Goal: Task Accomplishment & Management: Use online tool/utility

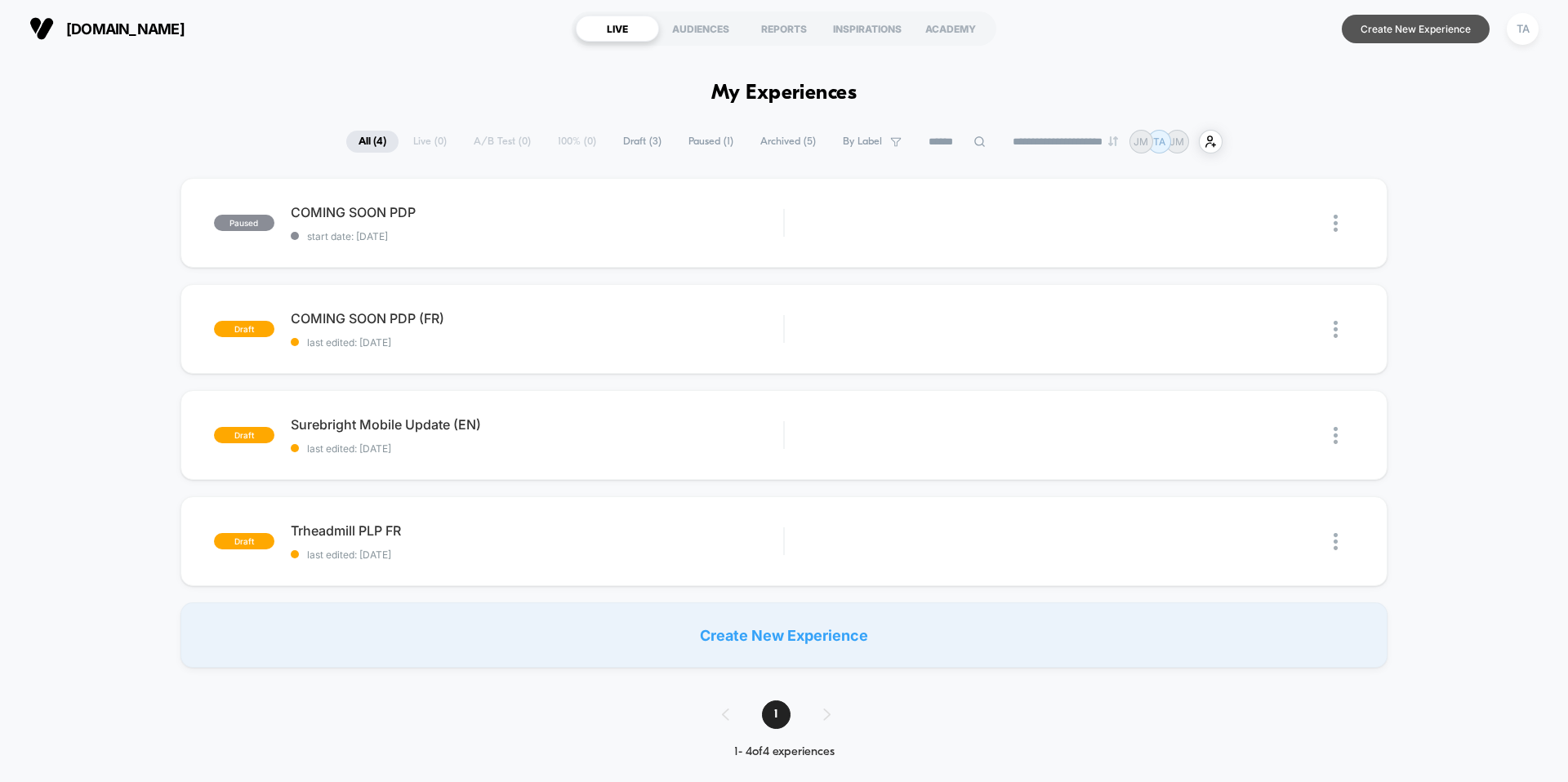
click at [1369, 21] on button "Create New Experience" at bounding box center [1416, 29] width 148 height 29
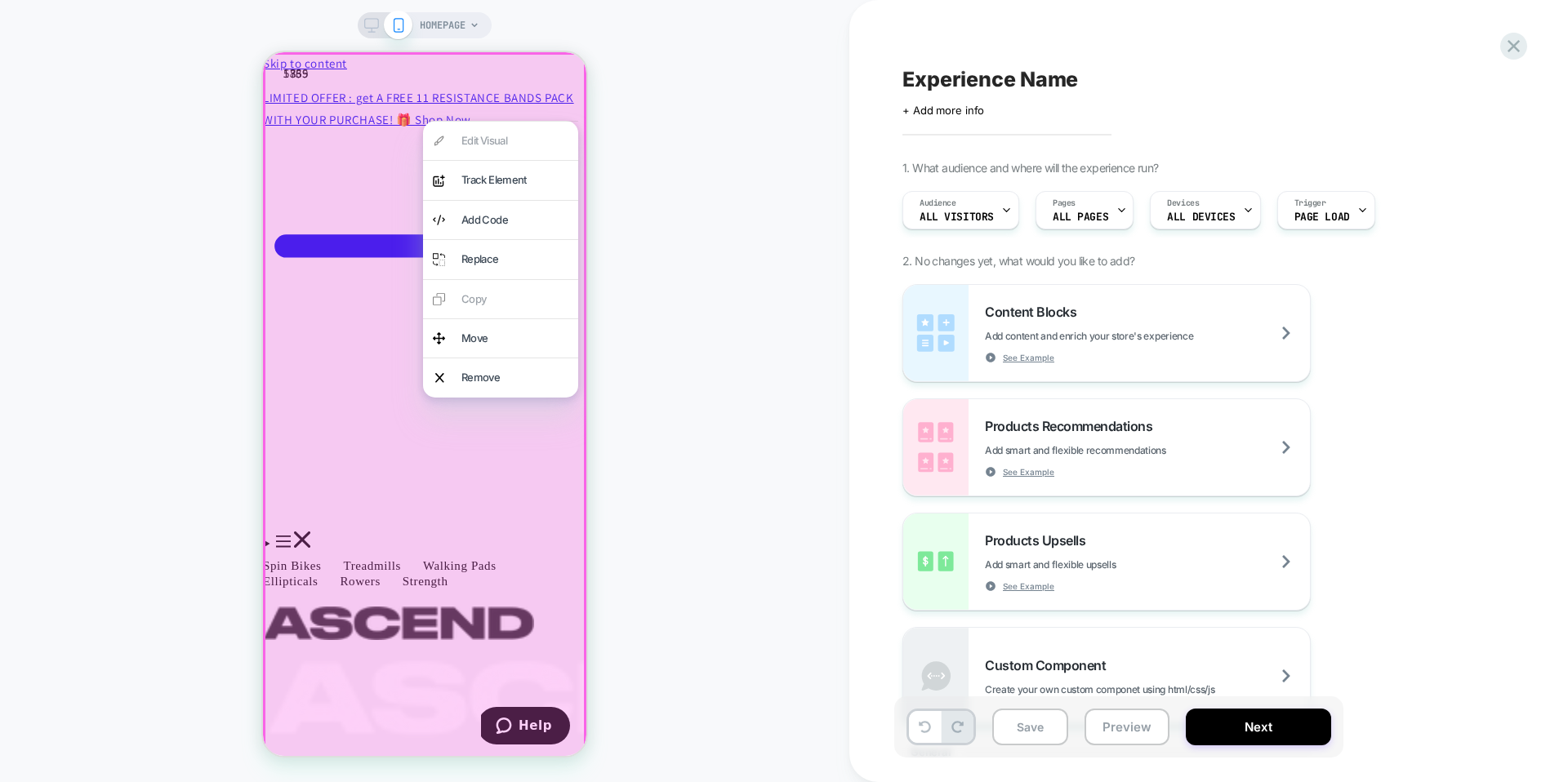
click at [679, 125] on div "HOMEPAGE" at bounding box center [424, 391] width 849 height 750
click at [753, 153] on div "HOMEPAGE" at bounding box center [424, 391] width 849 height 750
click at [143, 490] on div "HOMEPAGE" at bounding box center [424, 391] width 849 height 750
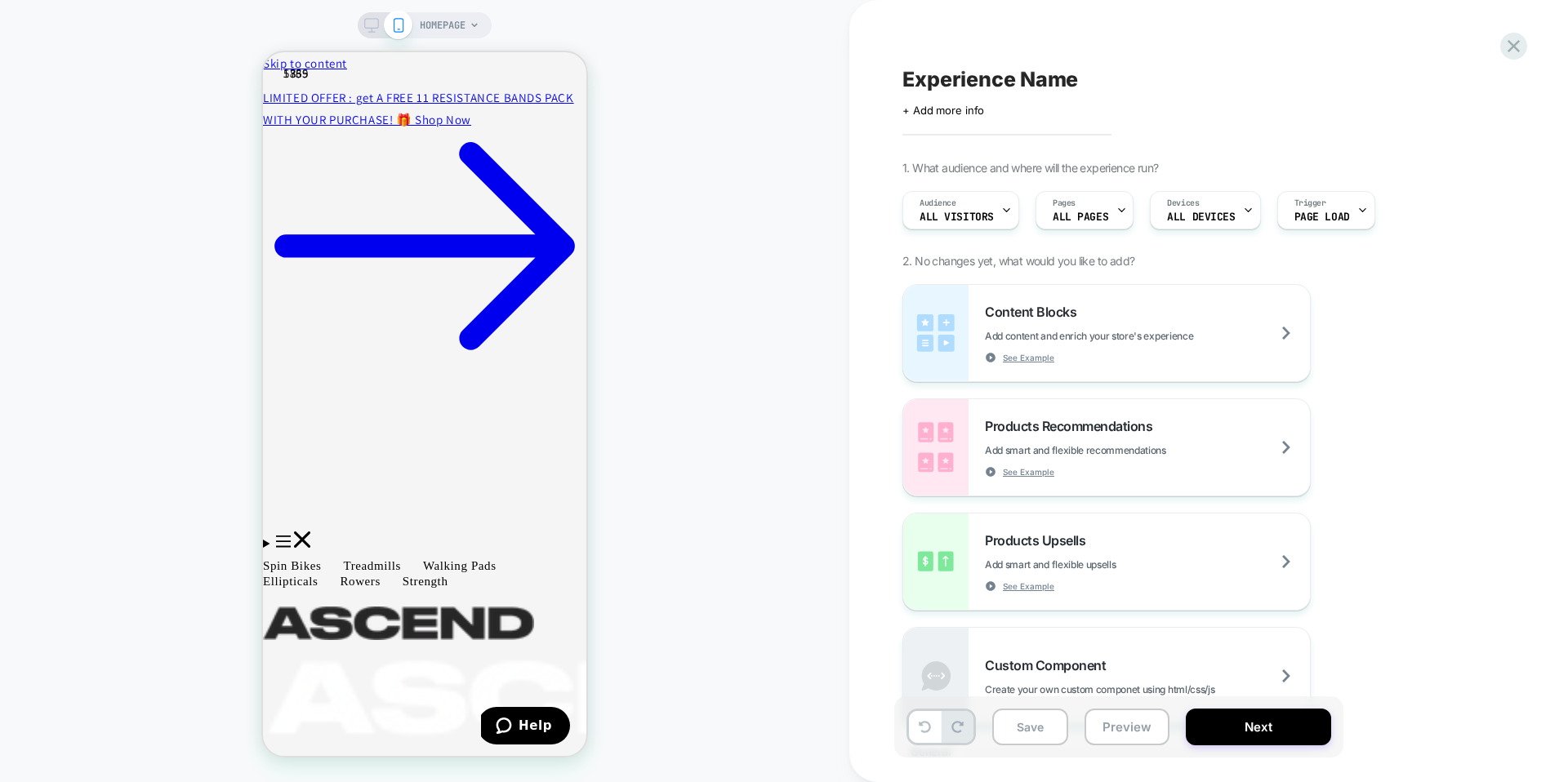
click at [719, 246] on div "HOMEPAGE" at bounding box center [424, 391] width 849 height 750
click at [369, 24] on icon at bounding box center [371, 25] width 15 height 15
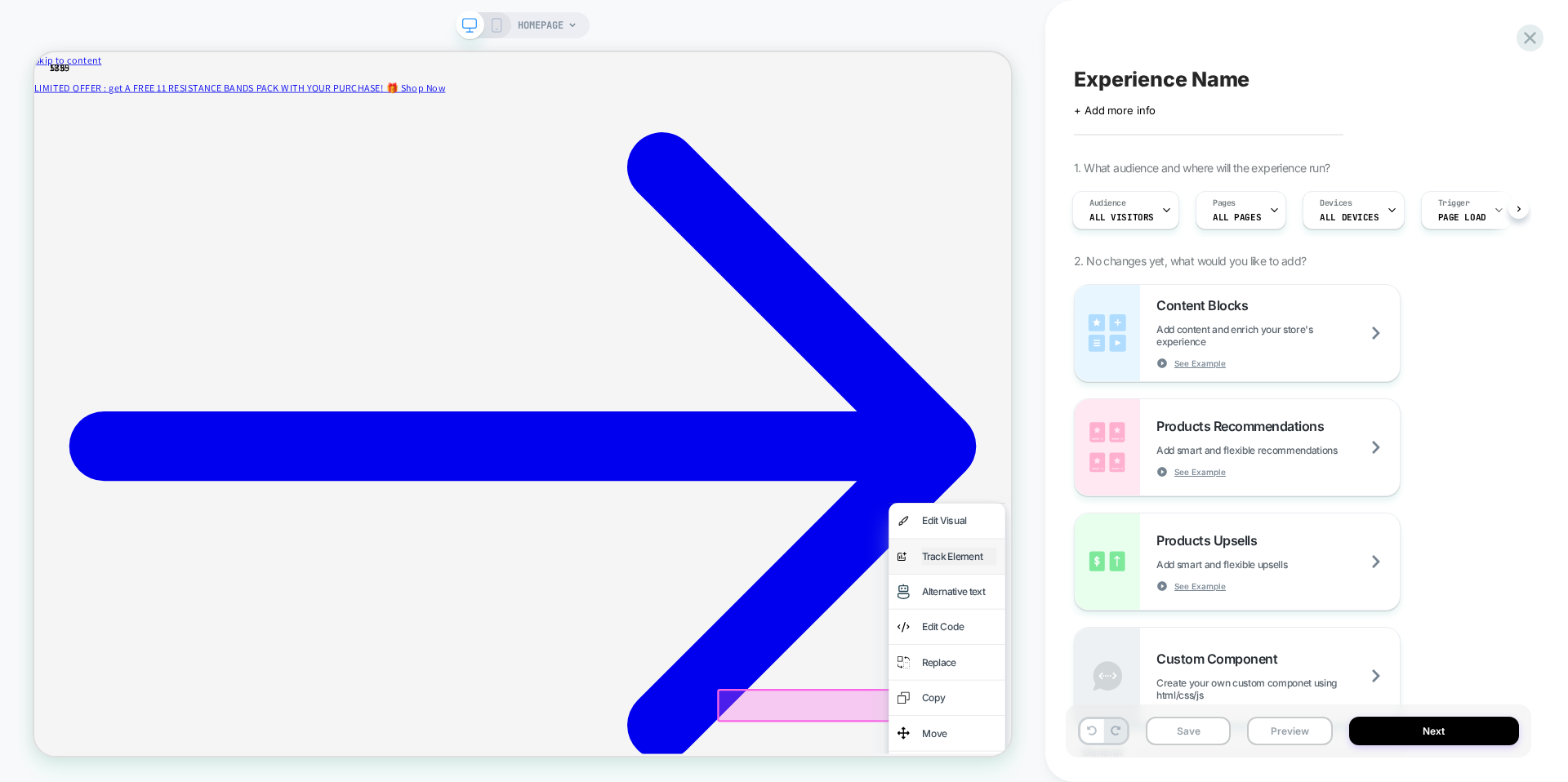
click at [1259, 724] on div "Track Element" at bounding box center [1267, 725] width 99 height 24
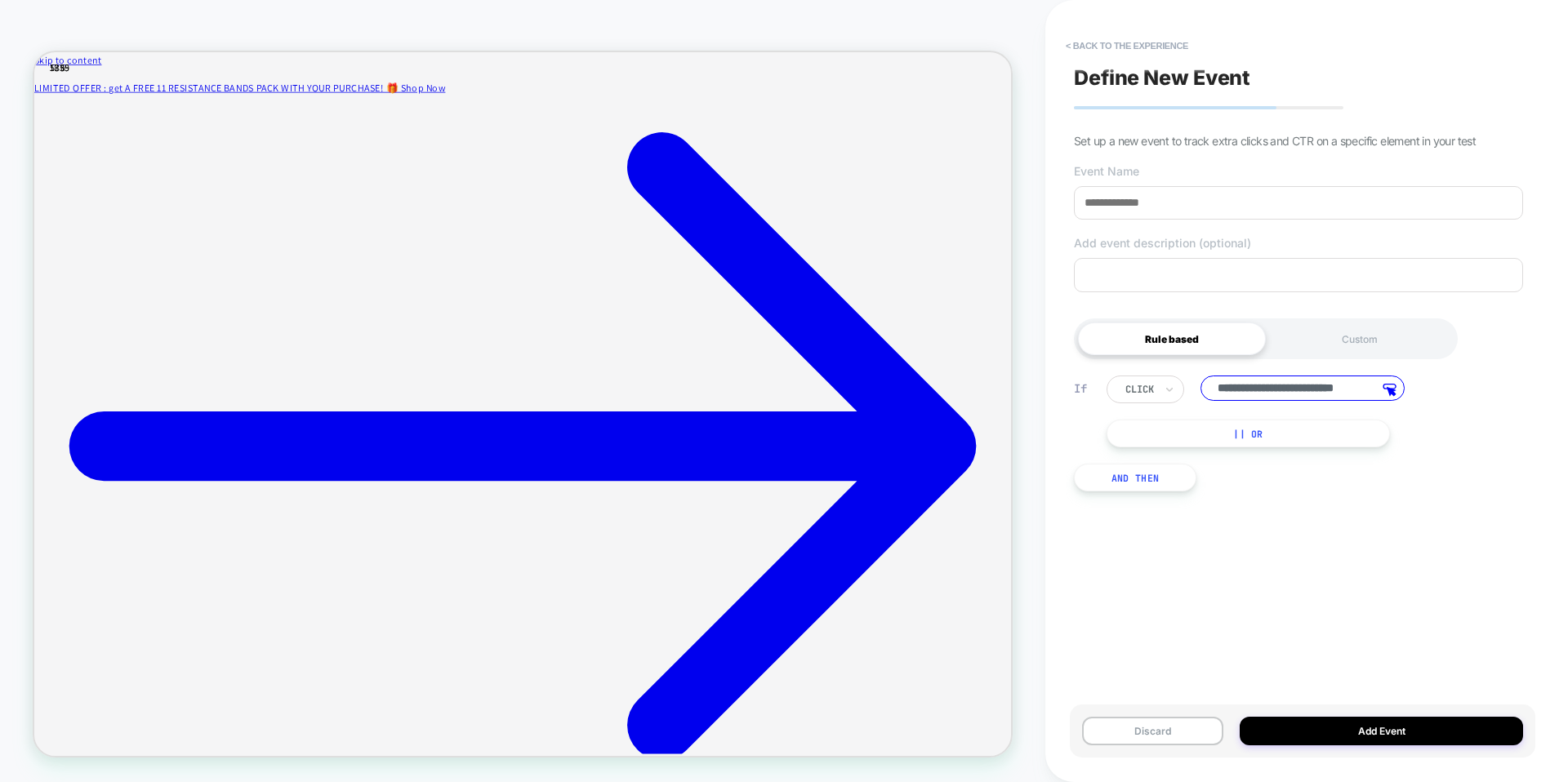
click at [1144, 211] on input at bounding box center [1299, 203] width 449 height 33
type input "**********"
click at [1372, 734] on button "Add Event" at bounding box center [1381, 731] width 283 height 29
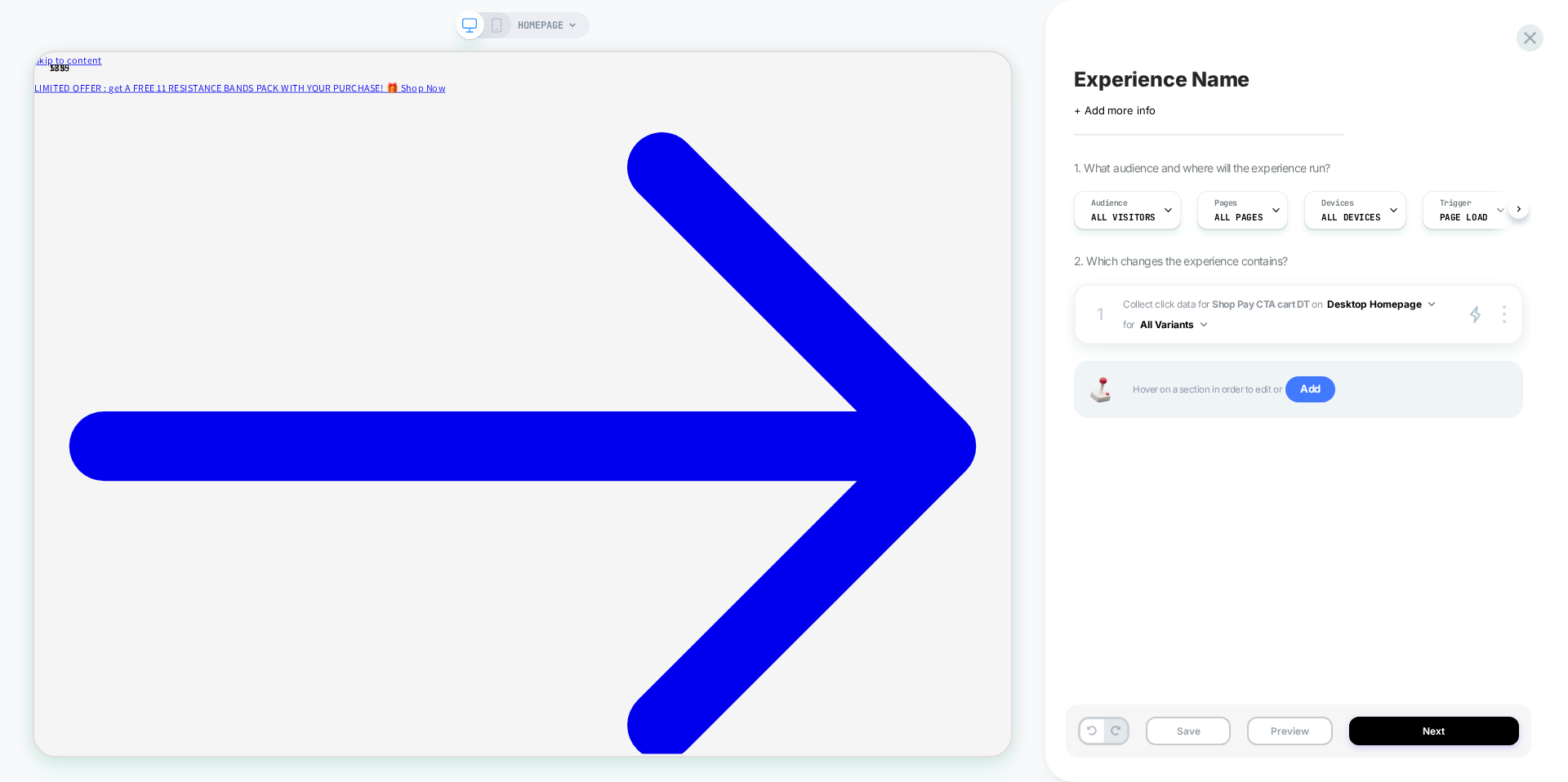
scroll to position [0, 1]
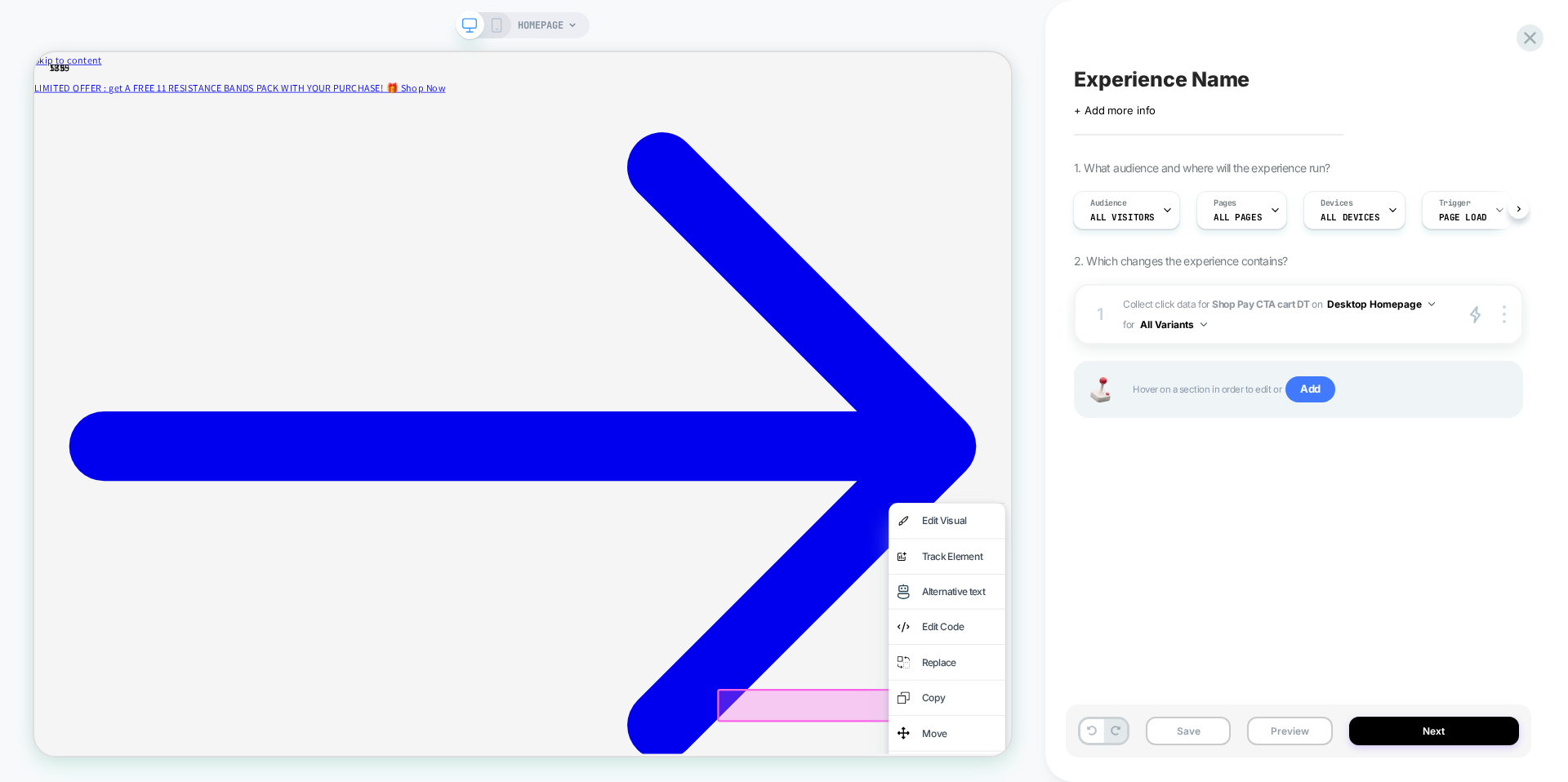
click at [1119, 583] on div "Experience Name Click to edit experience details + Add more info 1. What audien…" at bounding box center [1299, 391] width 465 height 750
click at [1025, 502] on div "HOMEPAGE" at bounding box center [523, 391] width 1045 height 750
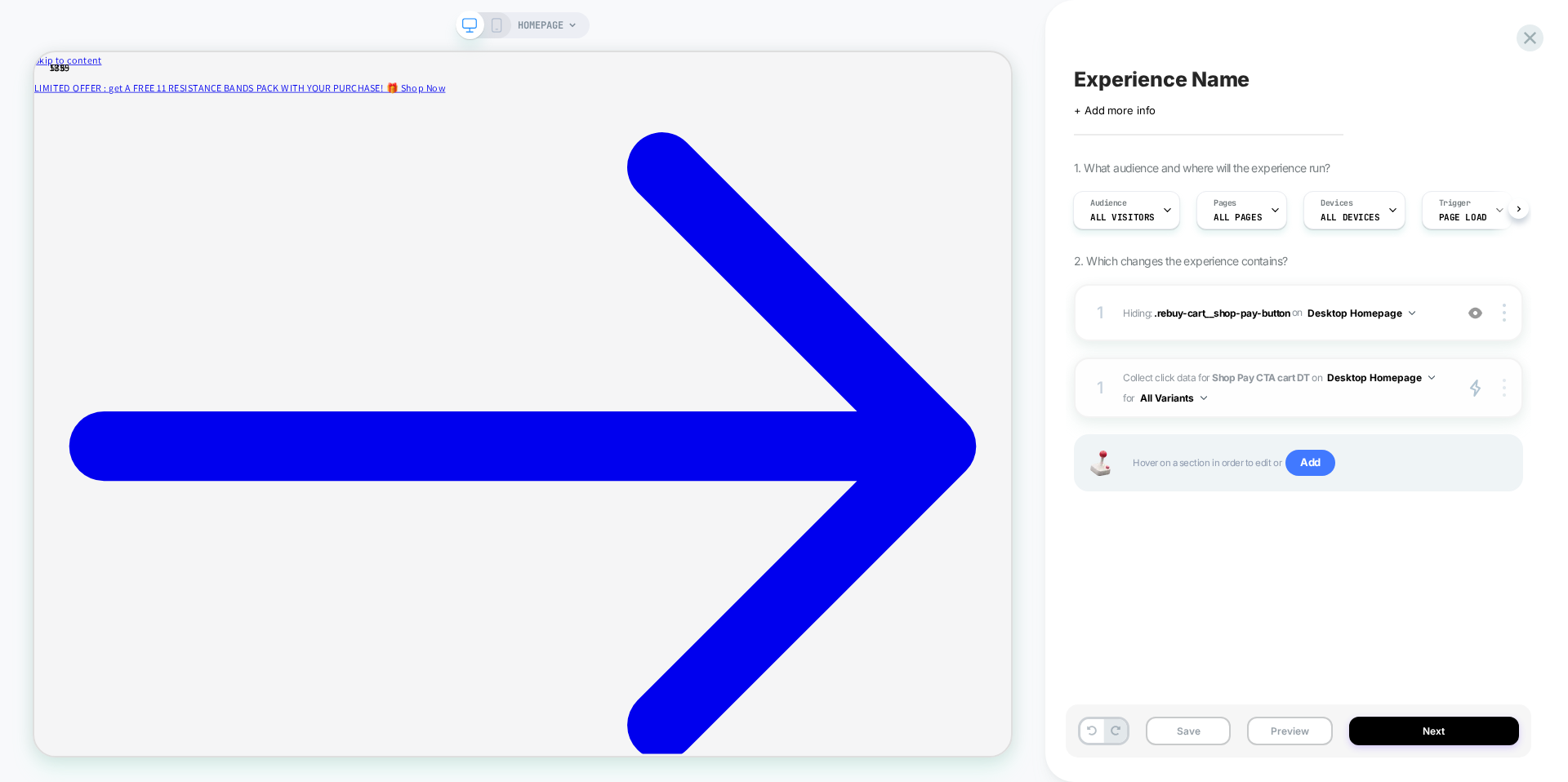
click at [1503, 386] on img at bounding box center [1504, 388] width 3 height 18
click at [1407, 360] on div "Copy to MOBILE" at bounding box center [1407, 366] width 145 height 45
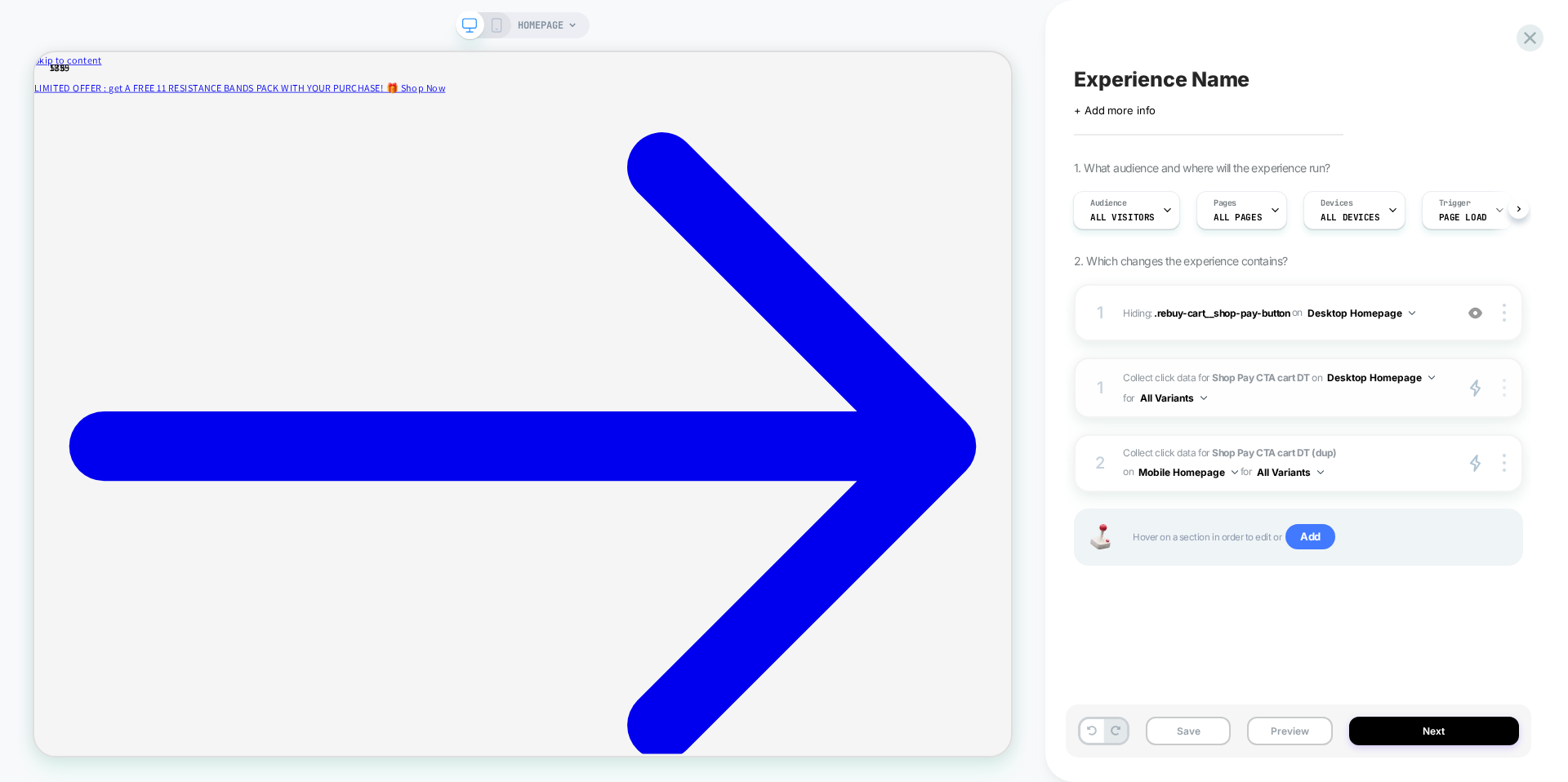
click at [1503, 391] on img at bounding box center [1504, 388] width 3 height 18
click at [1430, 408] on div "Target All Devices" at bounding box center [1407, 411] width 145 height 45
click at [1253, 394] on img at bounding box center [1256, 395] width 7 height 4
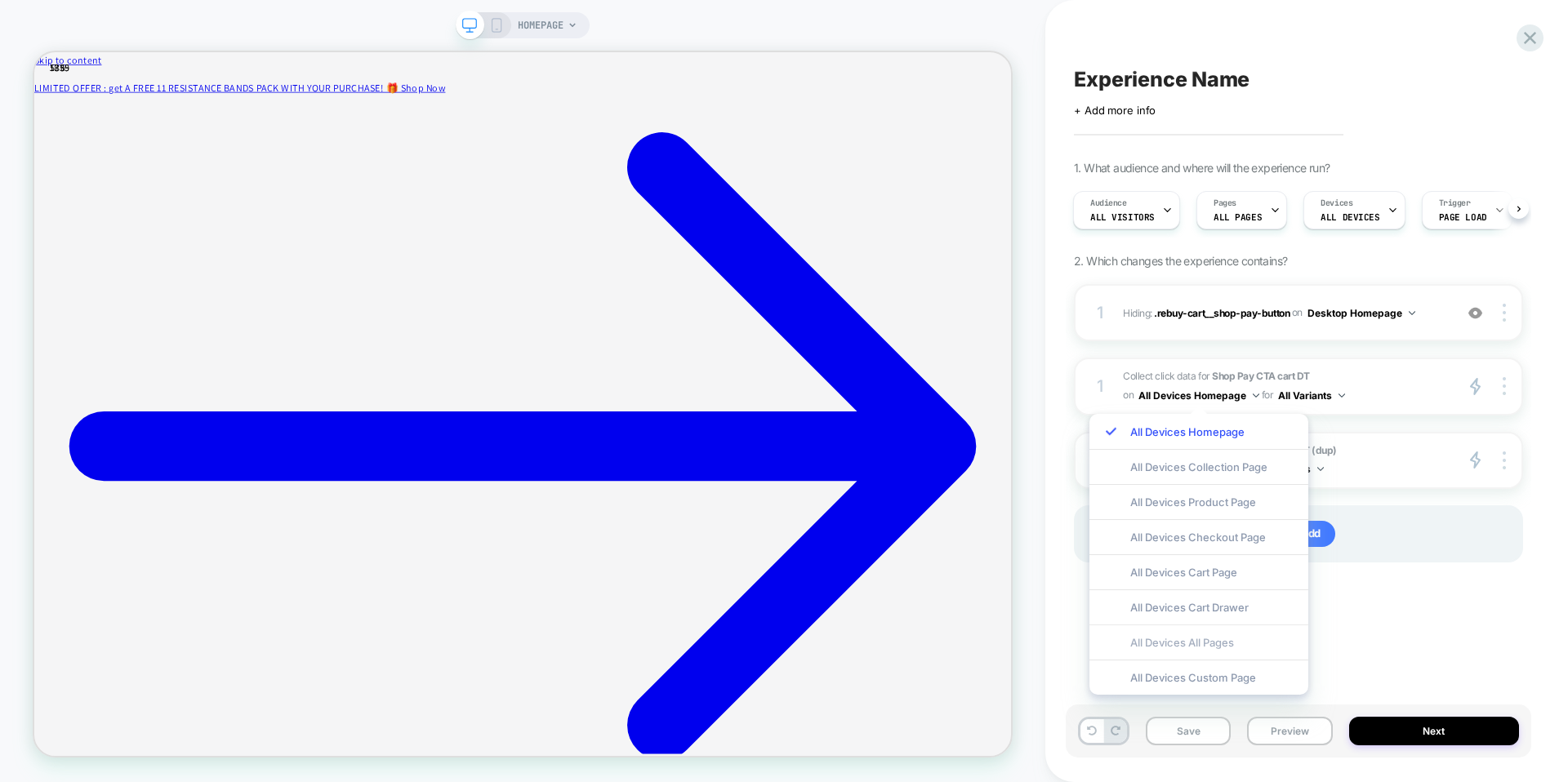
click at [1219, 648] on div "All Devices All Pages" at bounding box center [1199, 642] width 219 height 35
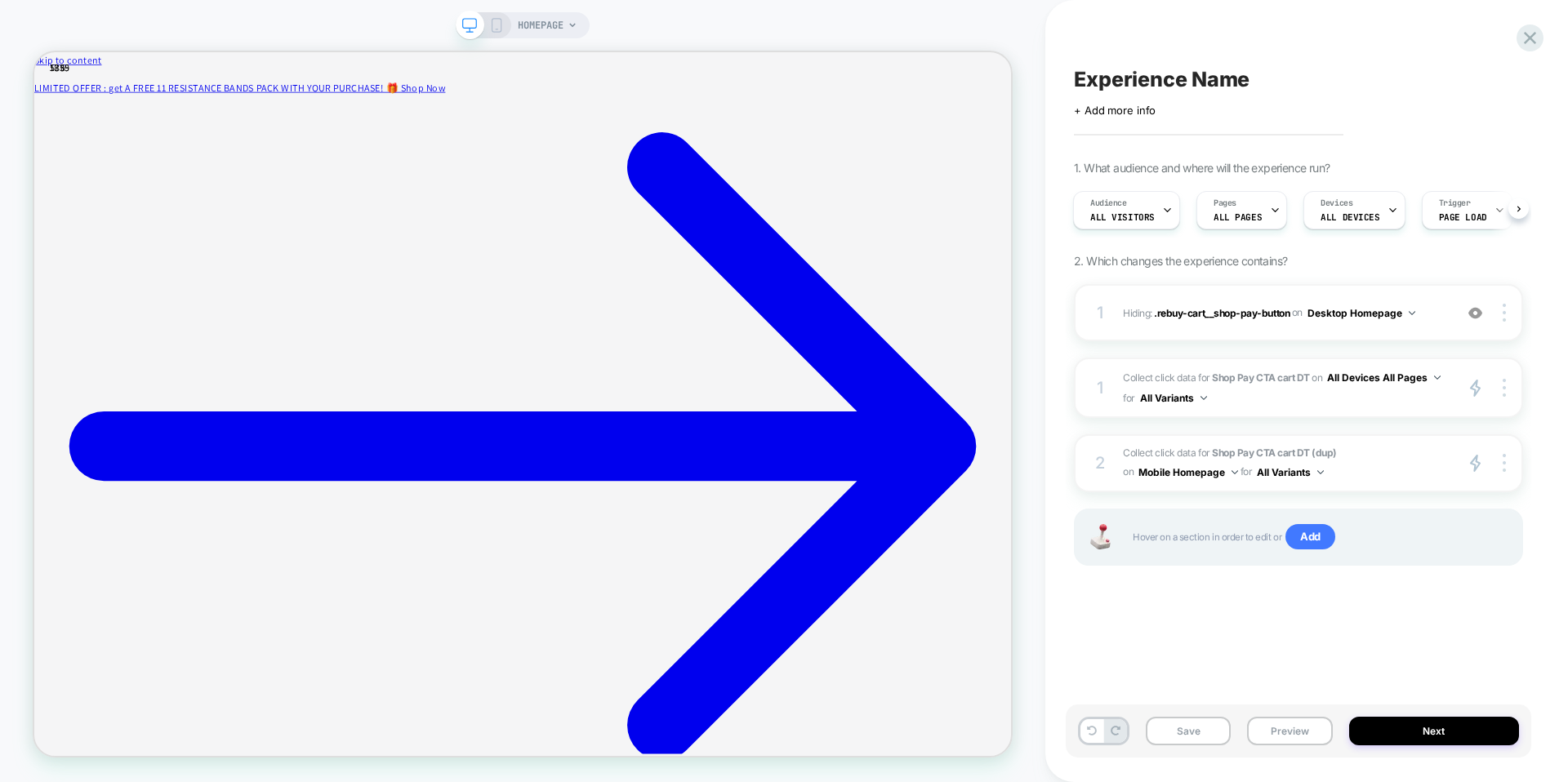
click at [1115, 73] on span "Experience Name" at bounding box center [1162, 79] width 176 height 24
type textarea "**********"
click at [1489, 78] on icon at bounding box center [1489, 79] width 9 height 7
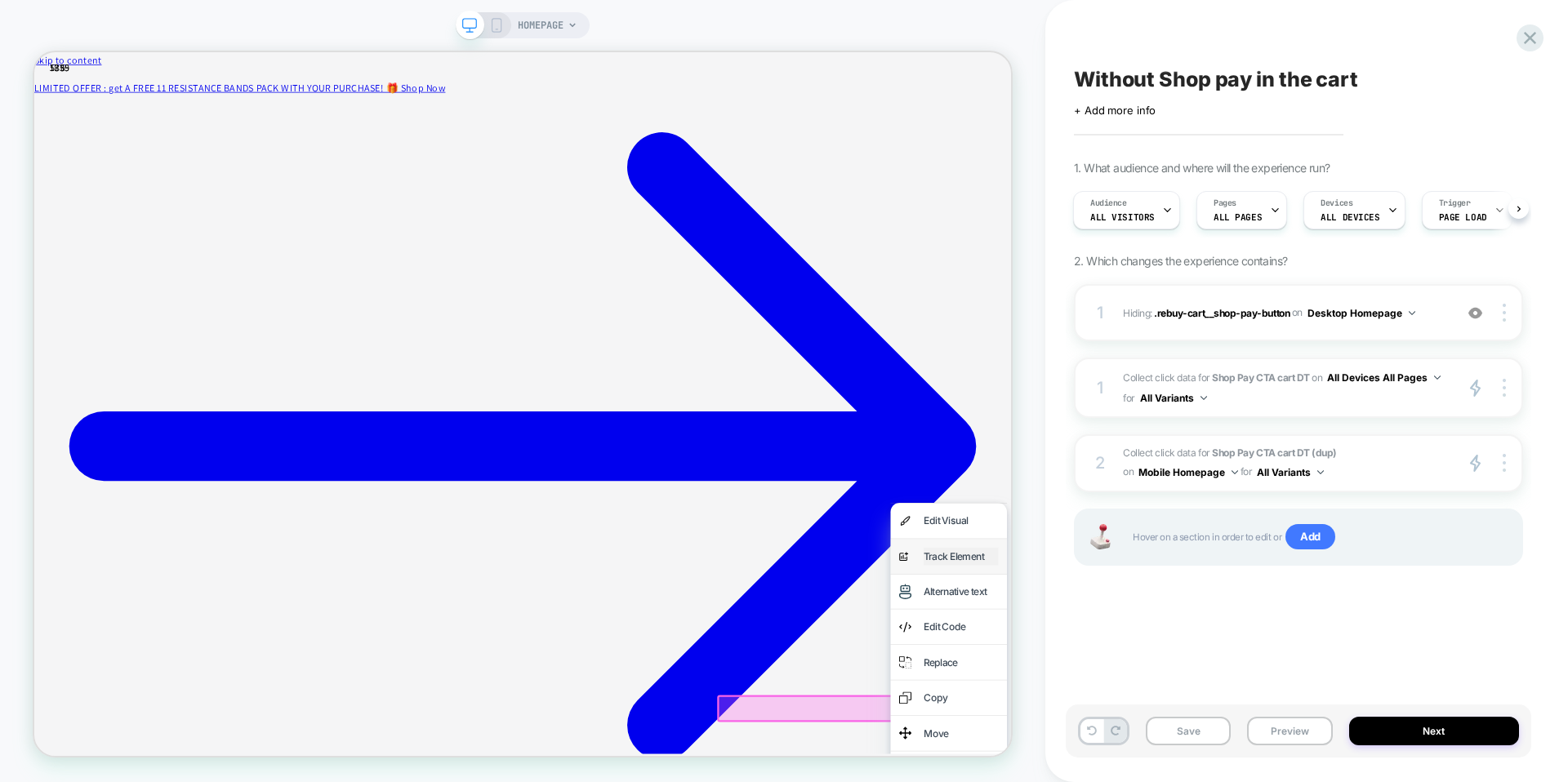
click at [1253, 731] on div "Track Element" at bounding box center [1270, 725] width 99 height 24
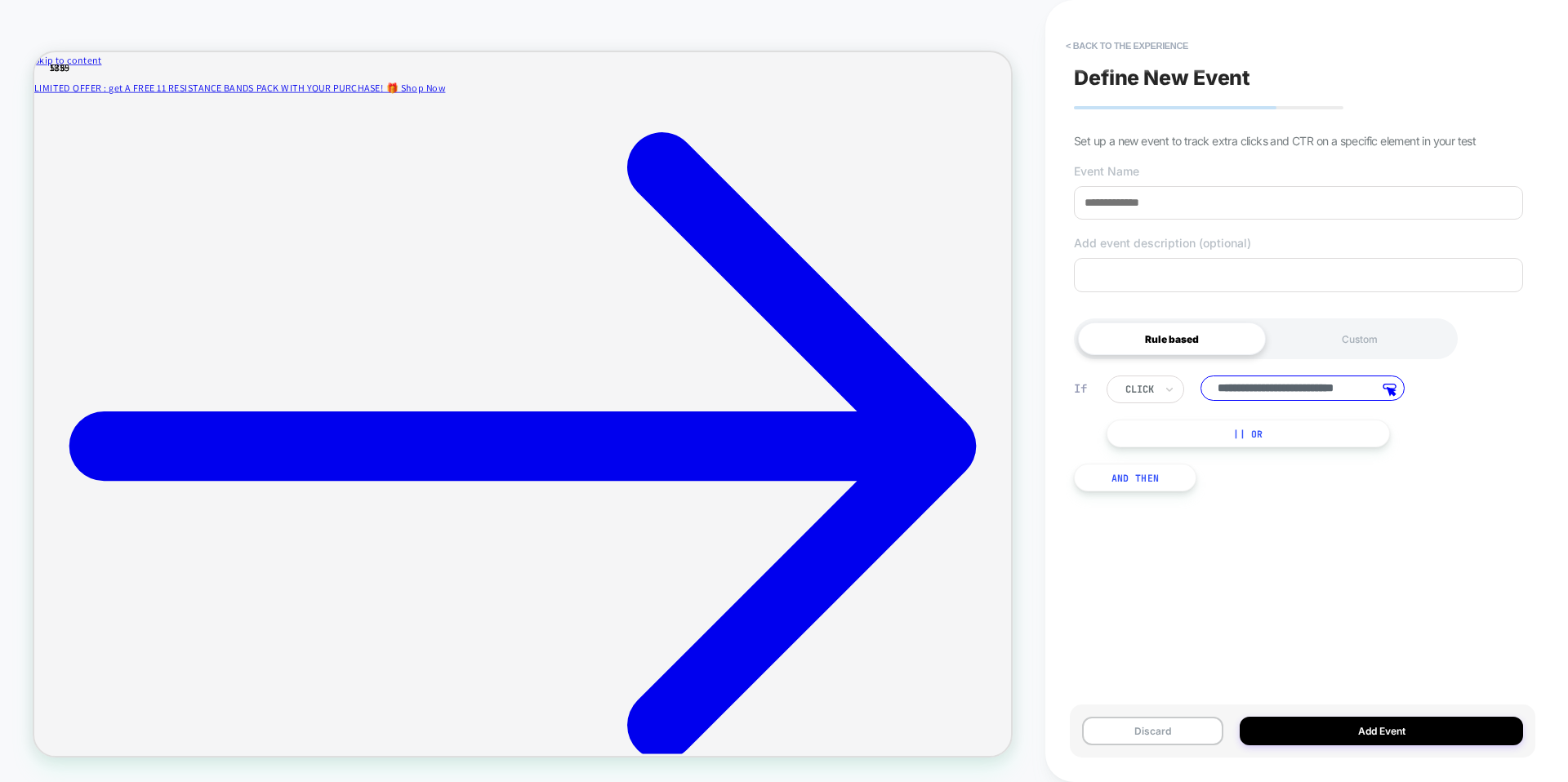
scroll to position [0, 0]
click at [1173, 216] on input at bounding box center [1299, 203] width 449 height 33
drag, startPoint x: 1174, startPoint y: 206, endPoint x: 1144, endPoint y: 205, distance: 30.0
click at [1144, 205] on input "**********" at bounding box center [1299, 203] width 449 height 33
click at [1139, 205] on input "**********" at bounding box center [1299, 203] width 449 height 33
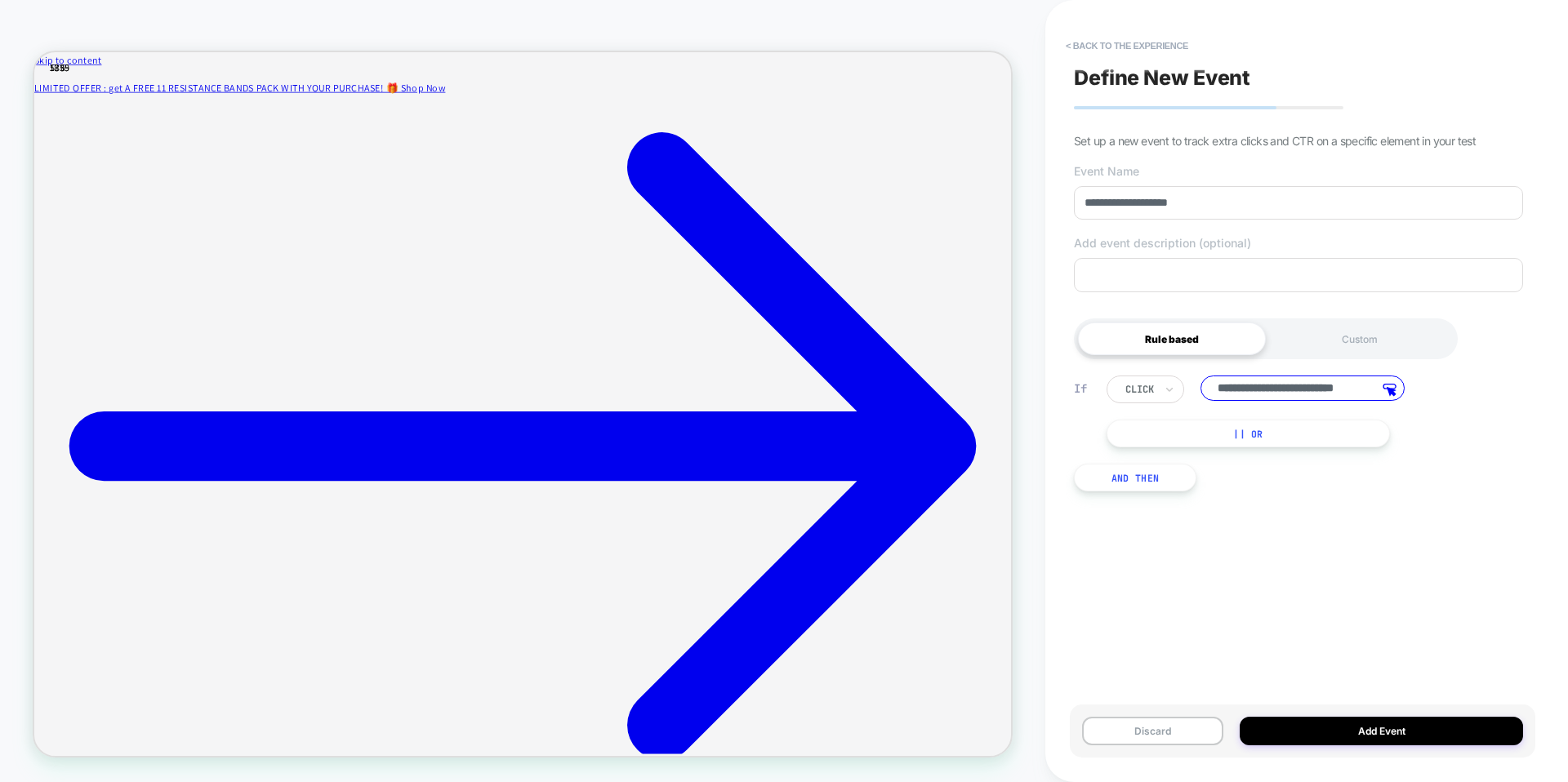
drag, startPoint x: 1139, startPoint y: 205, endPoint x: 1282, endPoint y: 208, distance: 143.0
click at [1282, 208] on input "**********" at bounding box center [1299, 203] width 449 height 33
type input "**********"
click at [1423, 611] on div "**********" at bounding box center [1299, 391] width 465 height 750
click at [1389, 731] on button "Add Event" at bounding box center [1381, 731] width 283 height 29
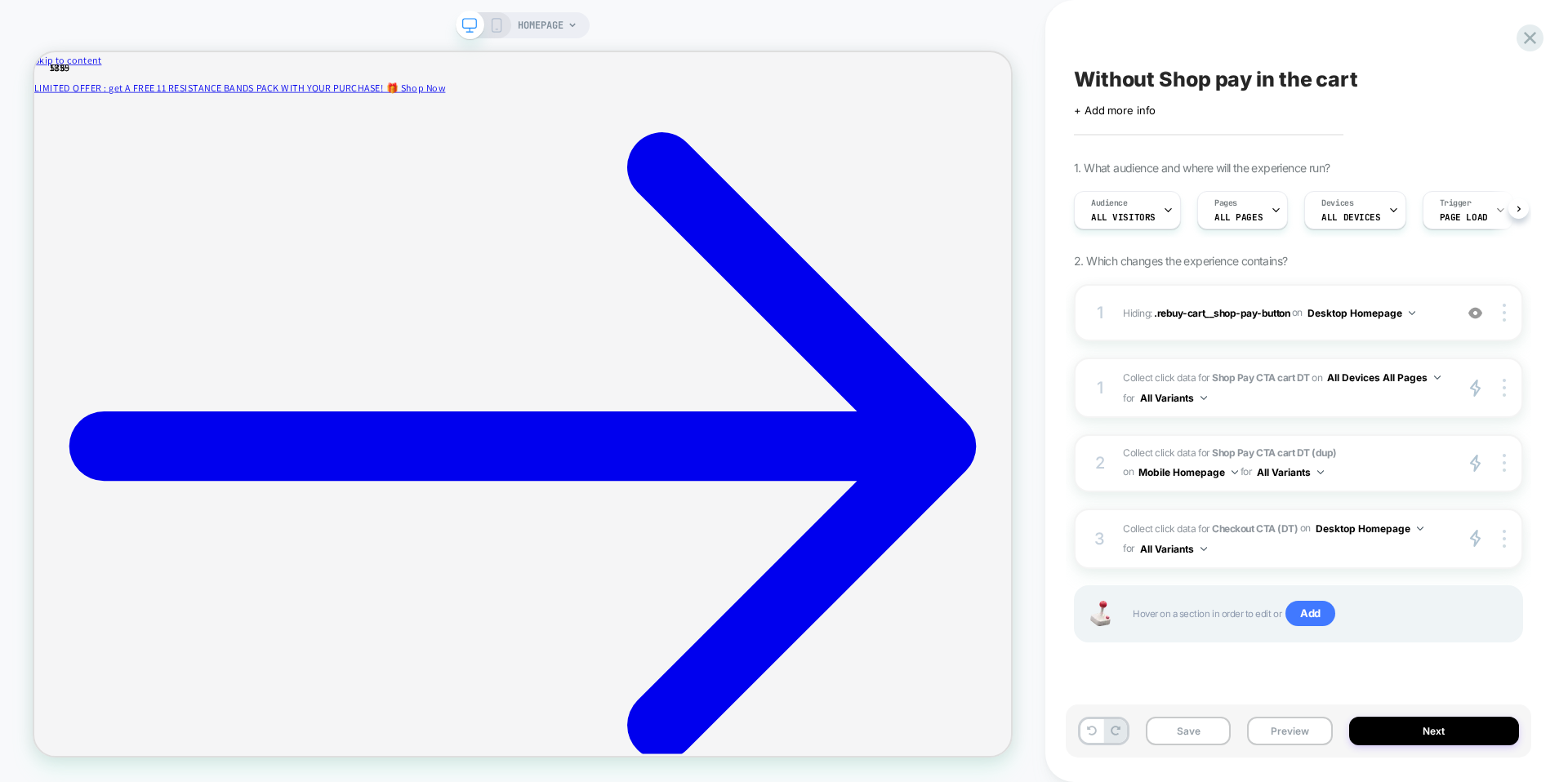
scroll to position [0, 1]
click at [1420, 528] on img at bounding box center [1421, 529] width 7 height 4
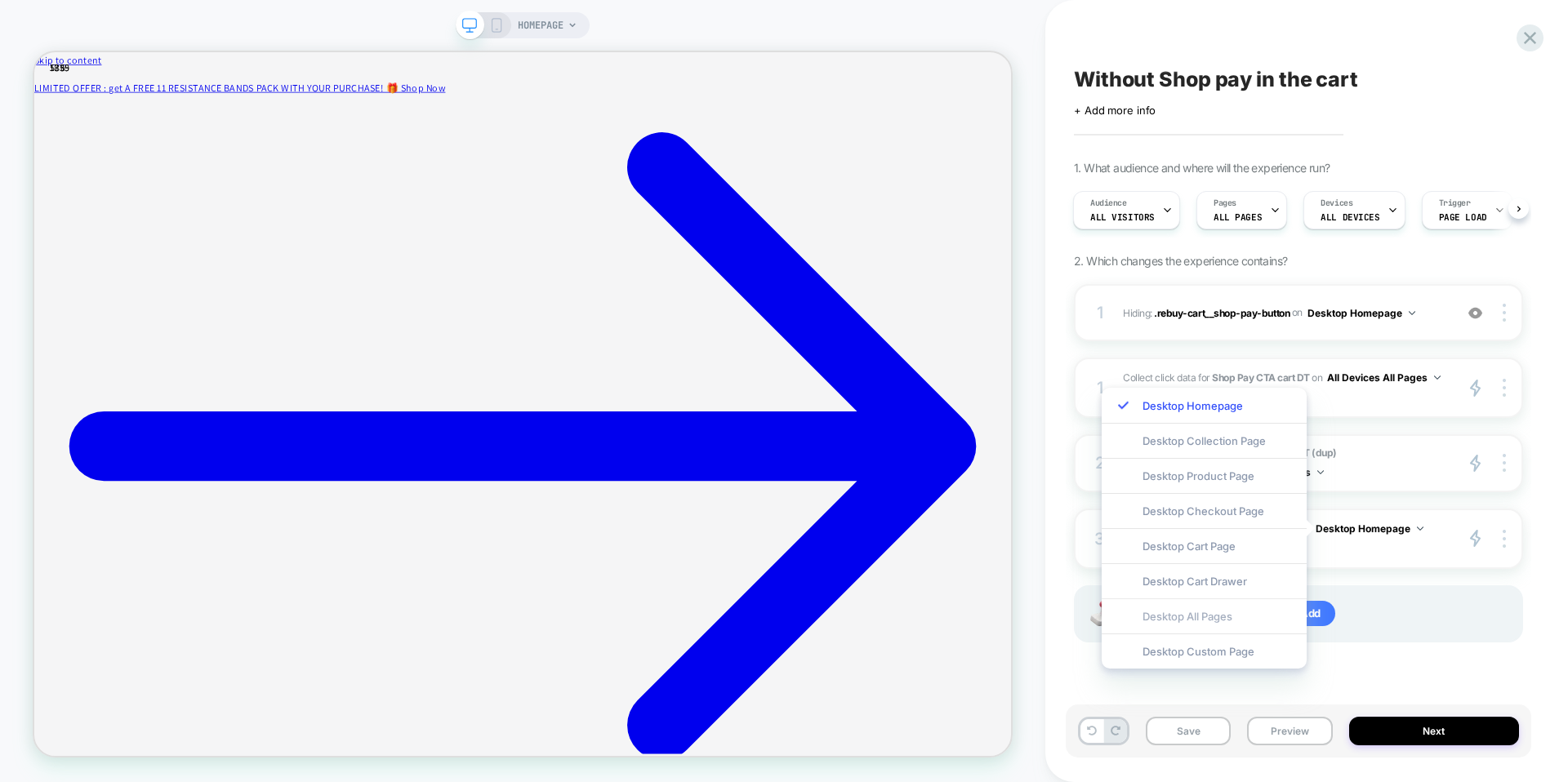
click at [1240, 619] on div "Desktop All Pages" at bounding box center [1204, 616] width 205 height 35
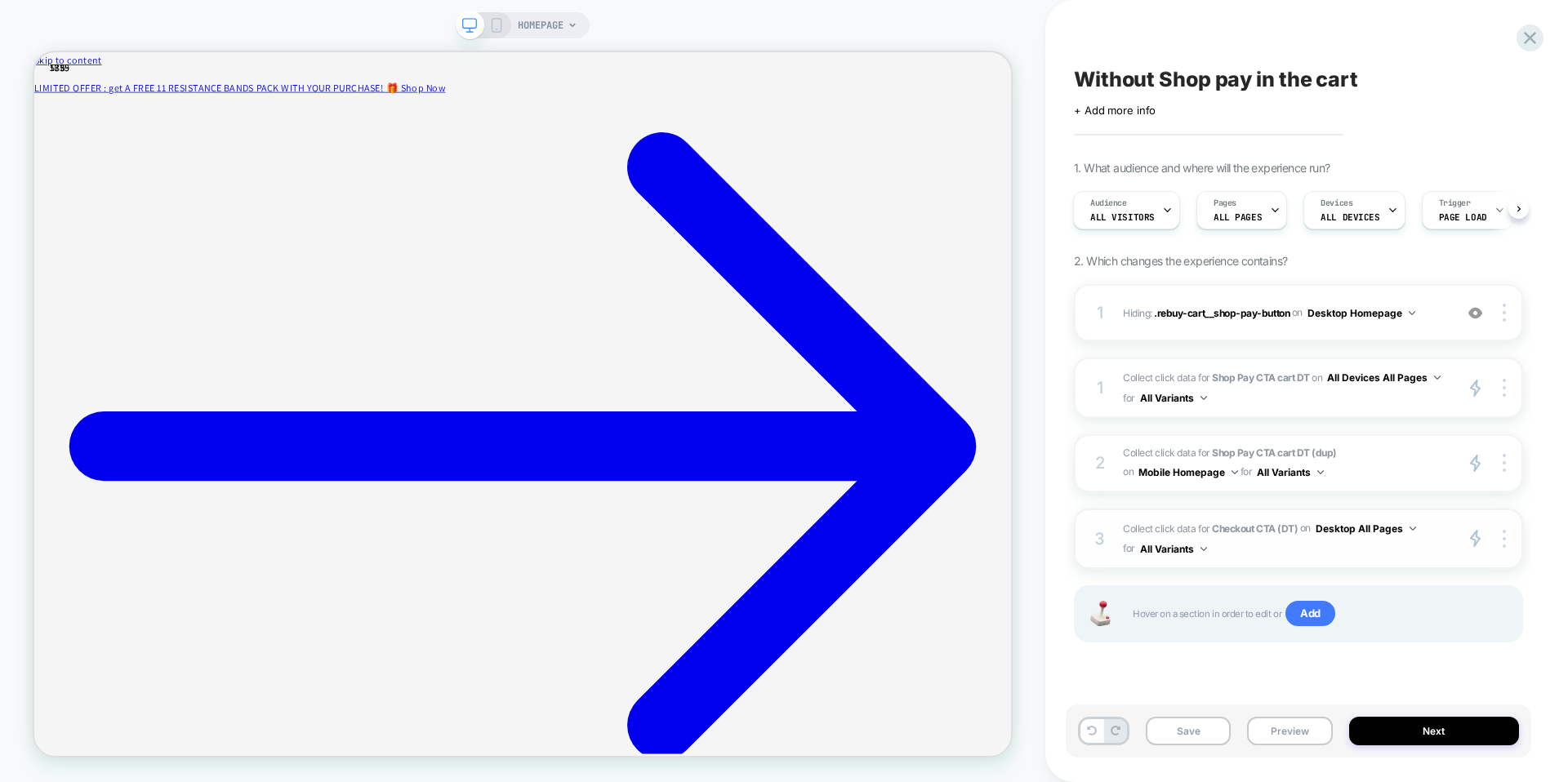
click at [1409, 528] on img at bounding box center [1413, 529] width 7 height 4
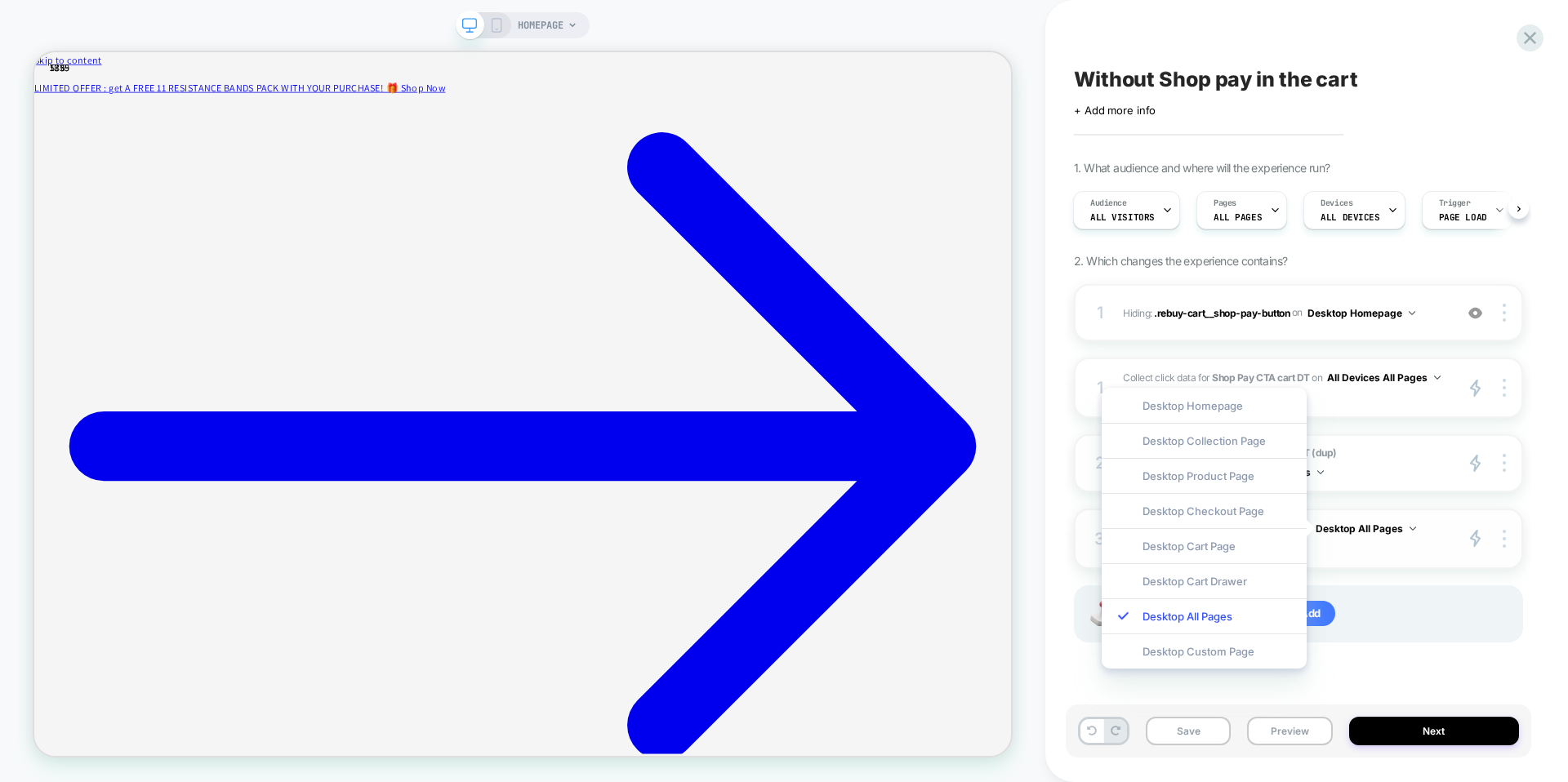
click at [1392, 556] on span "Collect click data for Checkout CTA (DT) on Desktop All Pages for All Variants" at bounding box center [1284, 538] width 322 height 41
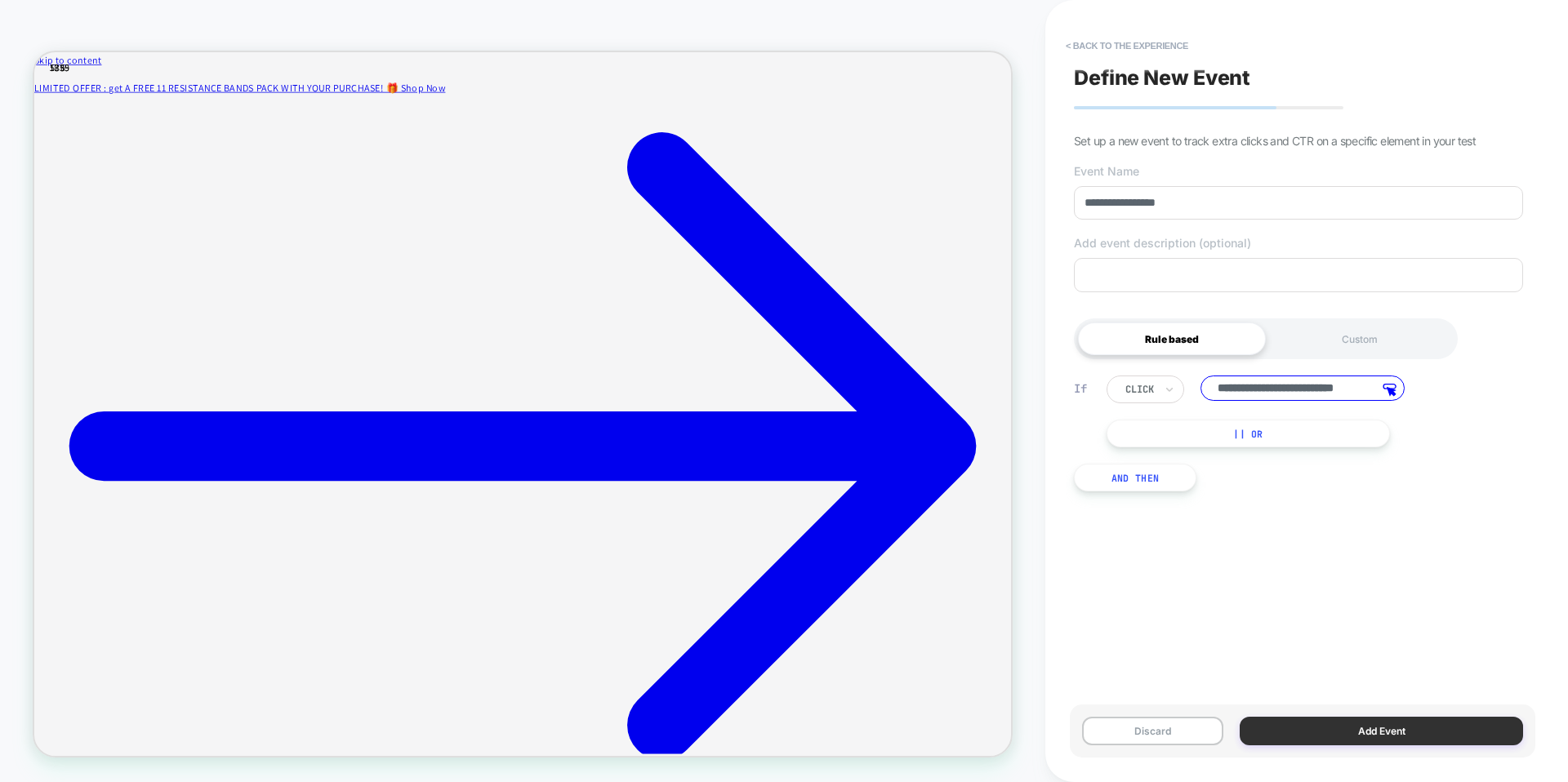
scroll to position [0, 0]
click at [1393, 739] on button "Add Event" at bounding box center [1381, 731] width 283 height 29
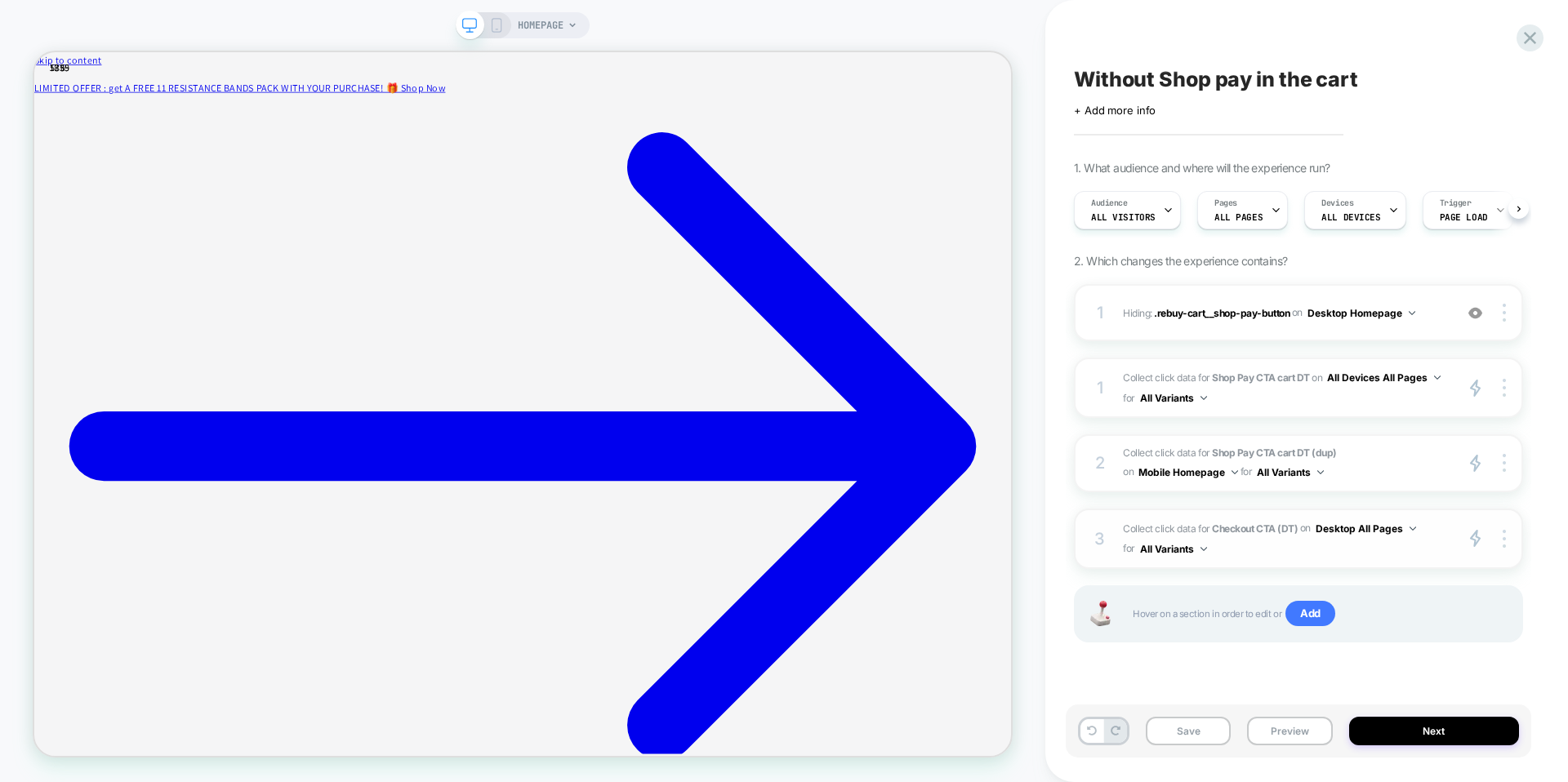
scroll to position [0, 1]
click at [1353, 528] on button "Desktop All Pages" at bounding box center [1365, 528] width 100 height 20
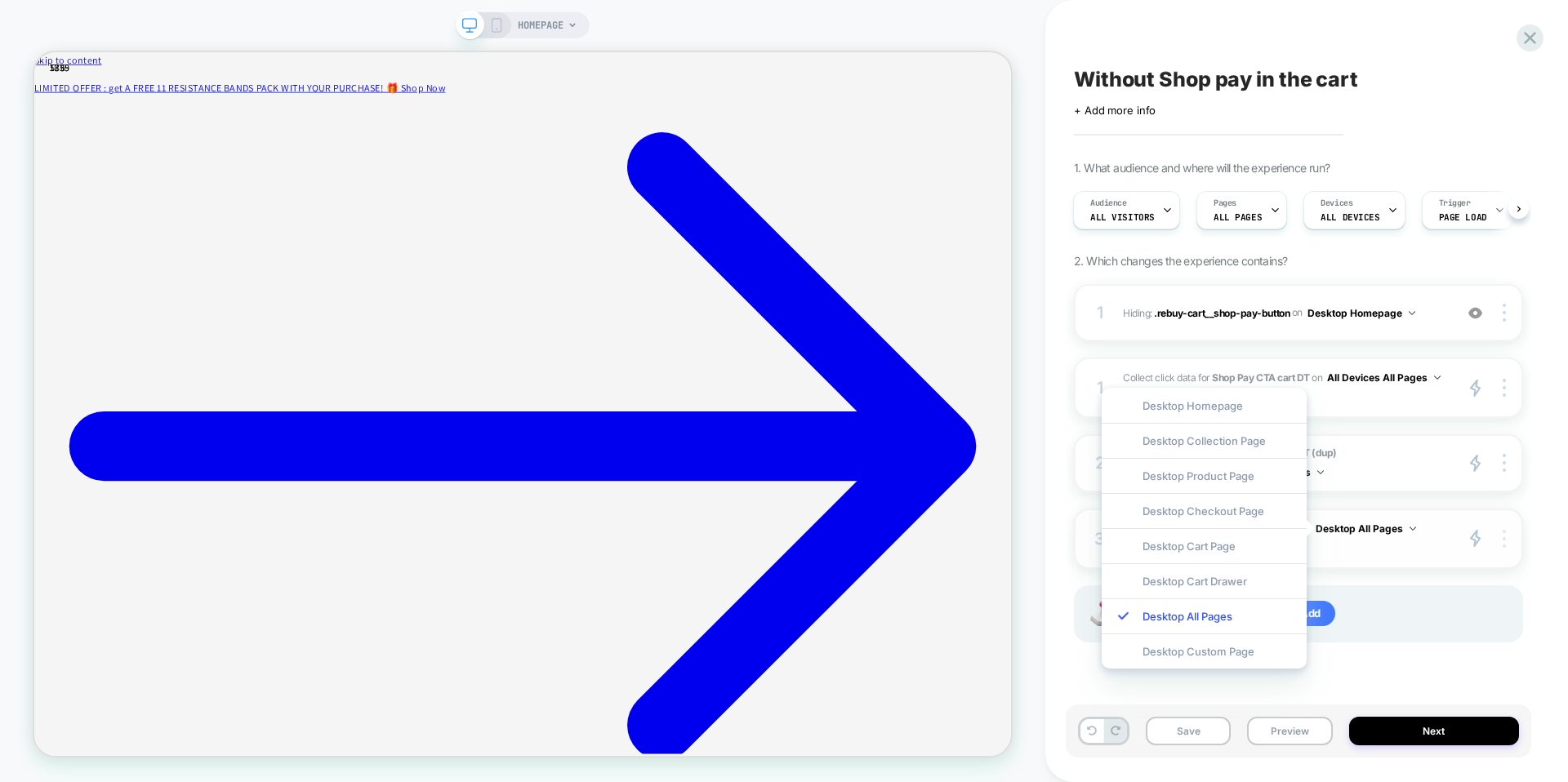
click at [1504, 543] on img at bounding box center [1504, 539] width 3 height 18
click at [1389, 560] on div "Target All Devices" at bounding box center [1407, 562] width 145 height 45
click at [1537, 611] on div "Without Shop pay in the cart Click to edit experience details + Add more info 1…" at bounding box center [1307, 391] width 465 height 782
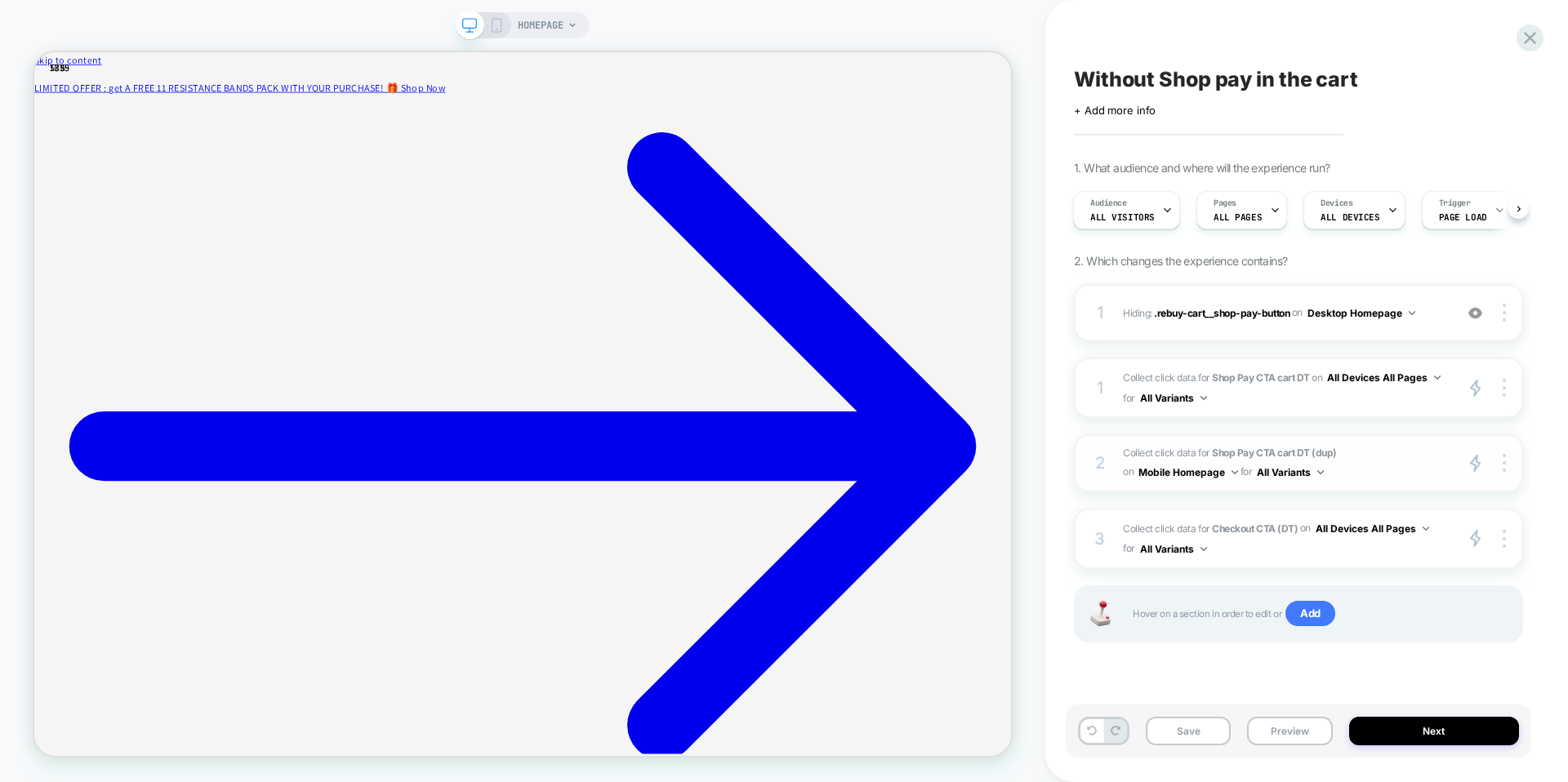
click at [1228, 473] on button "Mobile Homepage" at bounding box center [1188, 472] width 99 height 20
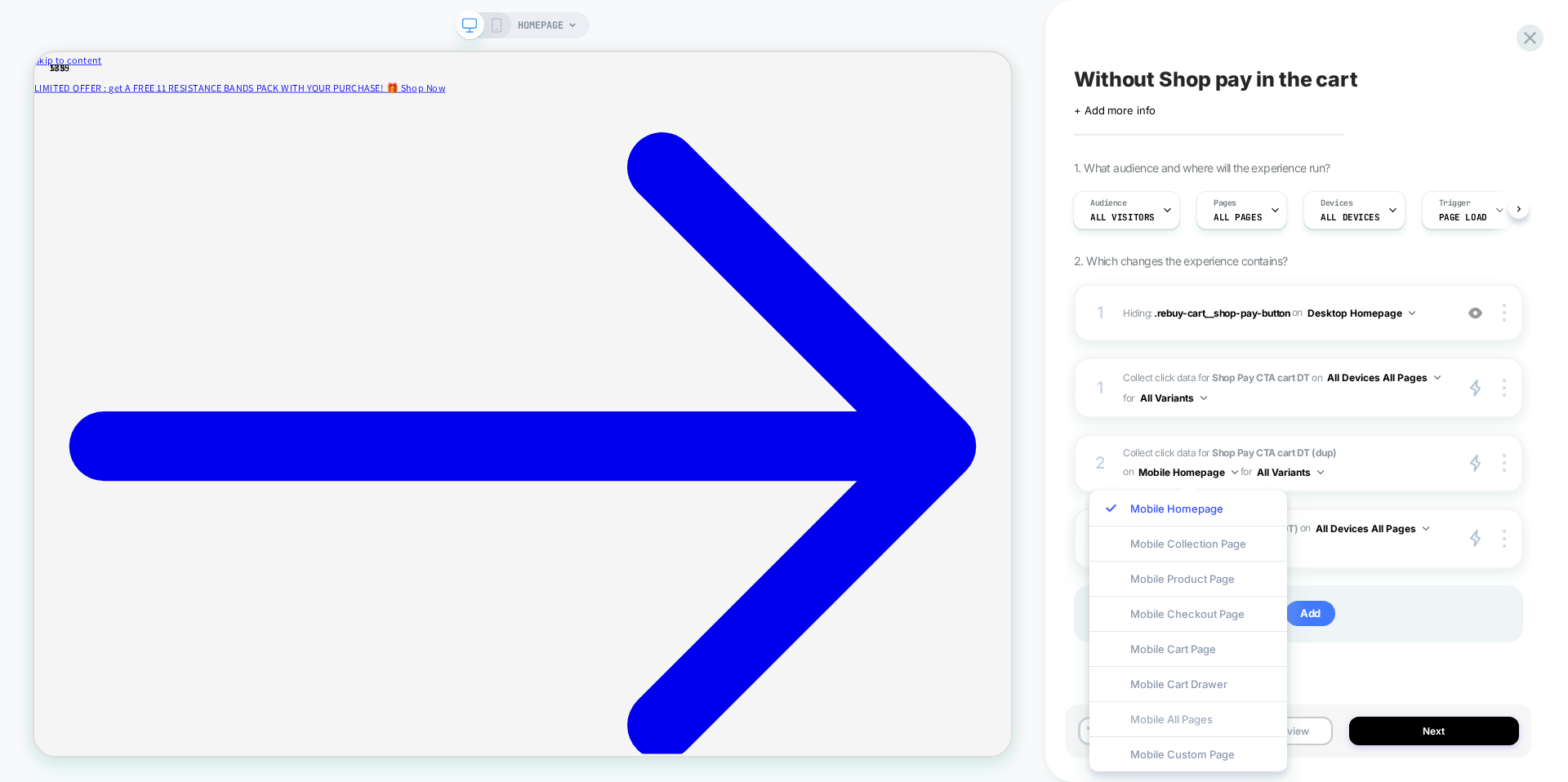
click at [1207, 714] on div "Mobile All Pages" at bounding box center [1188, 718] width 198 height 35
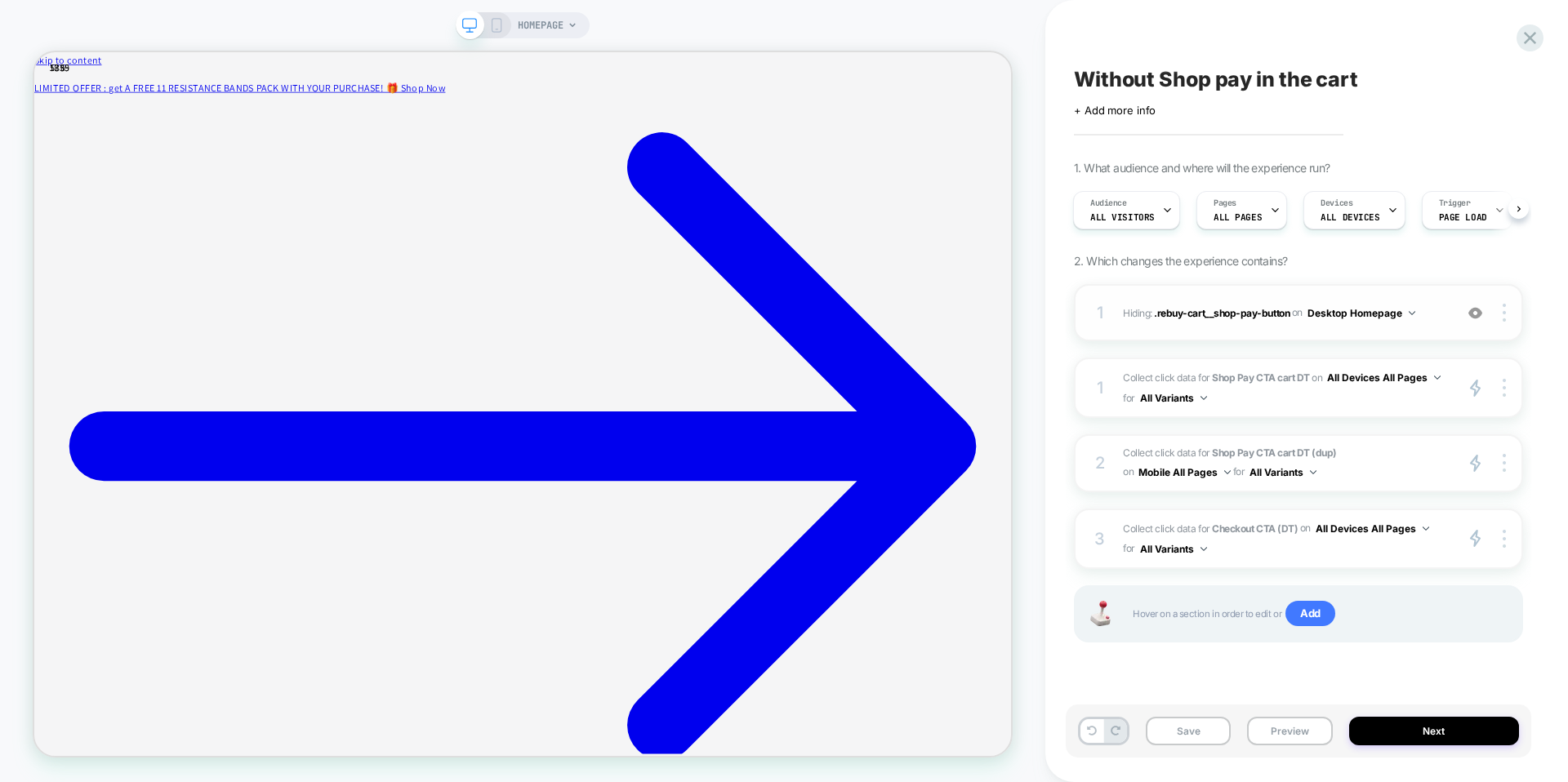
click at [1412, 313] on img at bounding box center [1412, 313] width 7 height 4
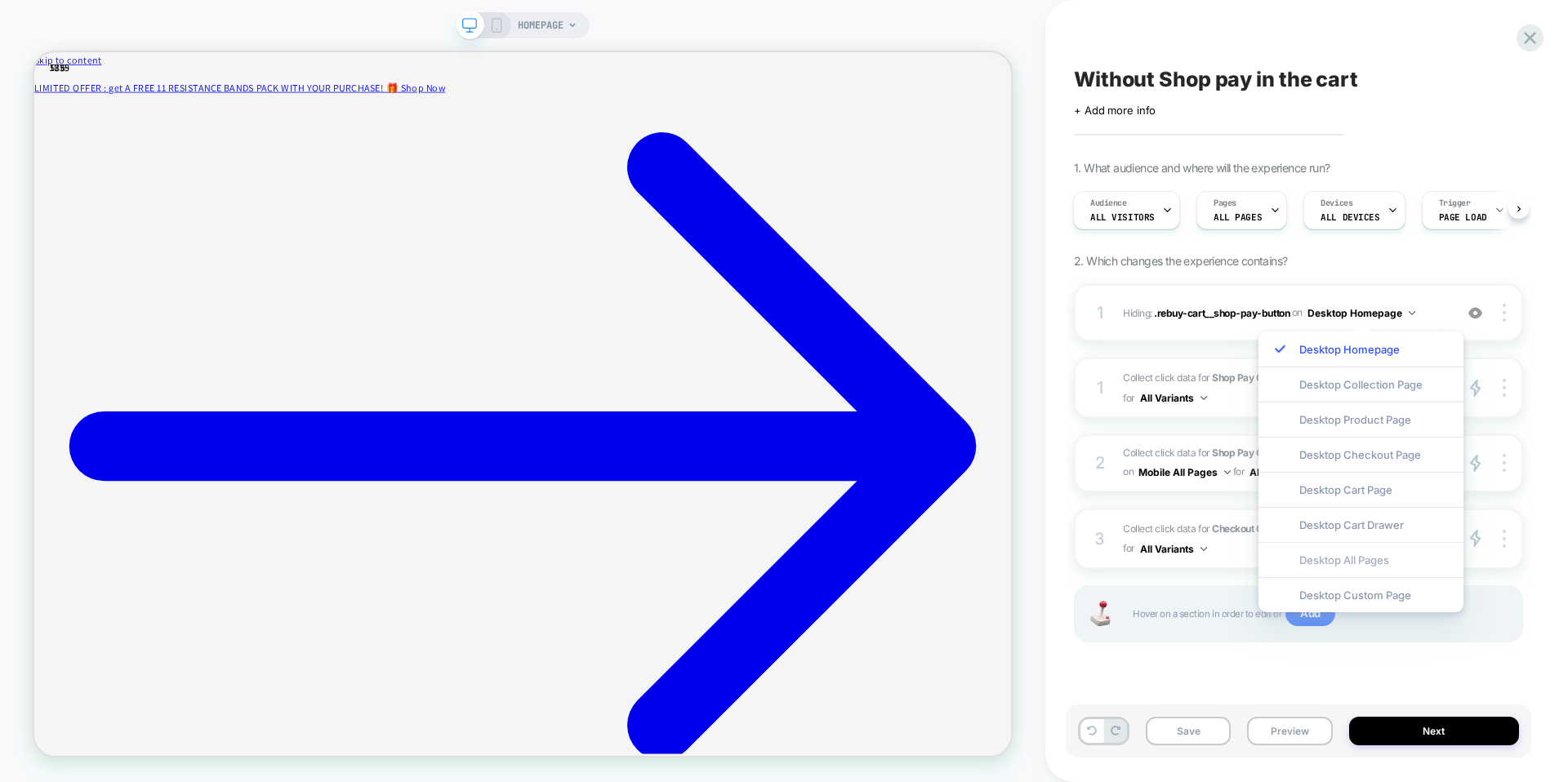
click at [1338, 556] on div "Desktop All Pages" at bounding box center [1361, 560] width 205 height 35
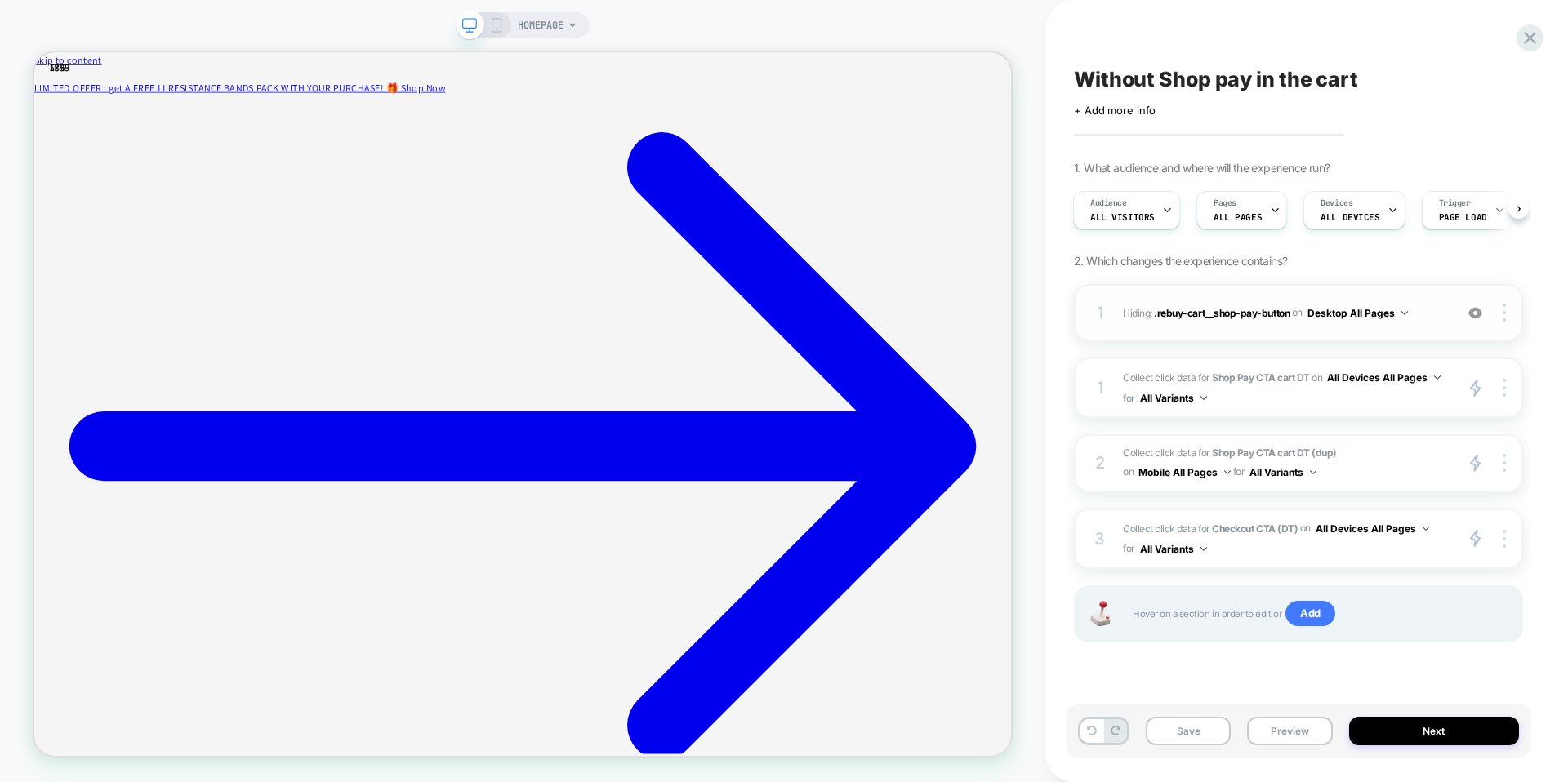
click at [1402, 313] on img at bounding box center [1405, 313] width 7 height 4
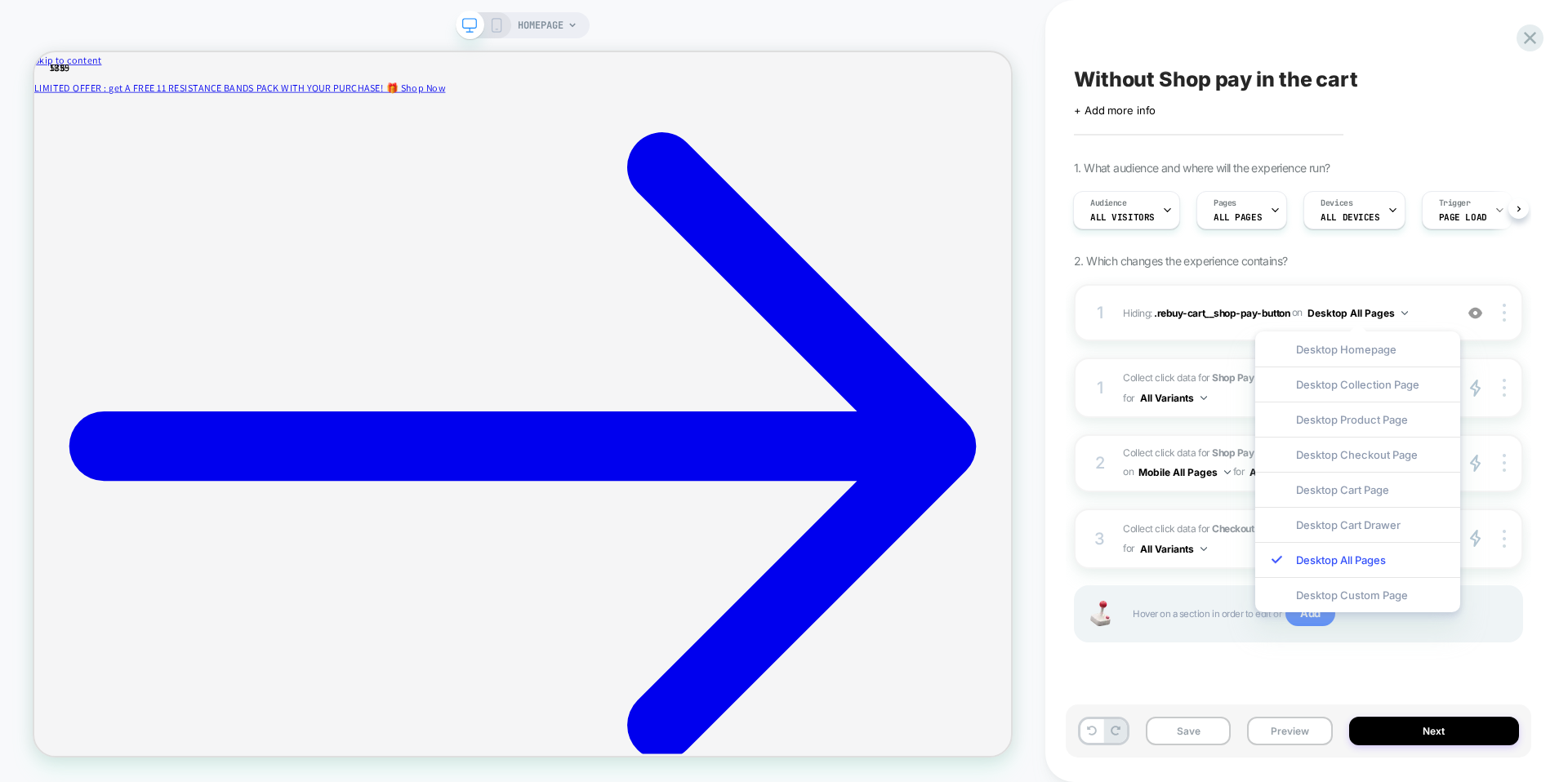
click at [1525, 322] on div "Without Shop pay in the cart Click to edit experience details + Add more info 1…" at bounding box center [1299, 391] width 465 height 750
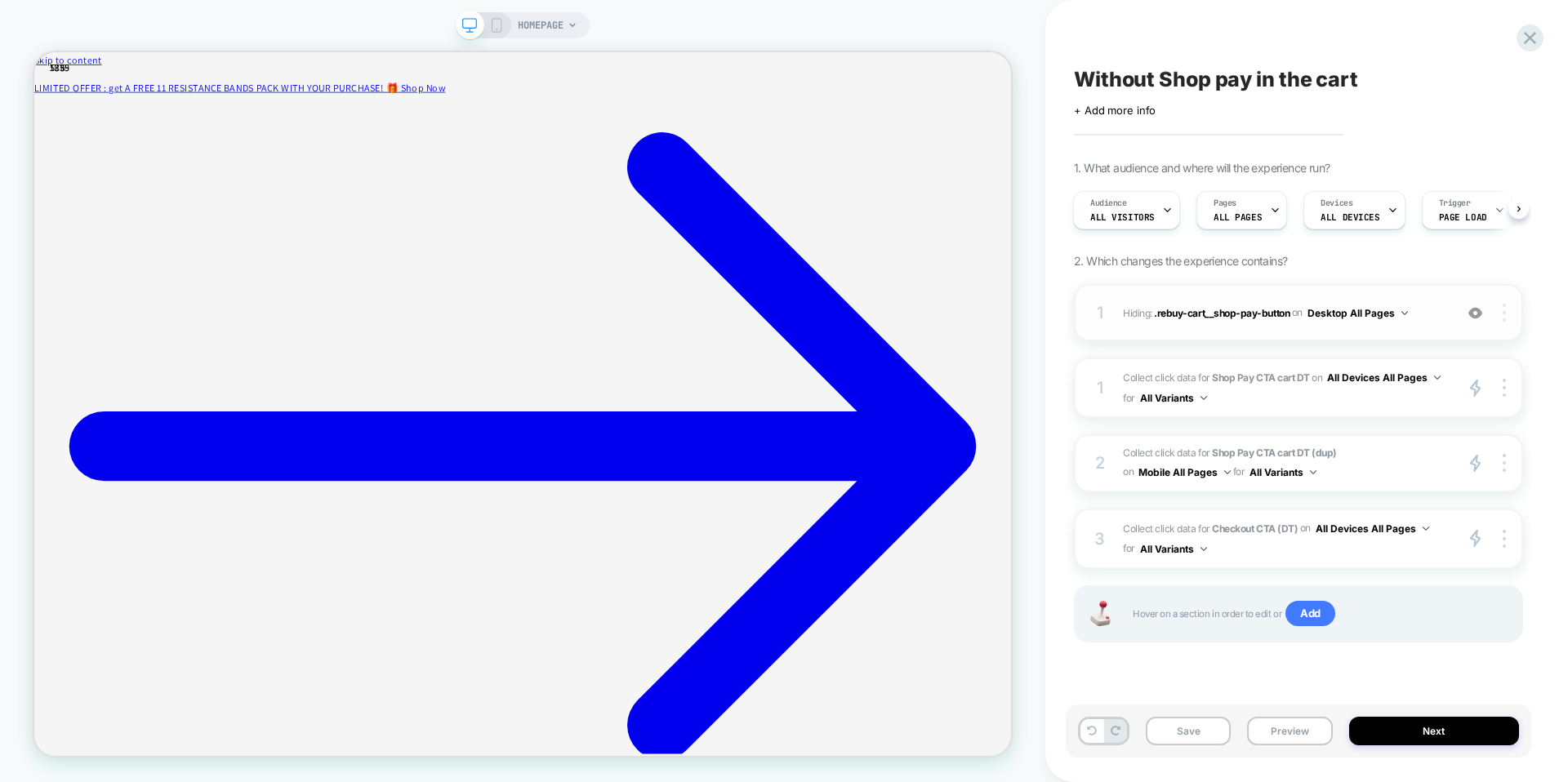
click at [1507, 309] on div at bounding box center [1507, 313] width 31 height 18
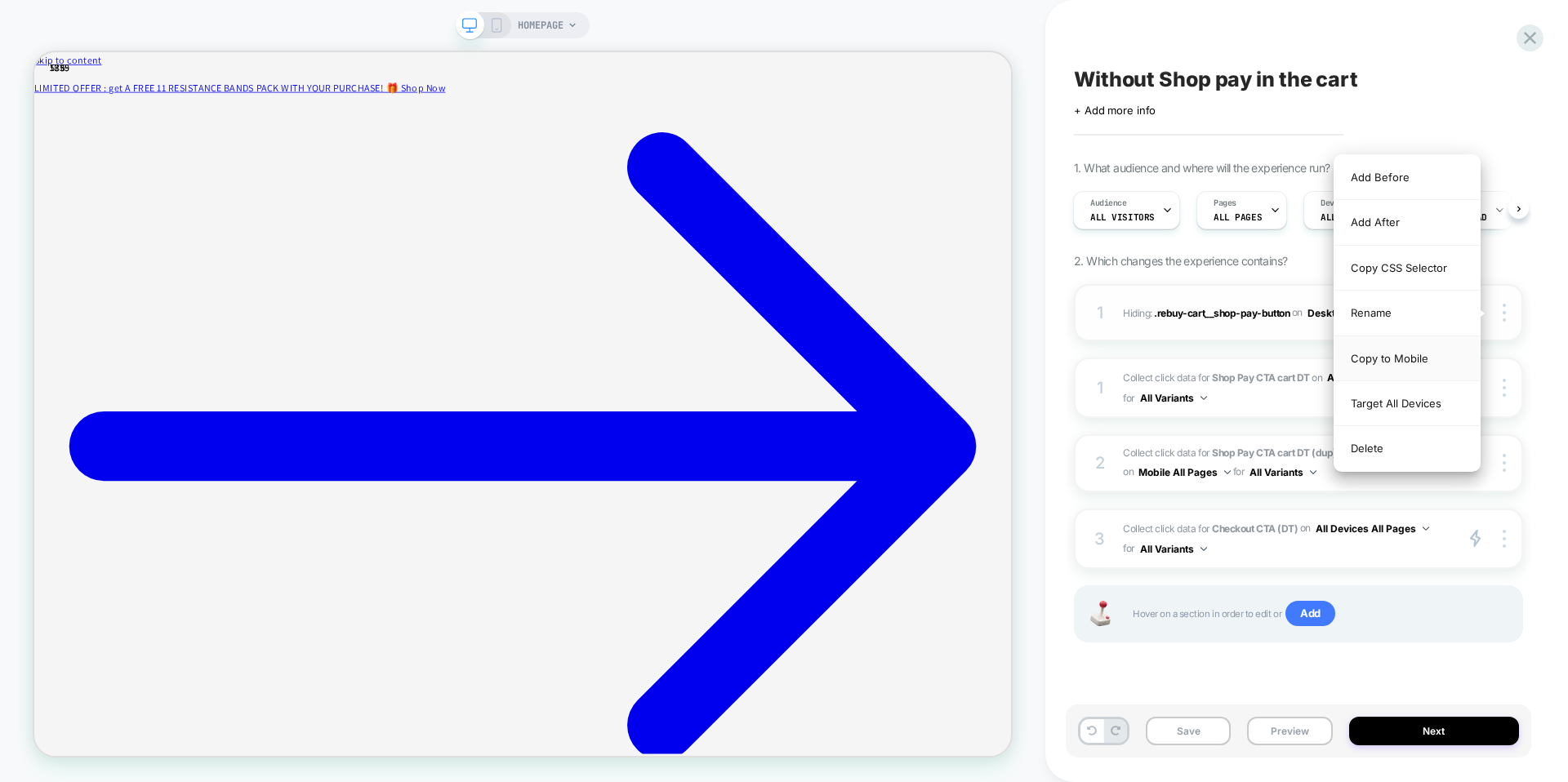
click at [1405, 361] on div "Copy to Mobile" at bounding box center [1407, 359] width 145 height 45
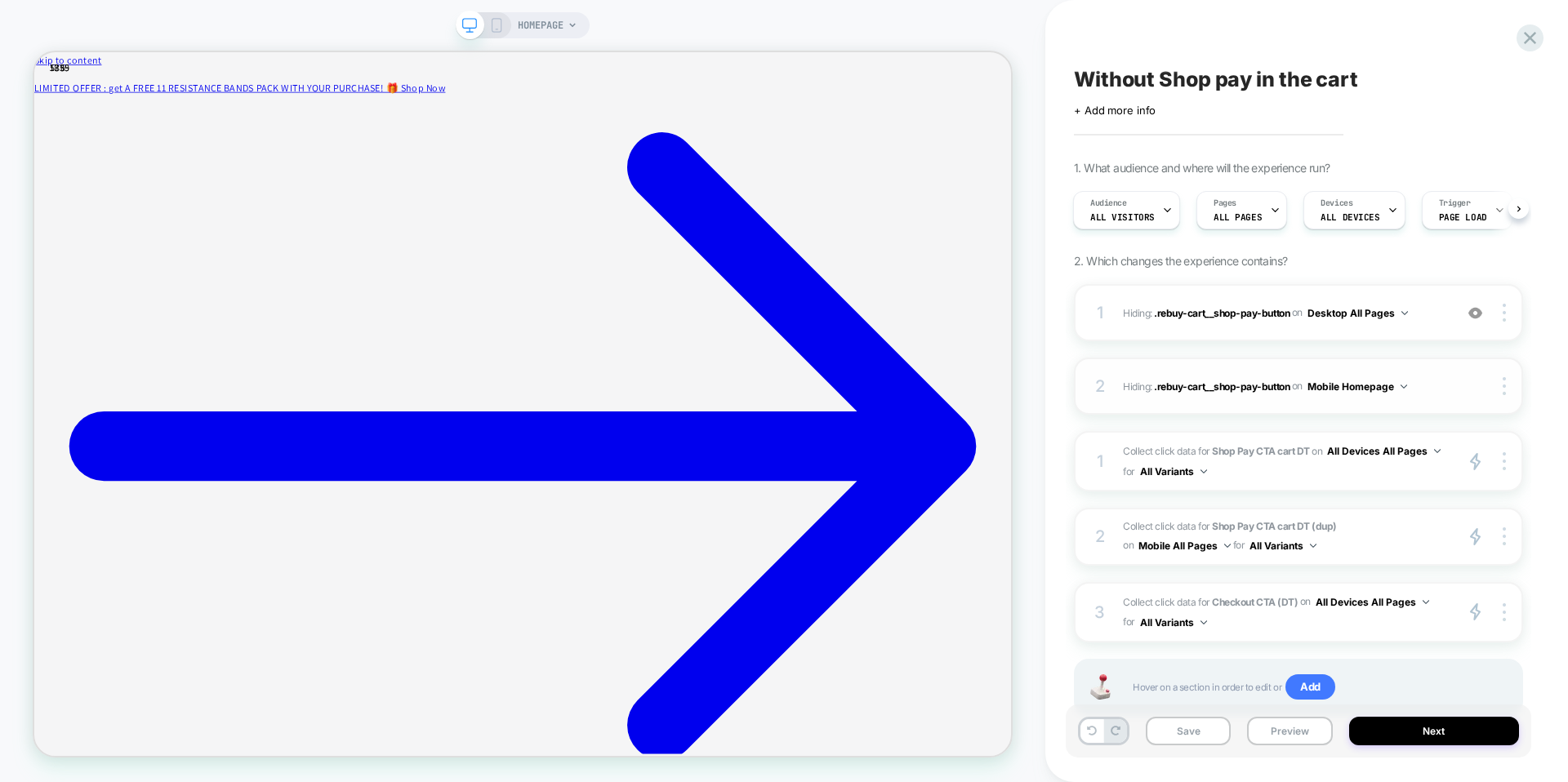
click at [1402, 382] on button "Mobile Homepage" at bounding box center [1357, 386] width 99 height 20
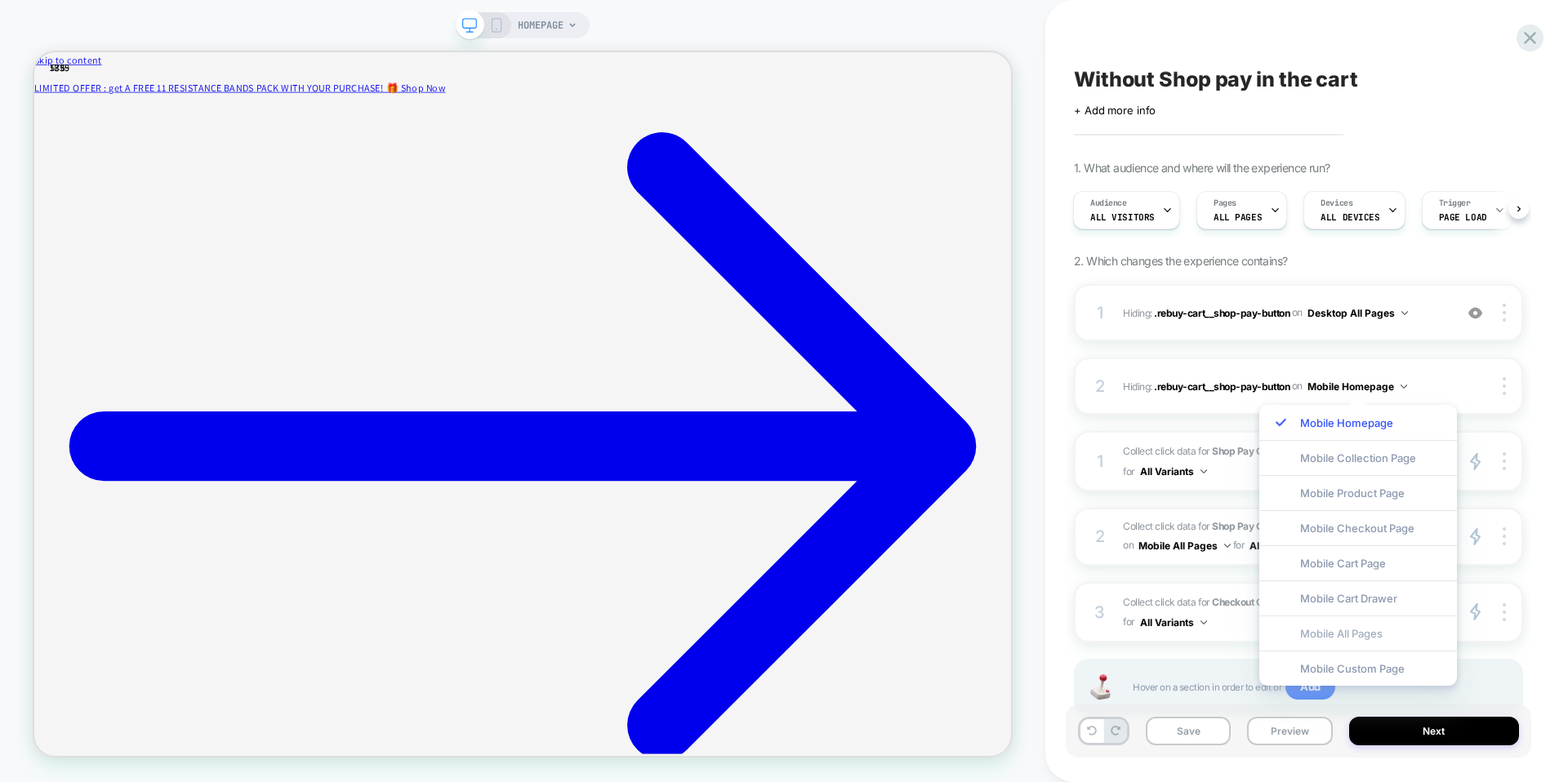
click at [1348, 636] on div "Mobile All Pages" at bounding box center [1358, 633] width 198 height 35
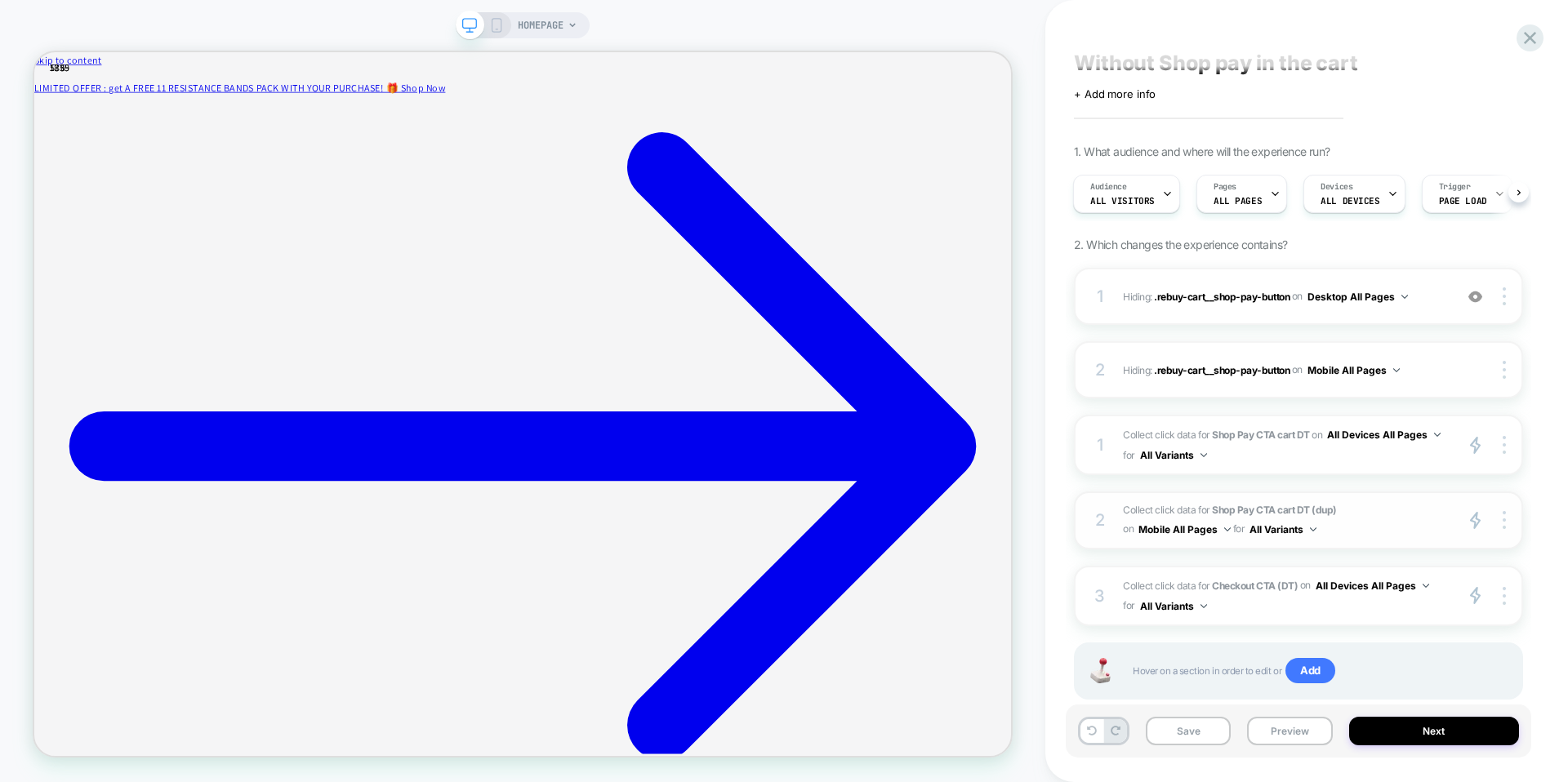
scroll to position [0, 0]
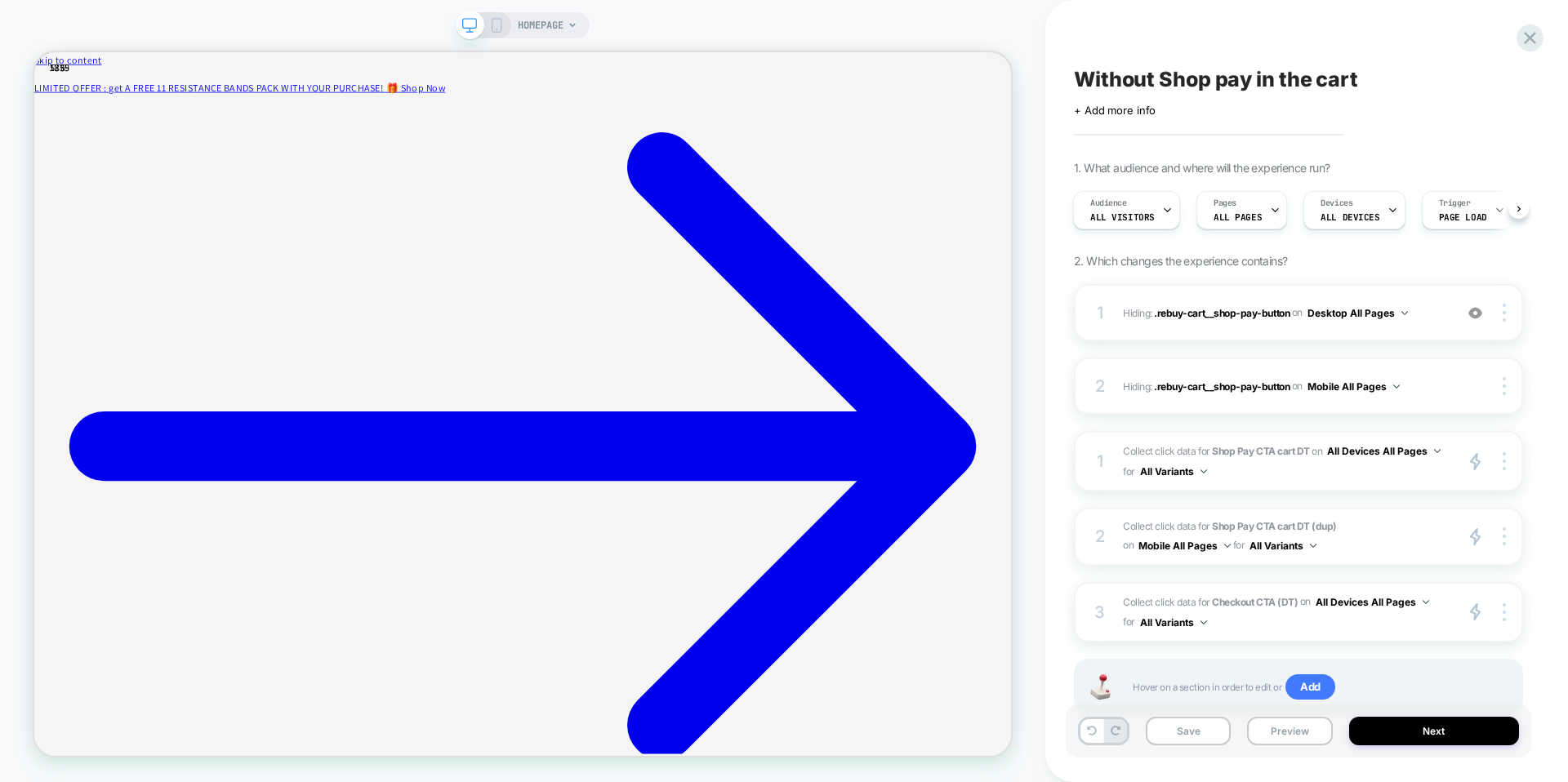
click at [495, 24] on icon at bounding box center [497, 25] width 15 height 15
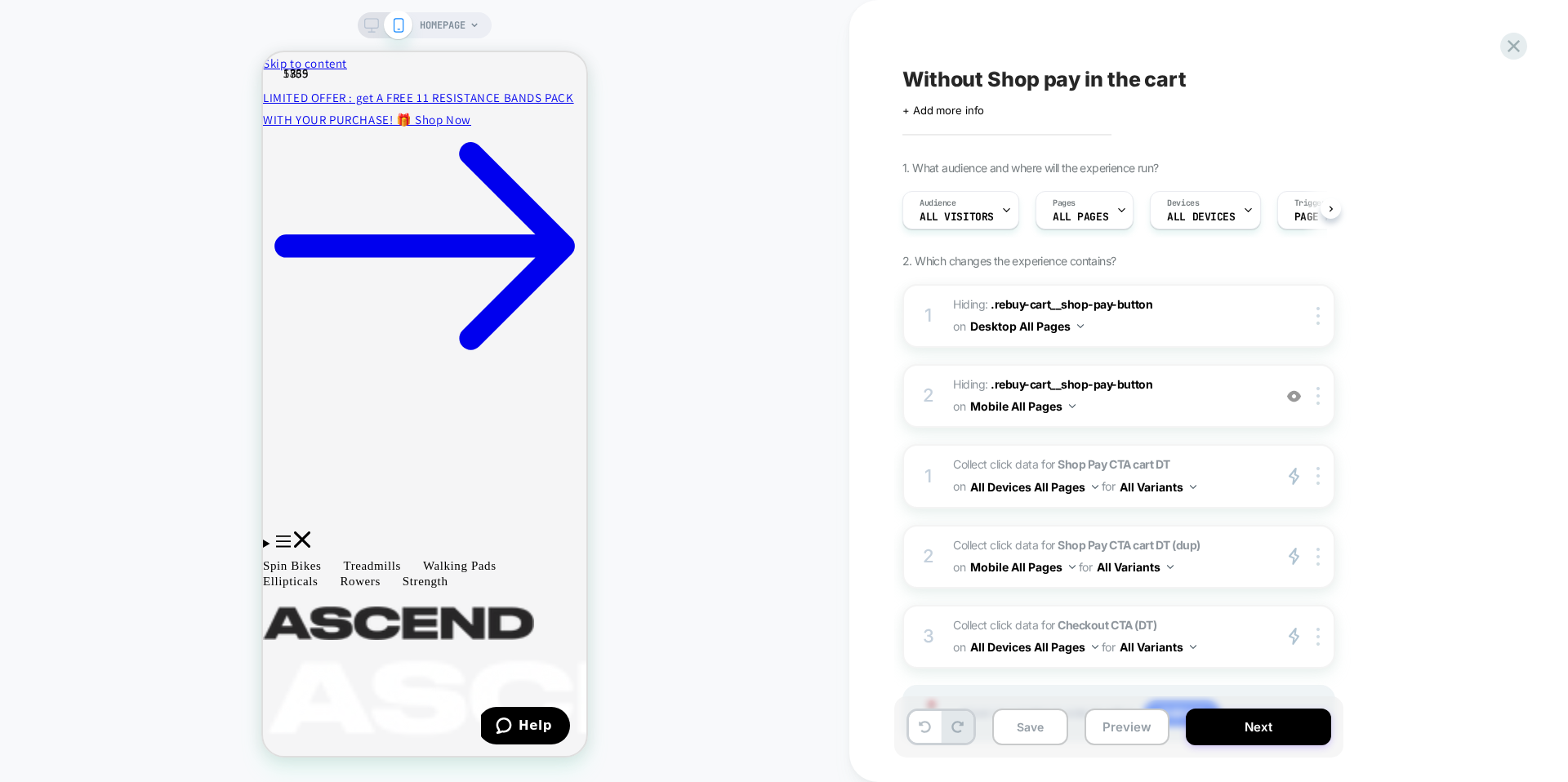
scroll to position [0, 1]
click at [277, 536] on icon "Menu" at bounding box center [283, 541] width 15 height 11
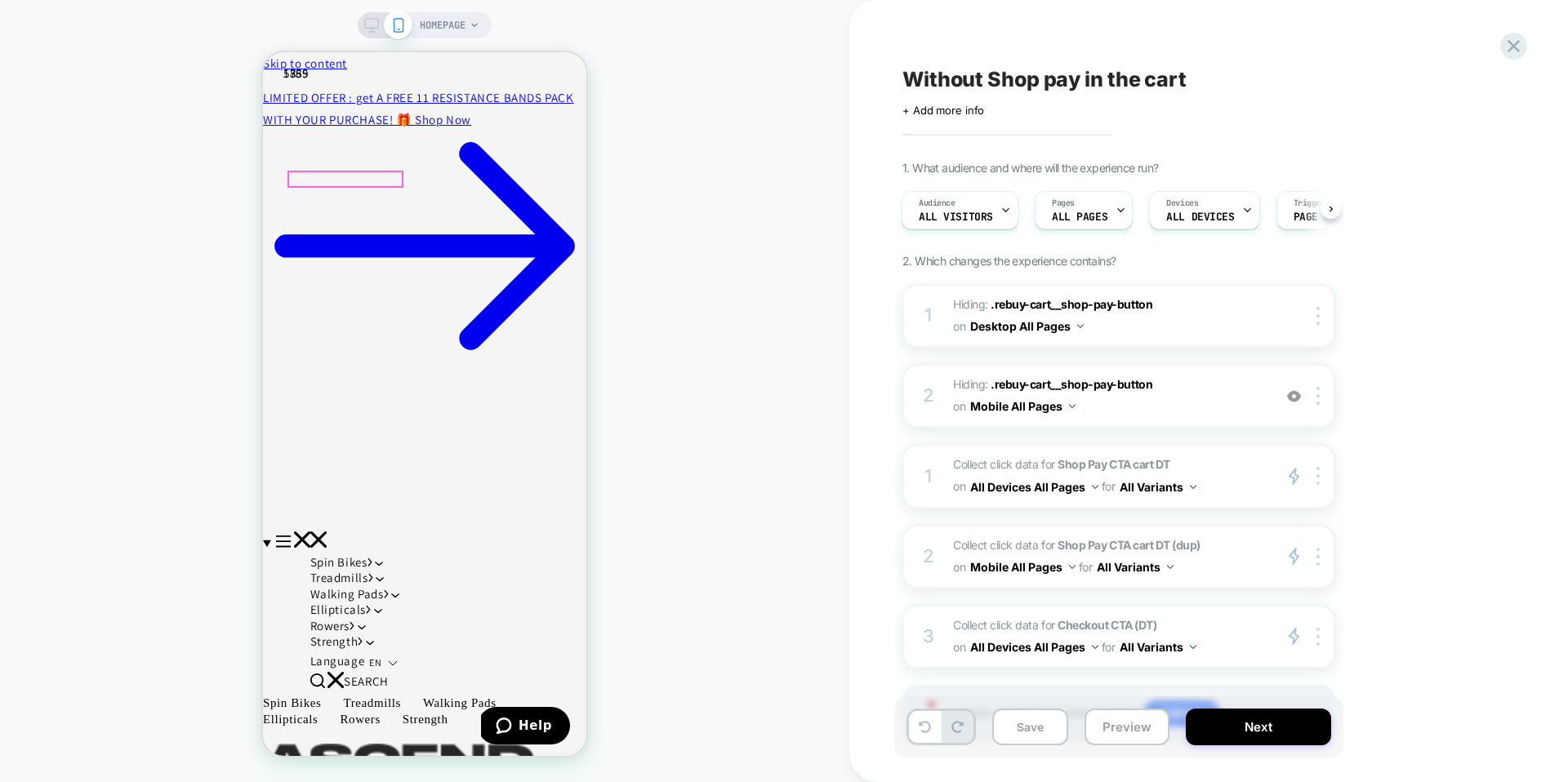
click at [328, 570] on span "Treadmills" at bounding box center [347, 577] width 74 height 17
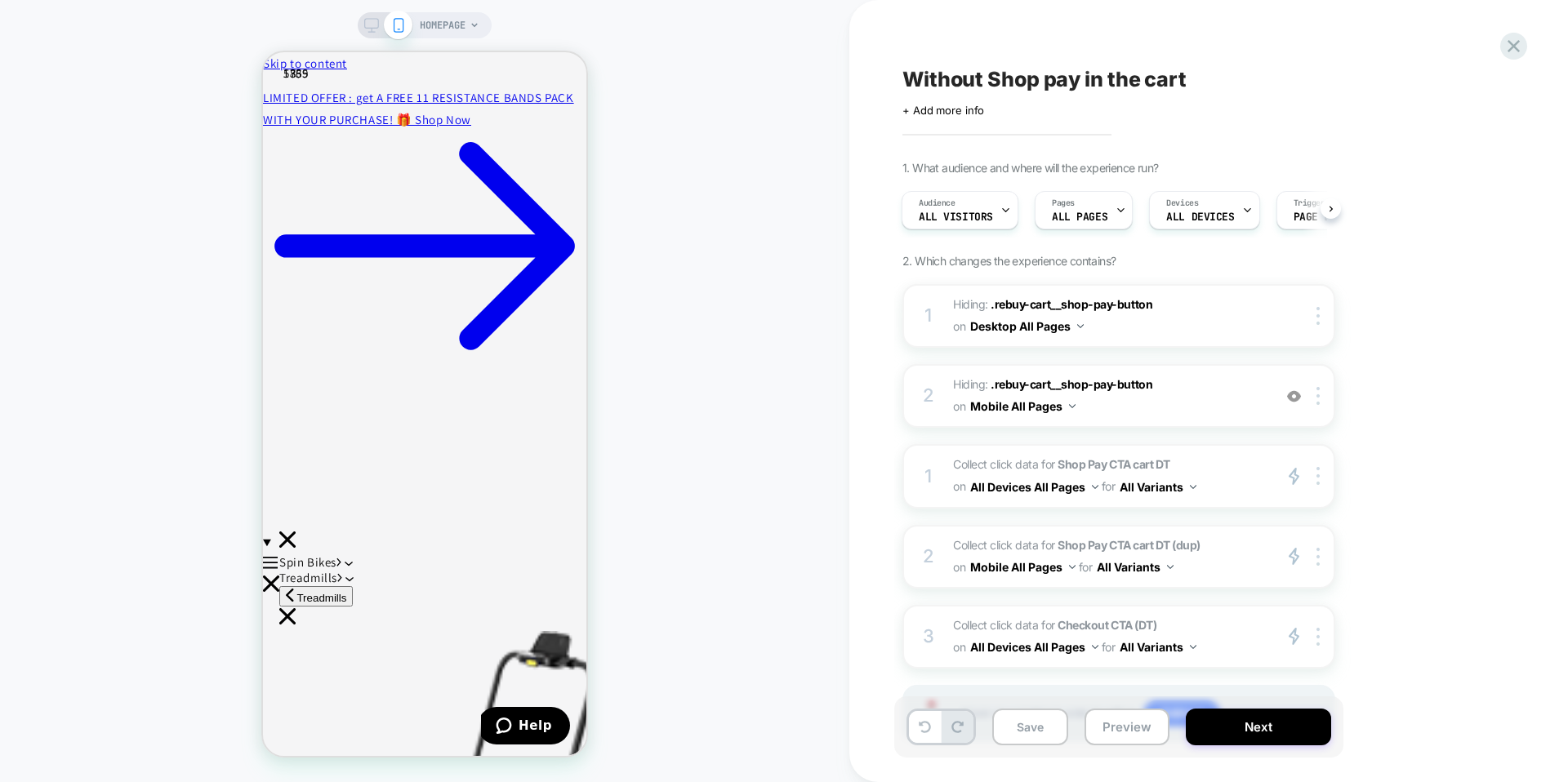
click at [468, 28] on div "HOMEPAGE" at bounding box center [449, 25] width 59 height 26
click at [286, 589] on icon at bounding box center [289, 595] width 7 height 13
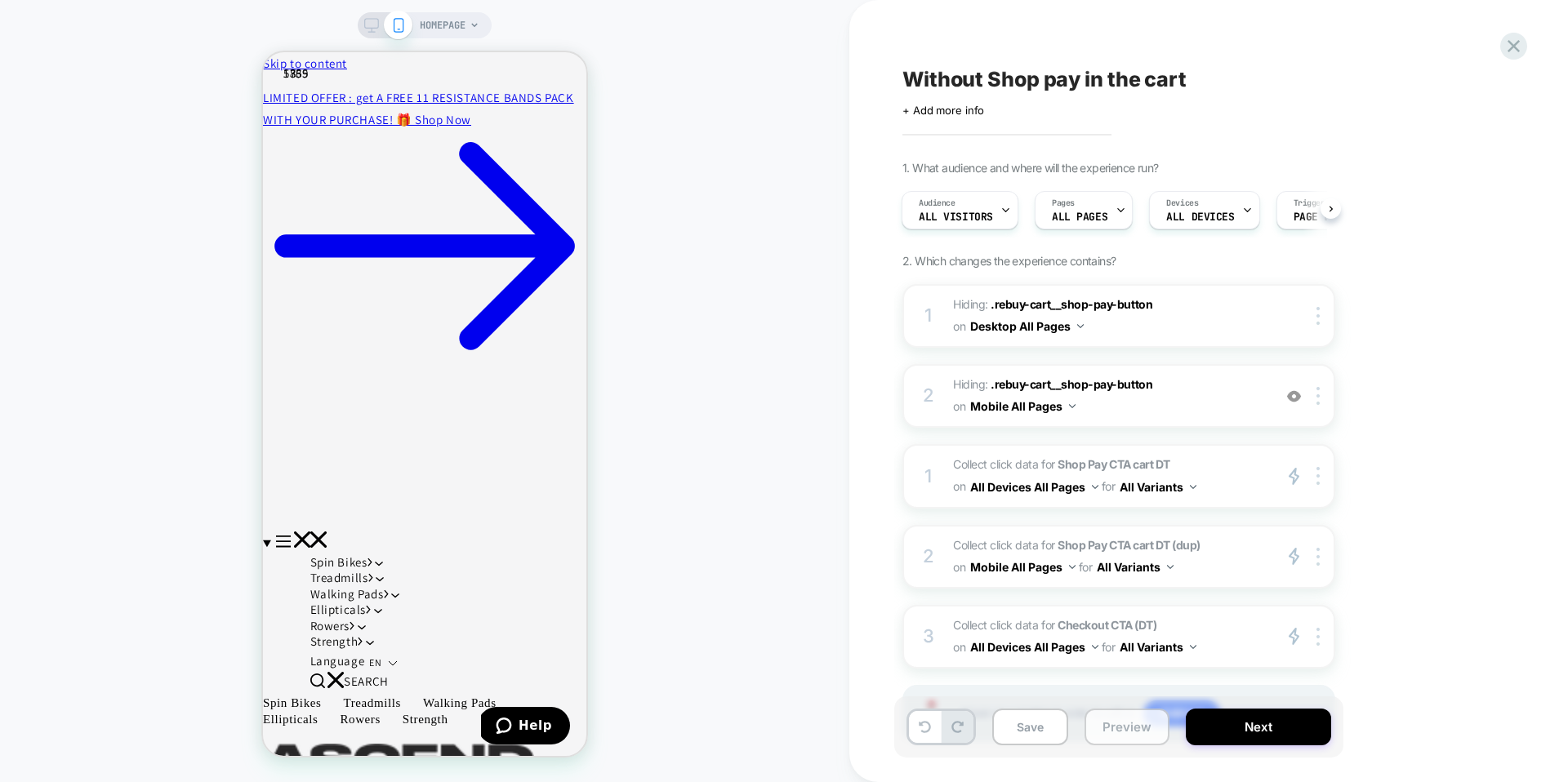
click at [1114, 724] on button "Preview" at bounding box center [1127, 727] width 85 height 37
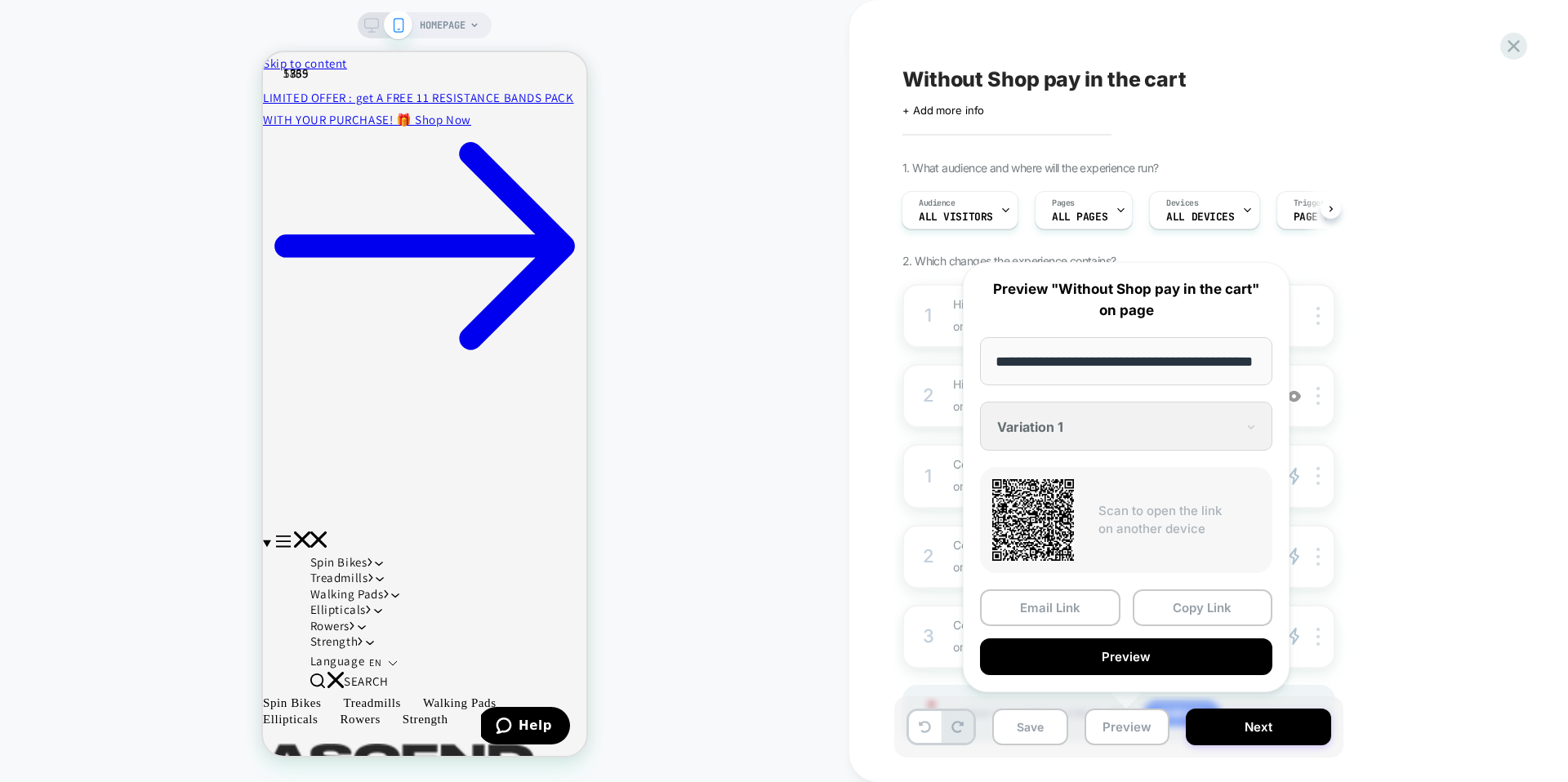
scroll to position [0, 0]
click at [1503, 642] on div "Without Shop pay in the cart Click to edit experience details + Add more info 1…" at bounding box center [1200, 391] width 612 height 750
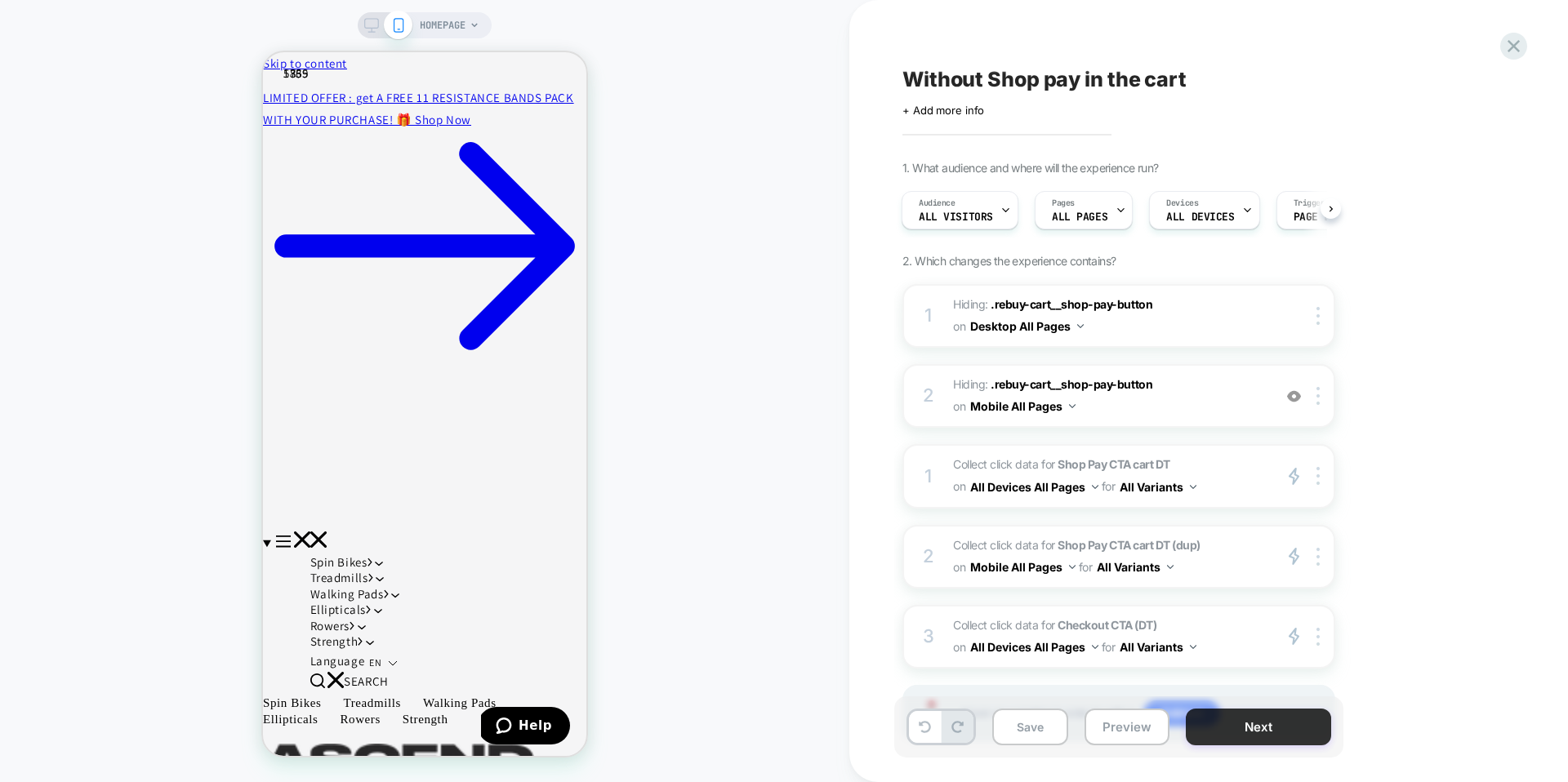
click at [1227, 729] on button "Next" at bounding box center [1258, 727] width 145 height 37
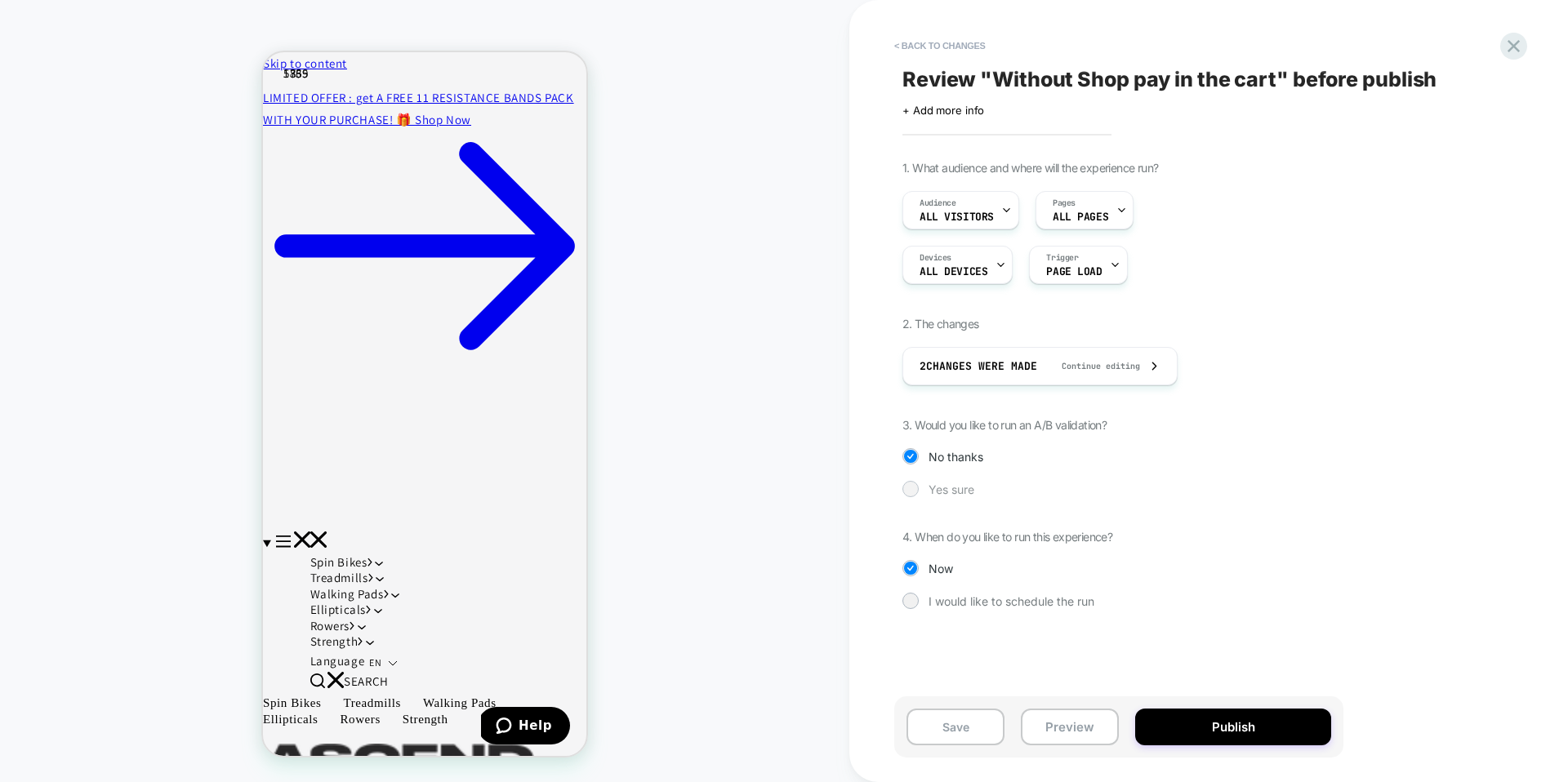
click at [912, 489] on div at bounding box center [910, 489] width 12 height 12
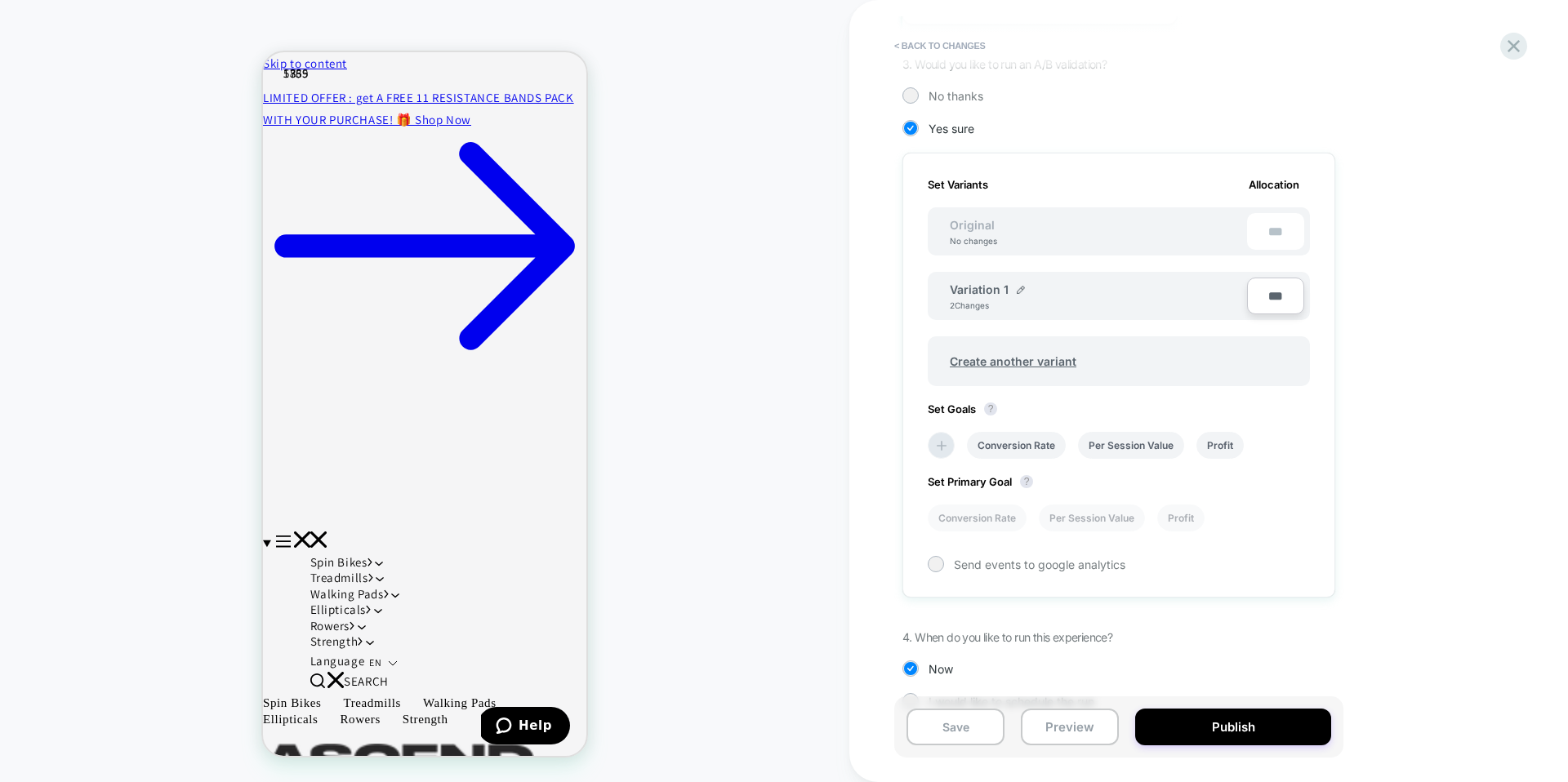
scroll to position [394, 0]
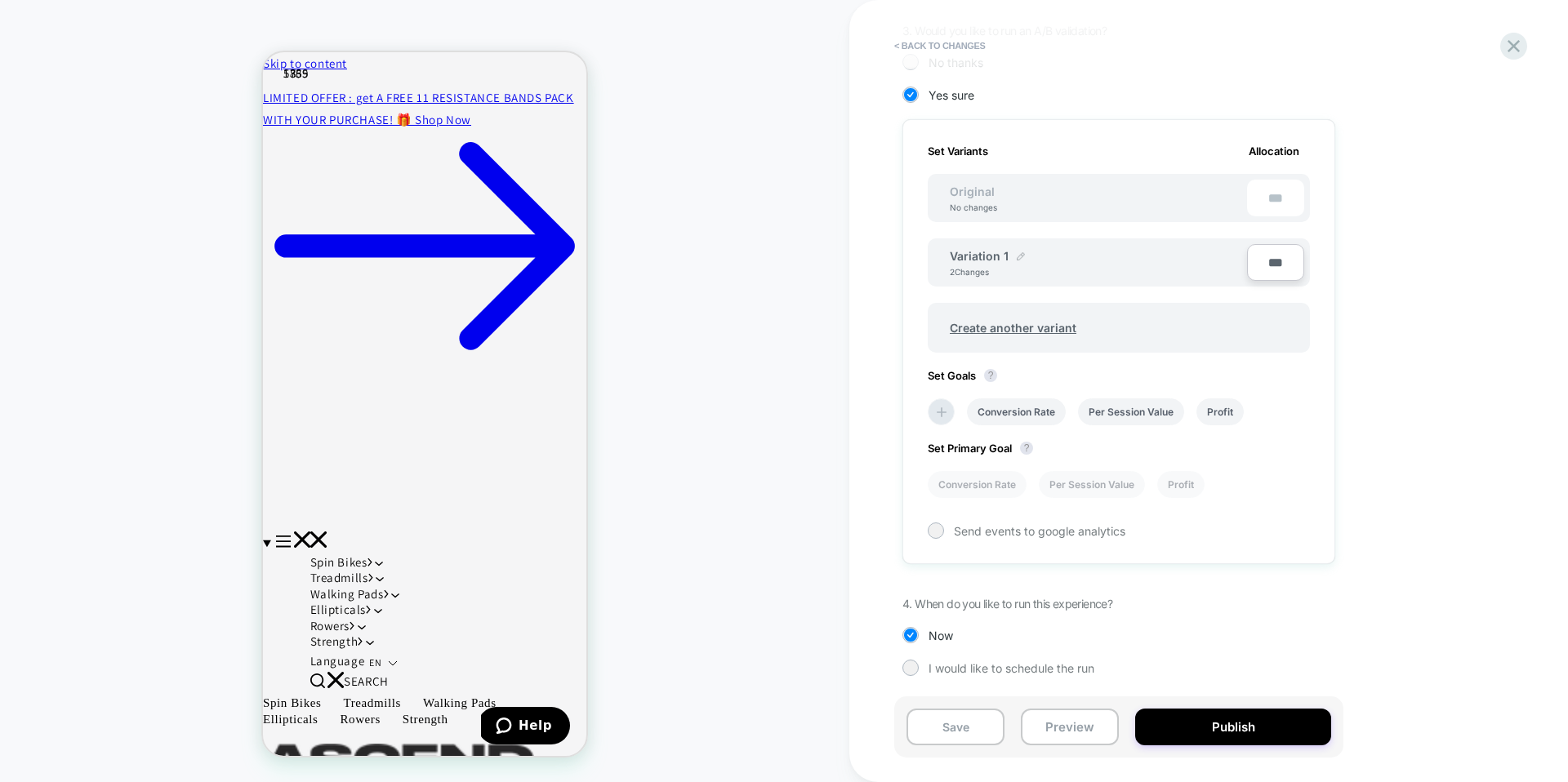
click at [1020, 255] on img at bounding box center [1020, 256] width 8 height 8
click at [995, 264] on input "**********" at bounding box center [1009, 264] width 118 height 32
drag, startPoint x: 1021, startPoint y: 267, endPoint x: 1046, endPoint y: 268, distance: 25.0
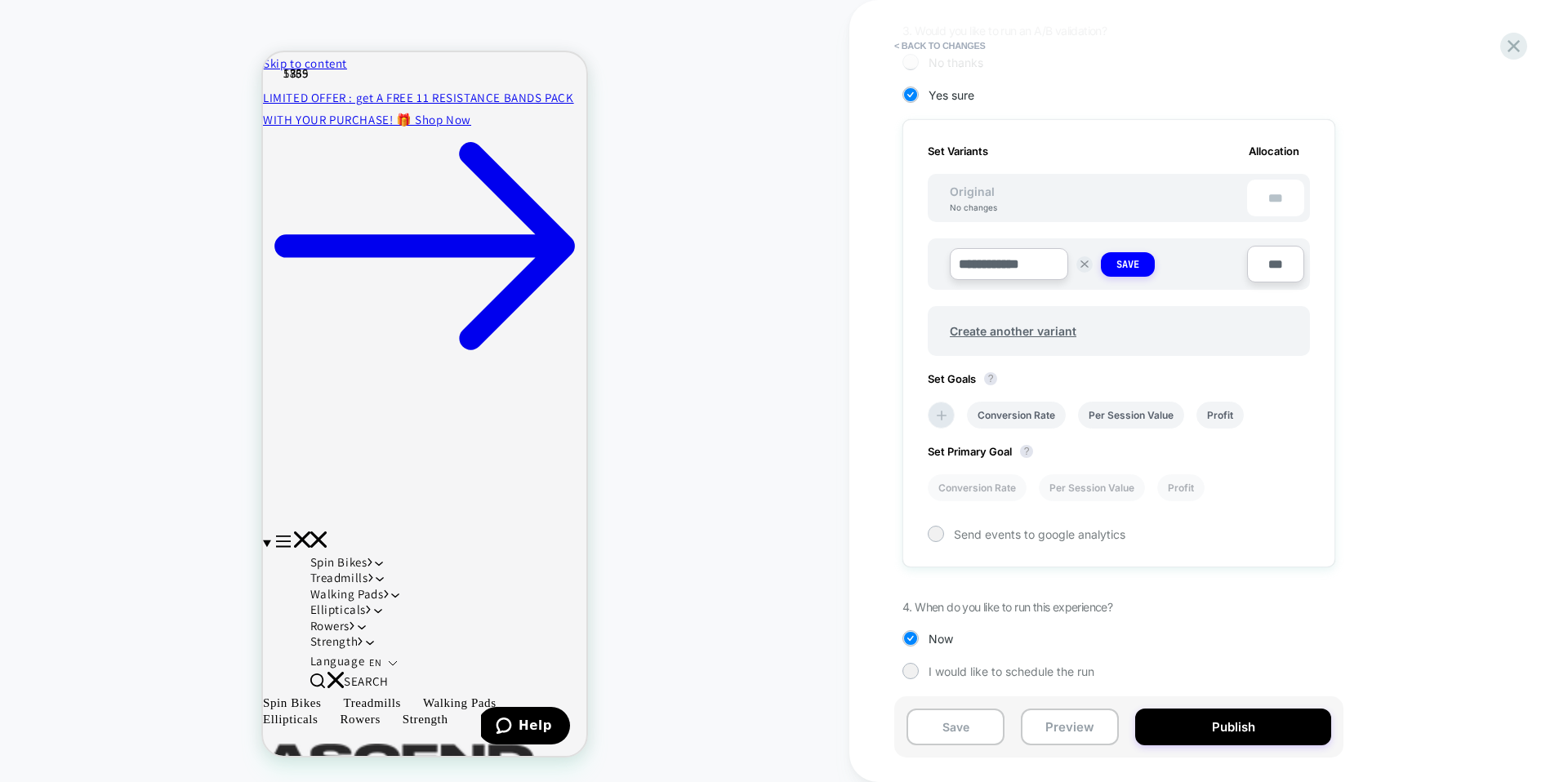
click at [1046, 269] on input "**********" at bounding box center [1009, 264] width 118 height 32
type input "**********"
click at [997, 200] on div "Original No changes" at bounding box center [974, 199] width 80 height 28
click at [1140, 265] on button "Save" at bounding box center [1128, 265] width 54 height 24
click at [992, 203] on div "No changes" at bounding box center [974, 207] width 80 height 10
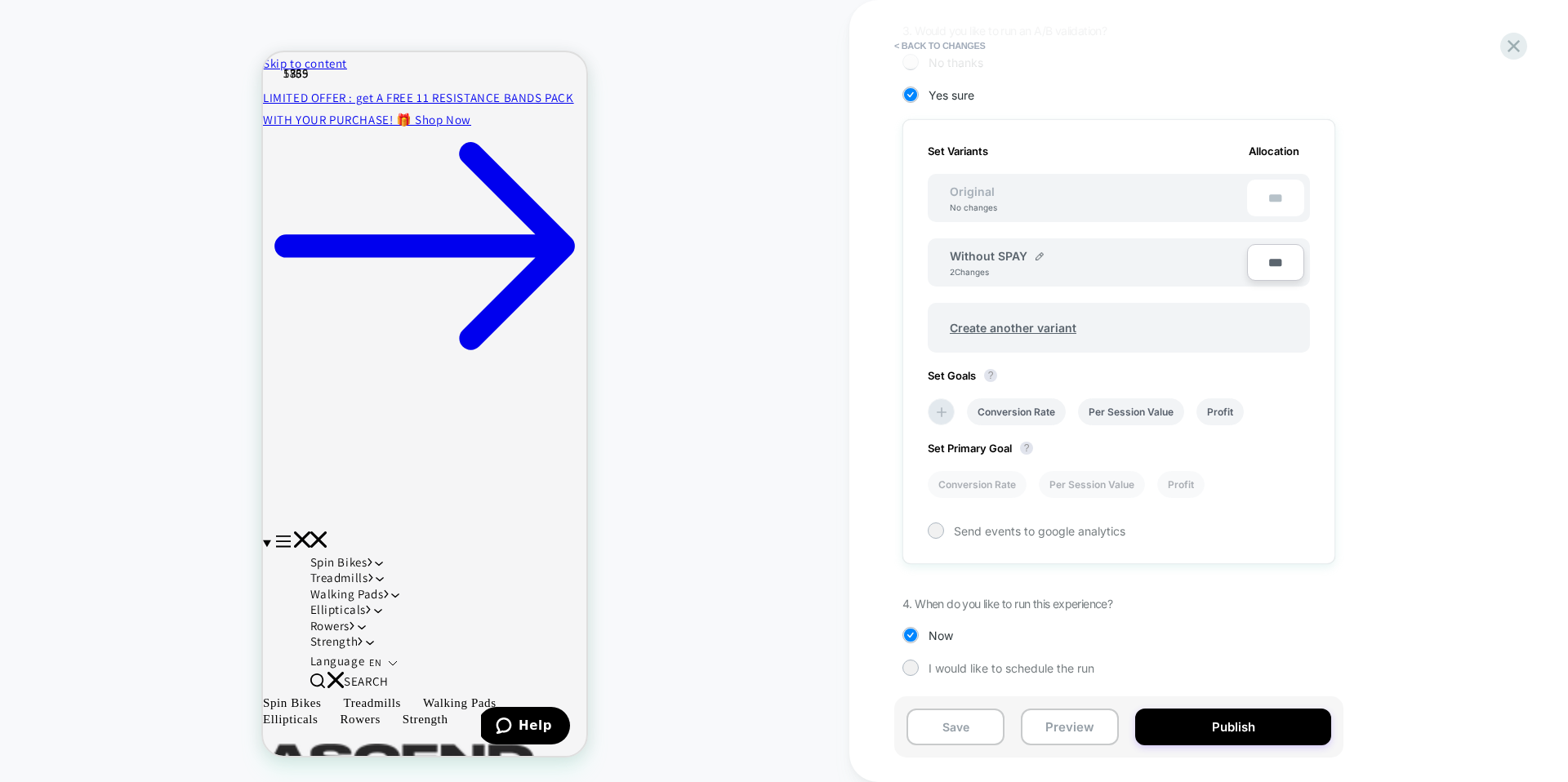
click at [973, 187] on span "Original" at bounding box center [972, 192] width 78 height 14
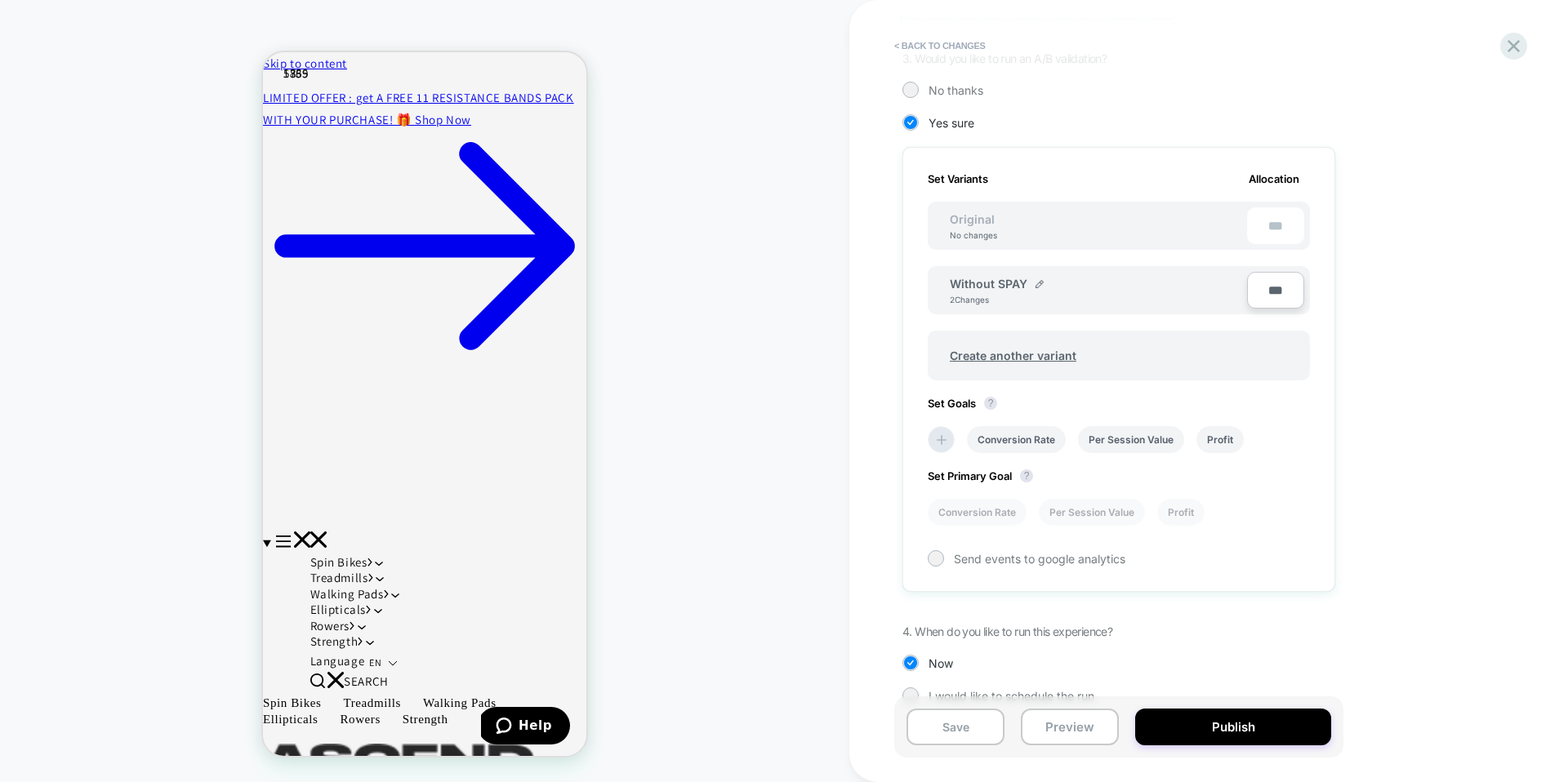
scroll to position [381, 0]
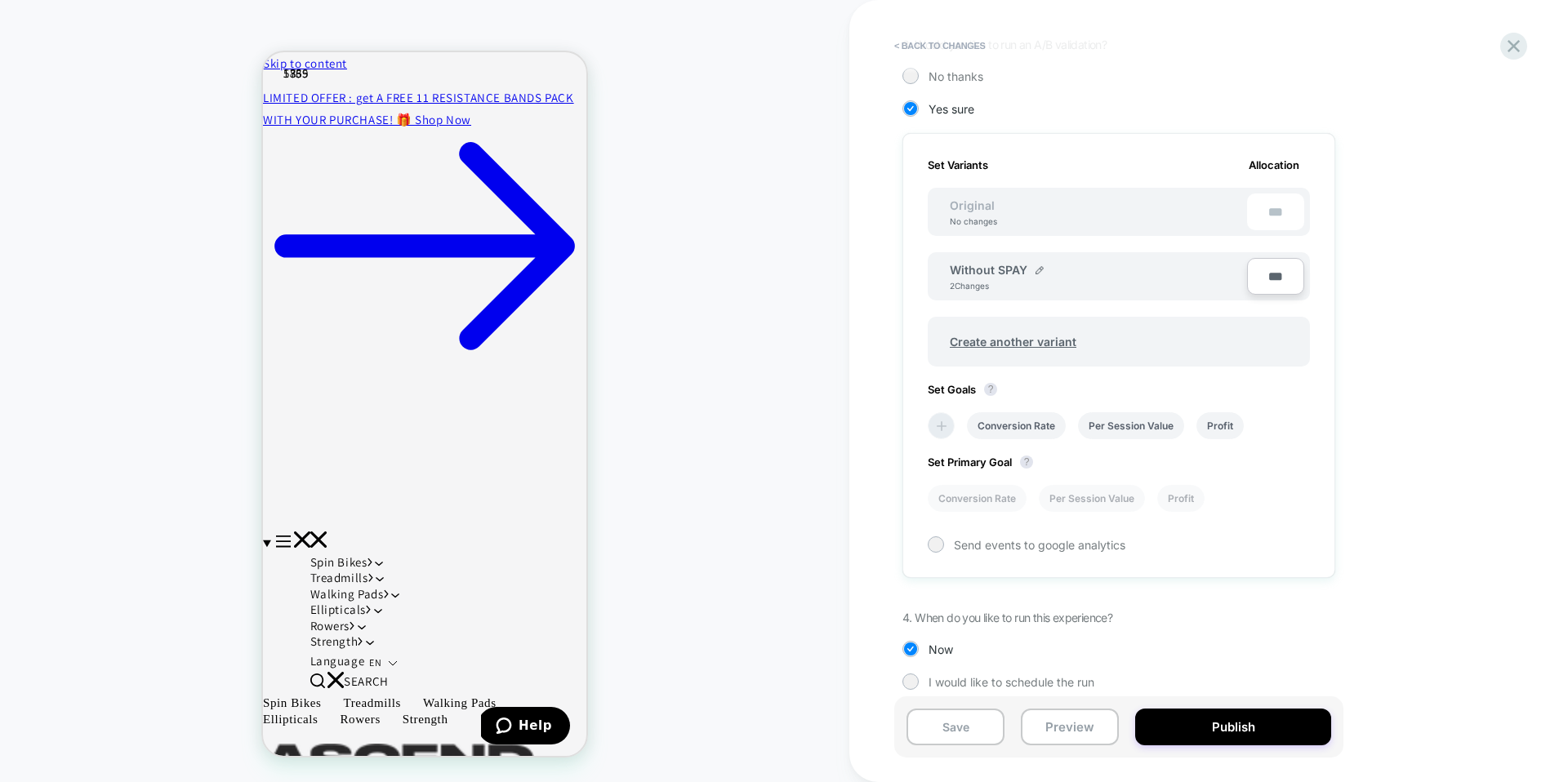
click at [934, 419] on icon at bounding box center [942, 426] width 17 height 17
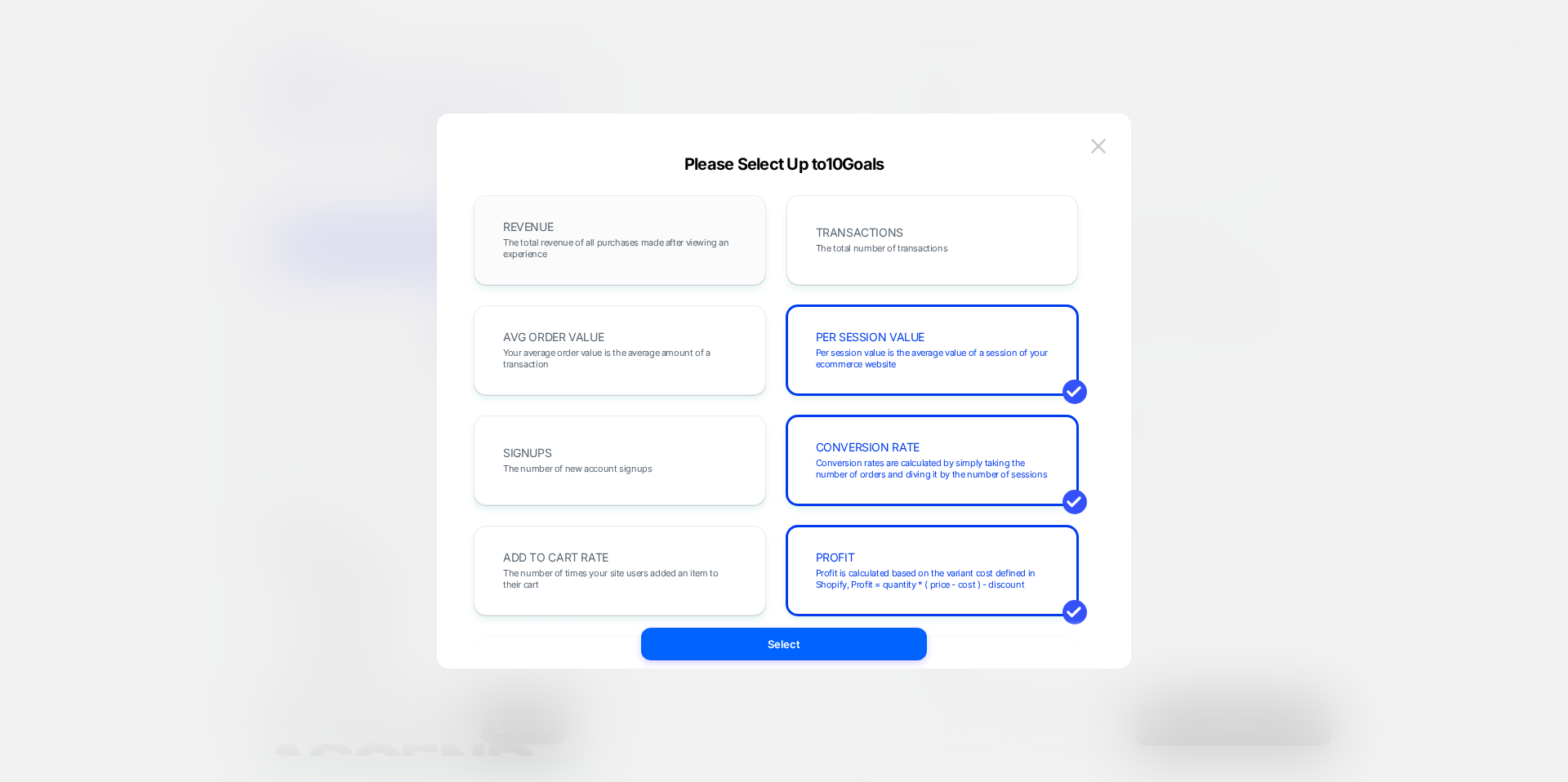
click at [642, 238] on span "The total revenue of all purchases made after viewing an experience" at bounding box center [620, 248] width 233 height 23
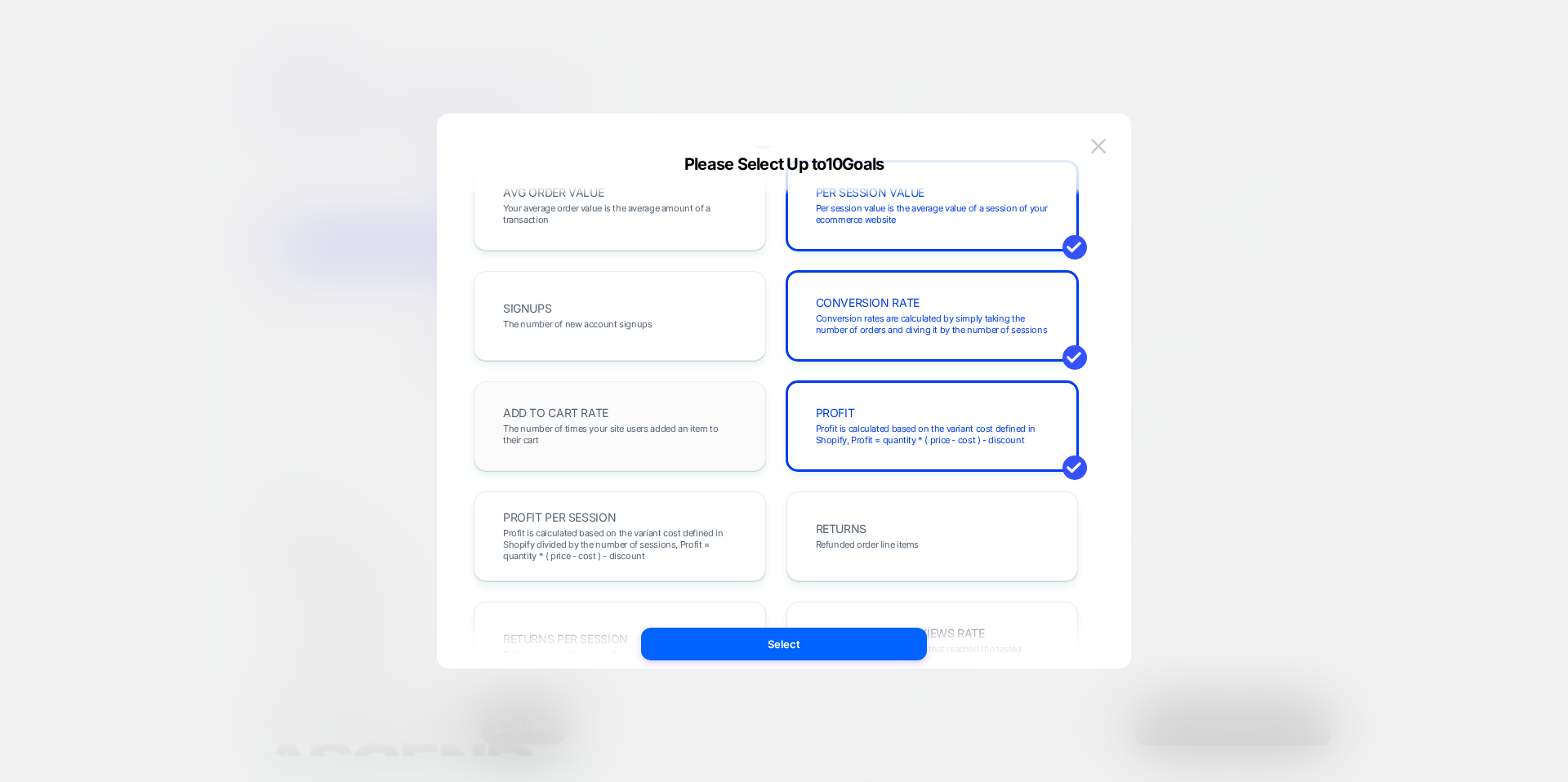
click at [625, 437] on span "The number of times your site users added an item to their cart" at bounding box center [620, 435] width 233 height 23
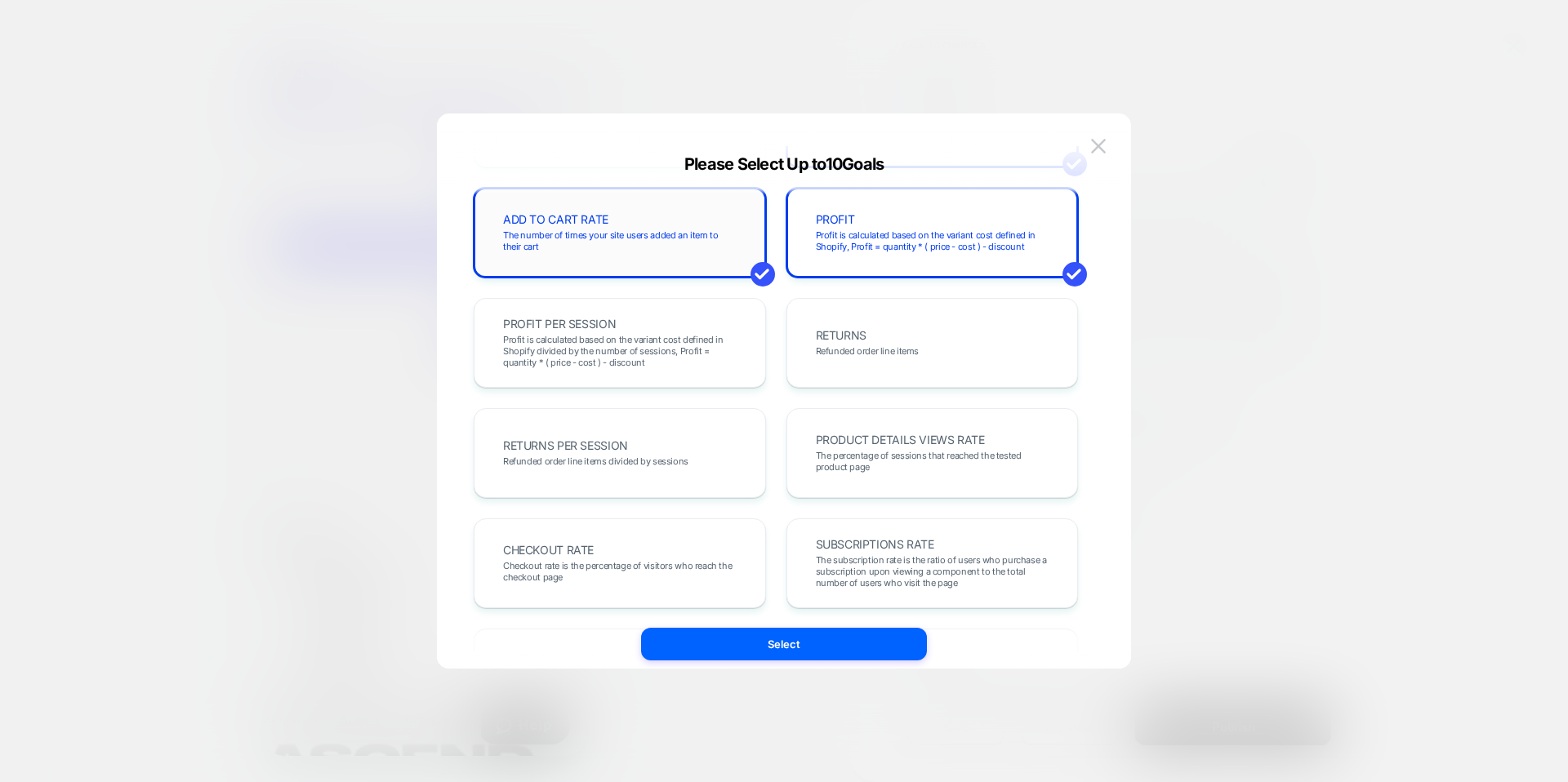
scroll to position [336, 0]
click at [608, 578] on span "Checkout rate is the percentage of visitors who reach the checkout page" at bounding box center [620, 573] width 233 height 23
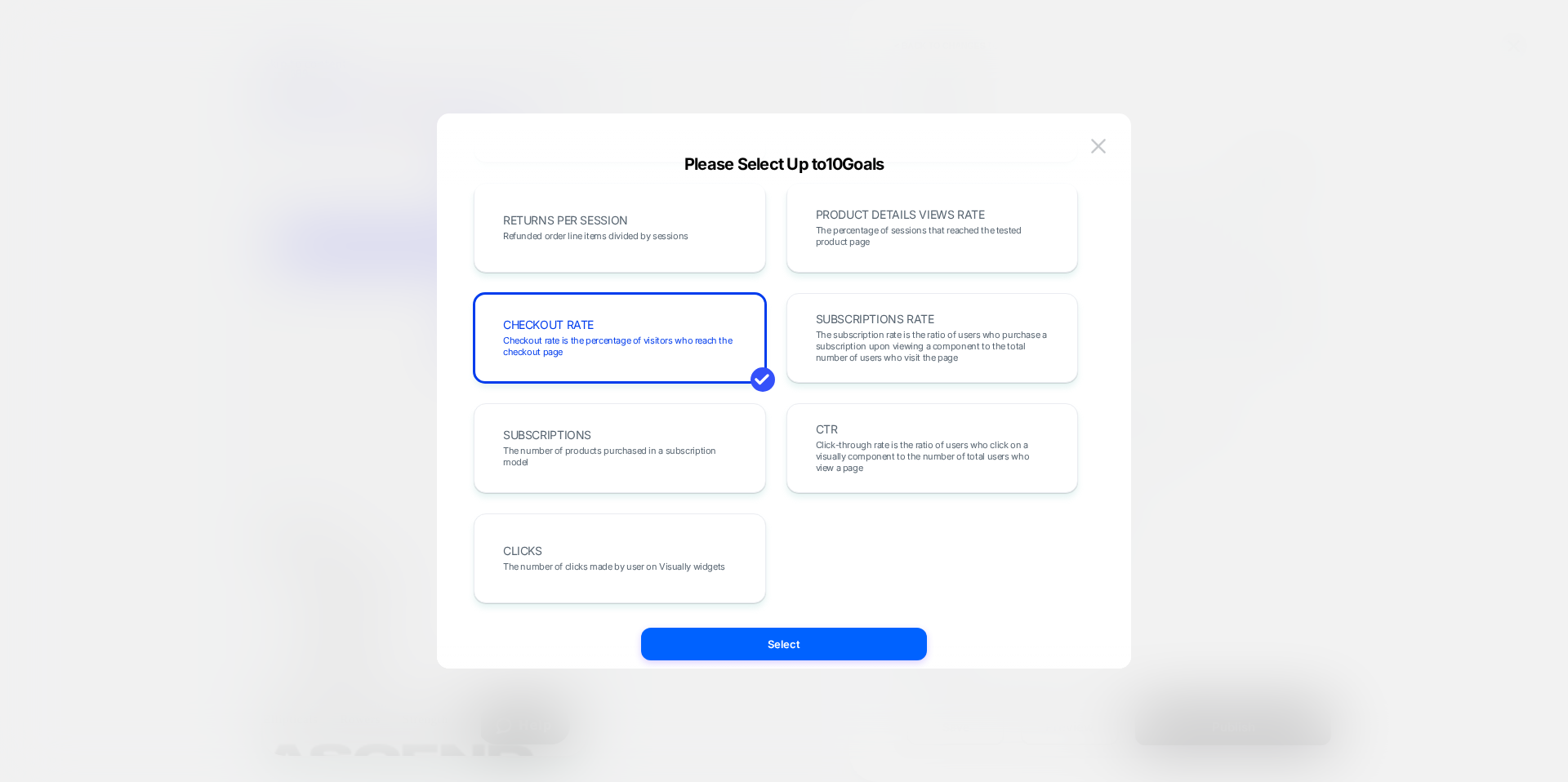
scroll to position [560, 0]
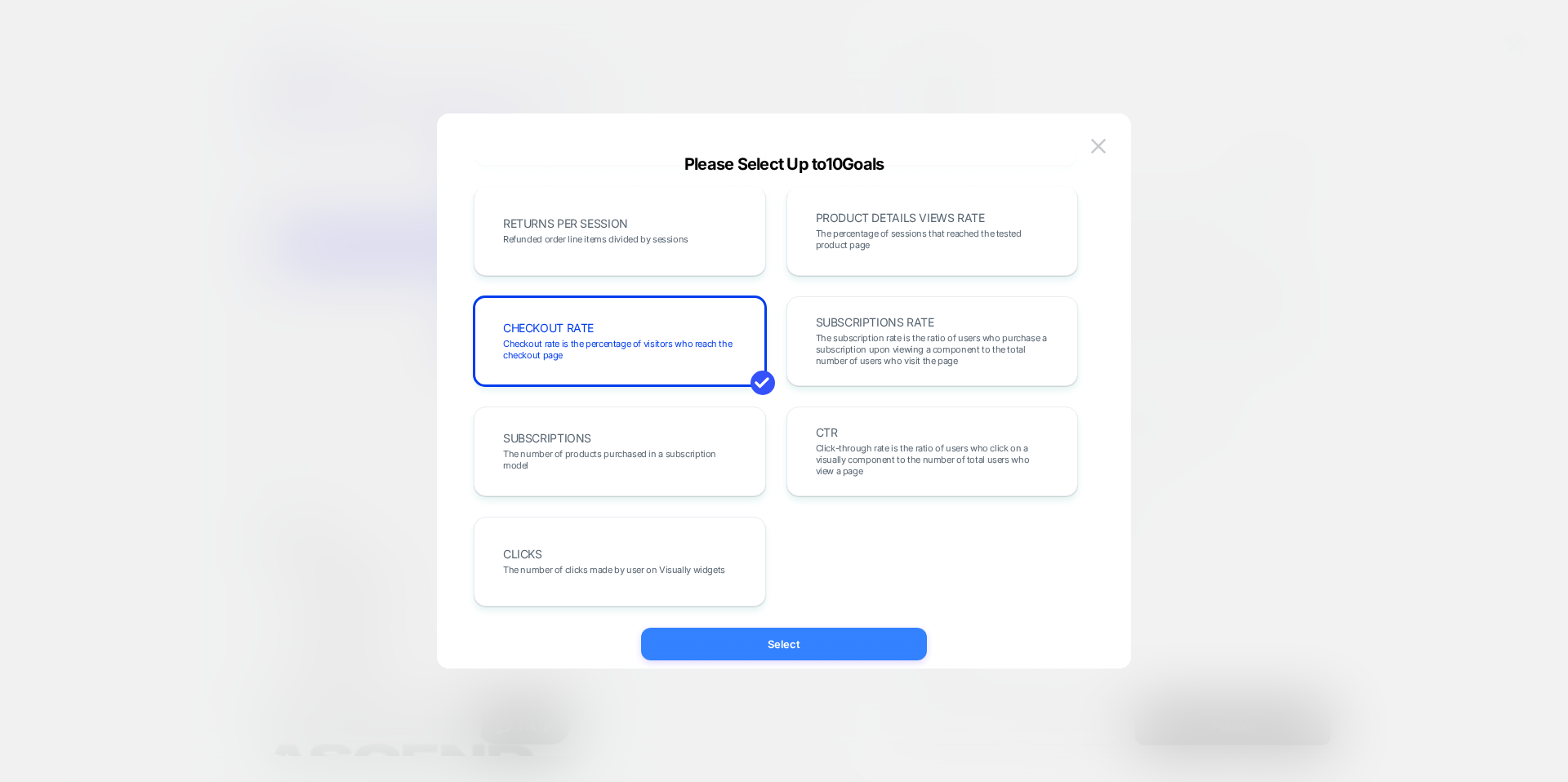
click at [773, 637] on button "Select" at bounding box center [784, 644] width 286 height 33
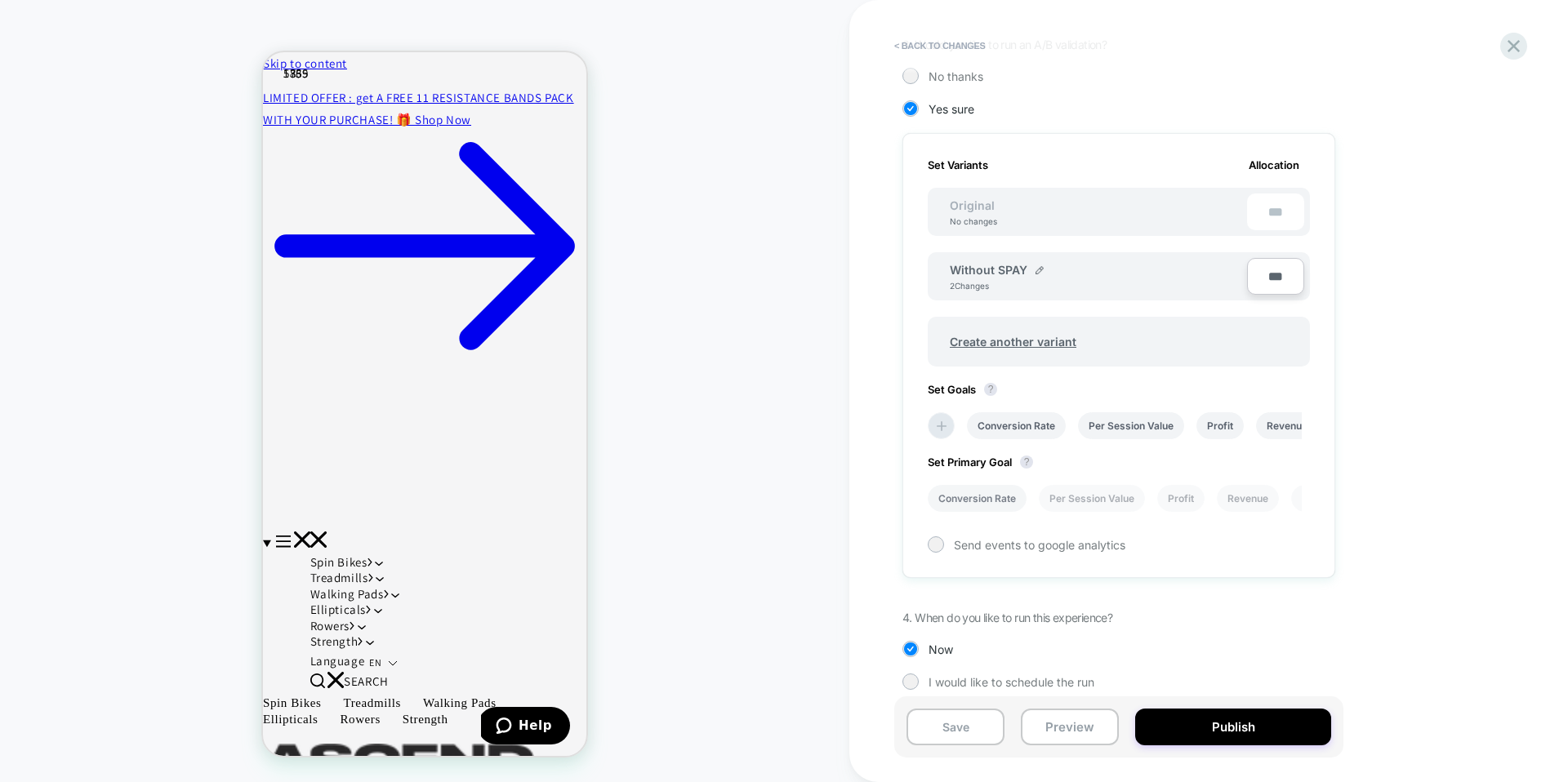
click at [979, 490] on li "Conversion Rate" at bounding box center [977, 498] width 98 height 27
click at [945, 428] on icon at bounding box center [942, 426] width 17 height 17
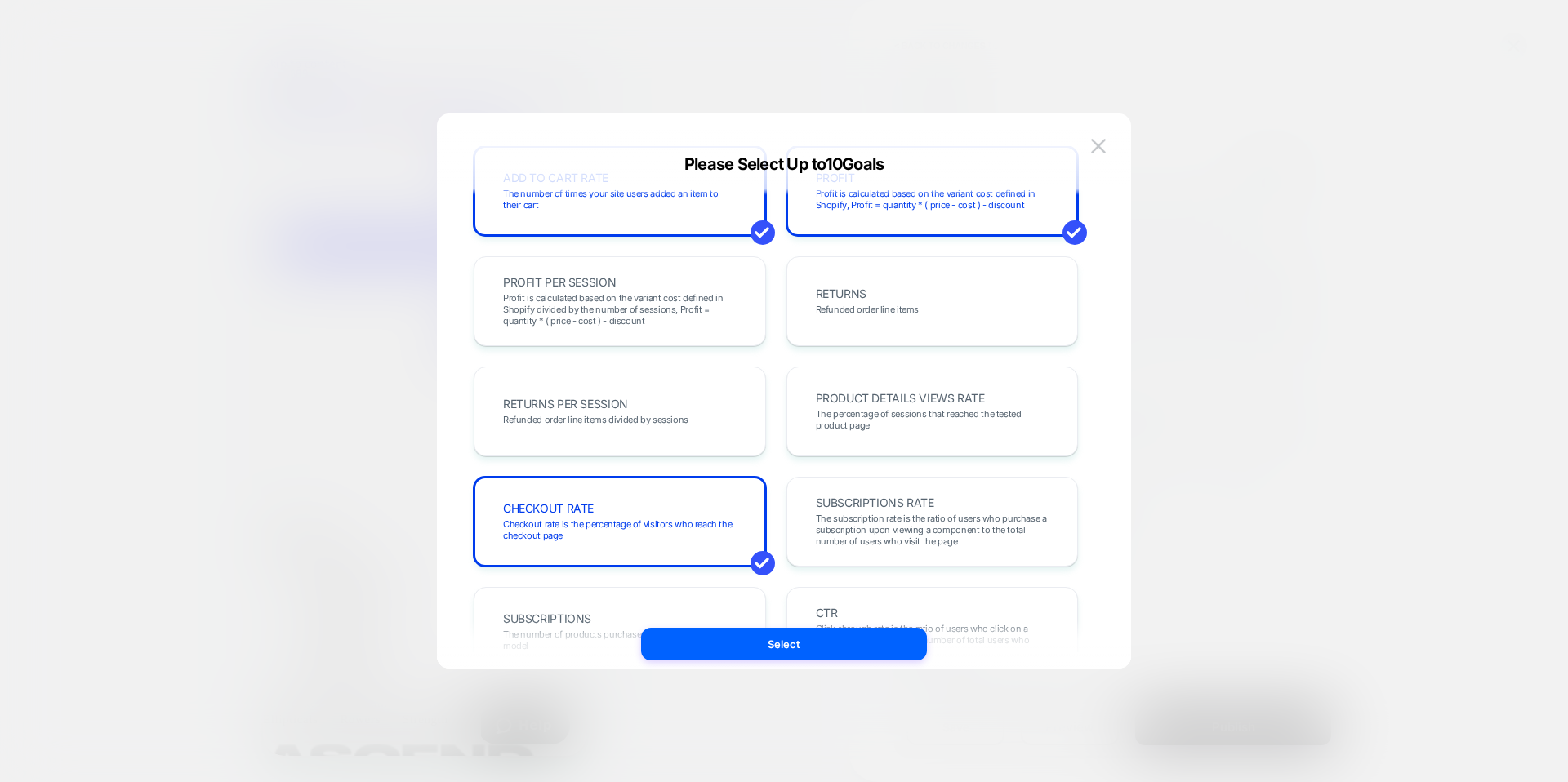
scroll to position [563, 0]
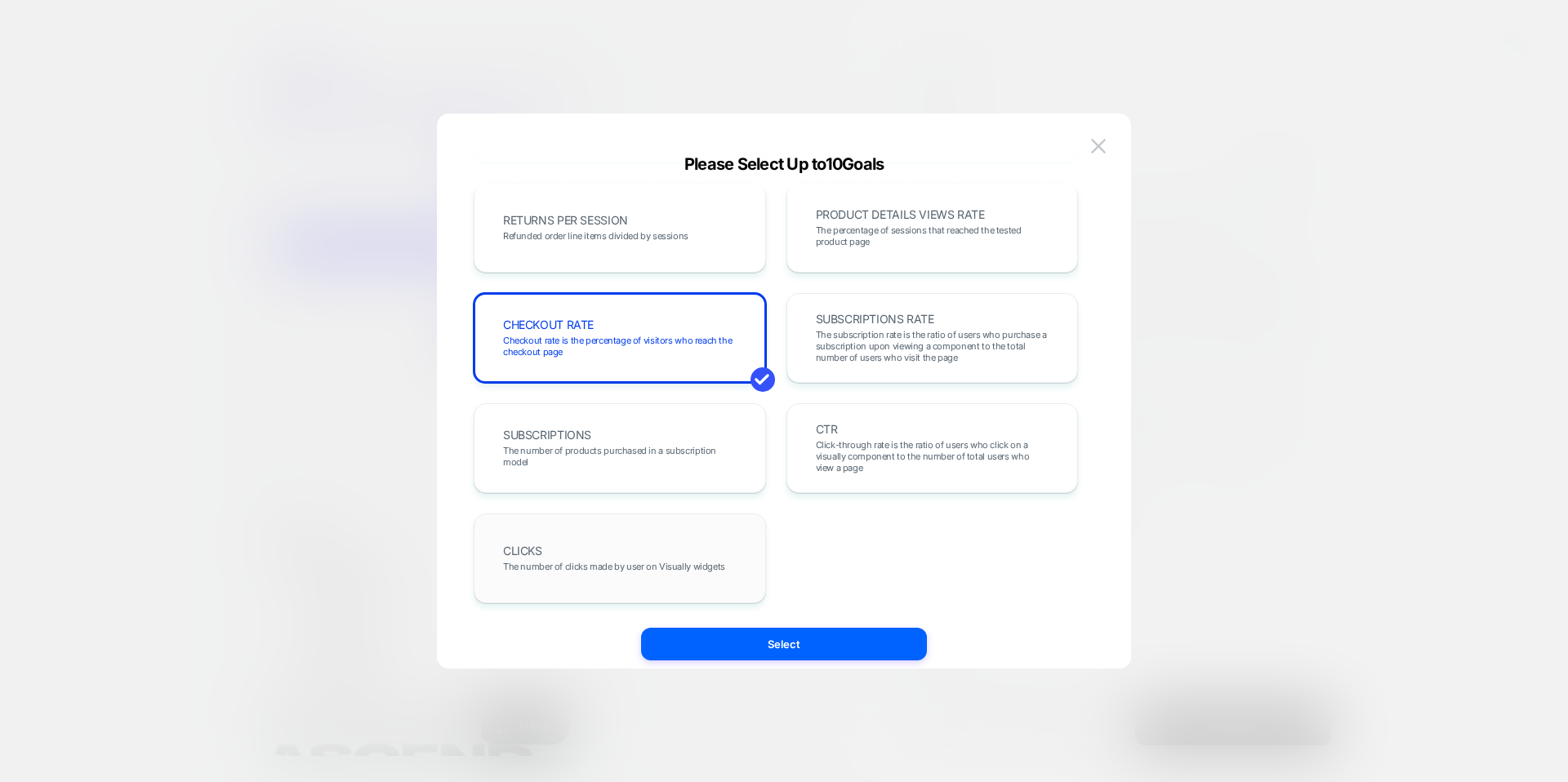
click at [699, 562] on span "The number of clicks made by user on Visually widgets" at bounding box center [614, 566] width 222 height 11
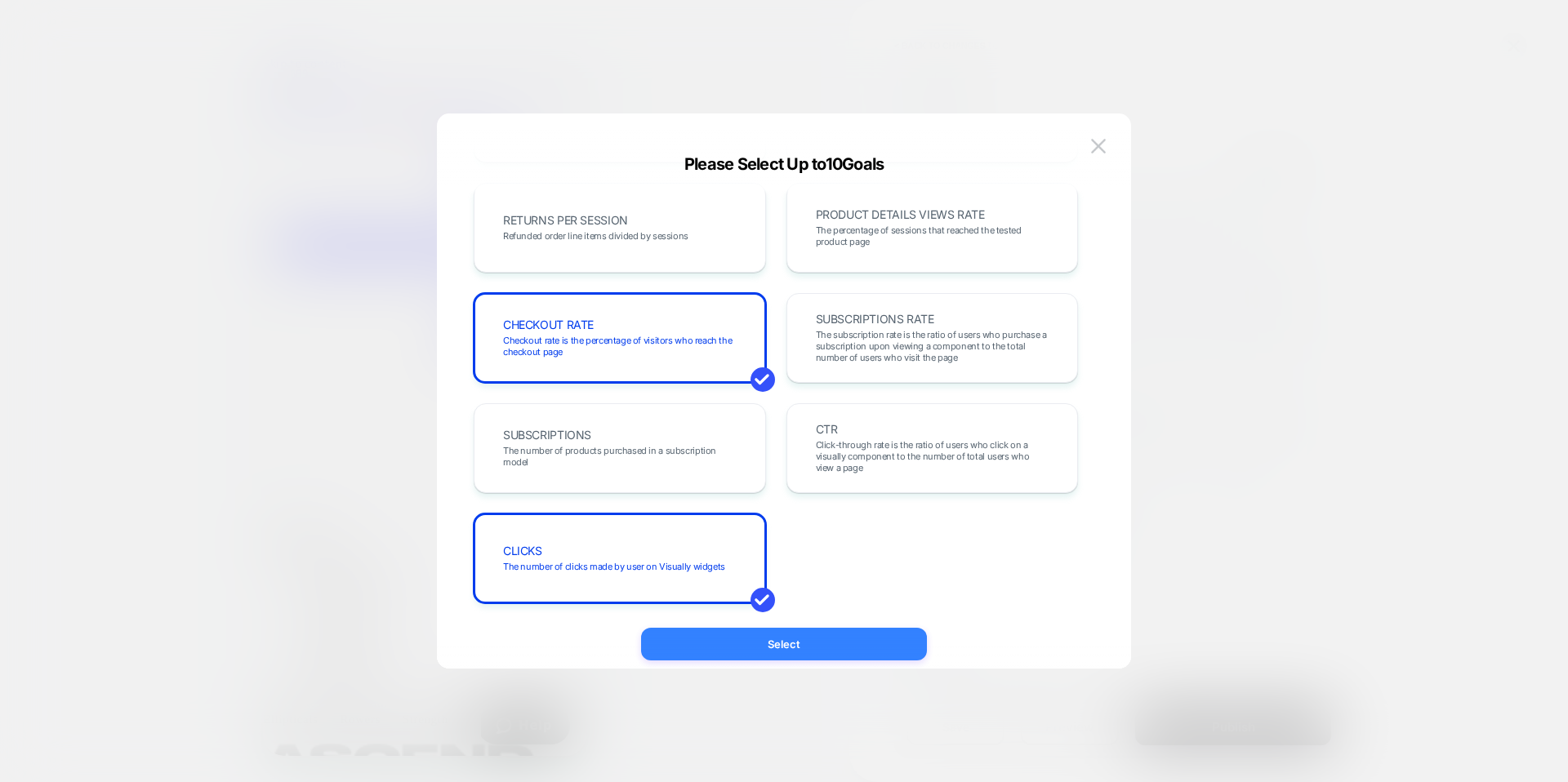
click at [844, 644] on button "Select" at bounding box center [784, 644] width 286 height 33
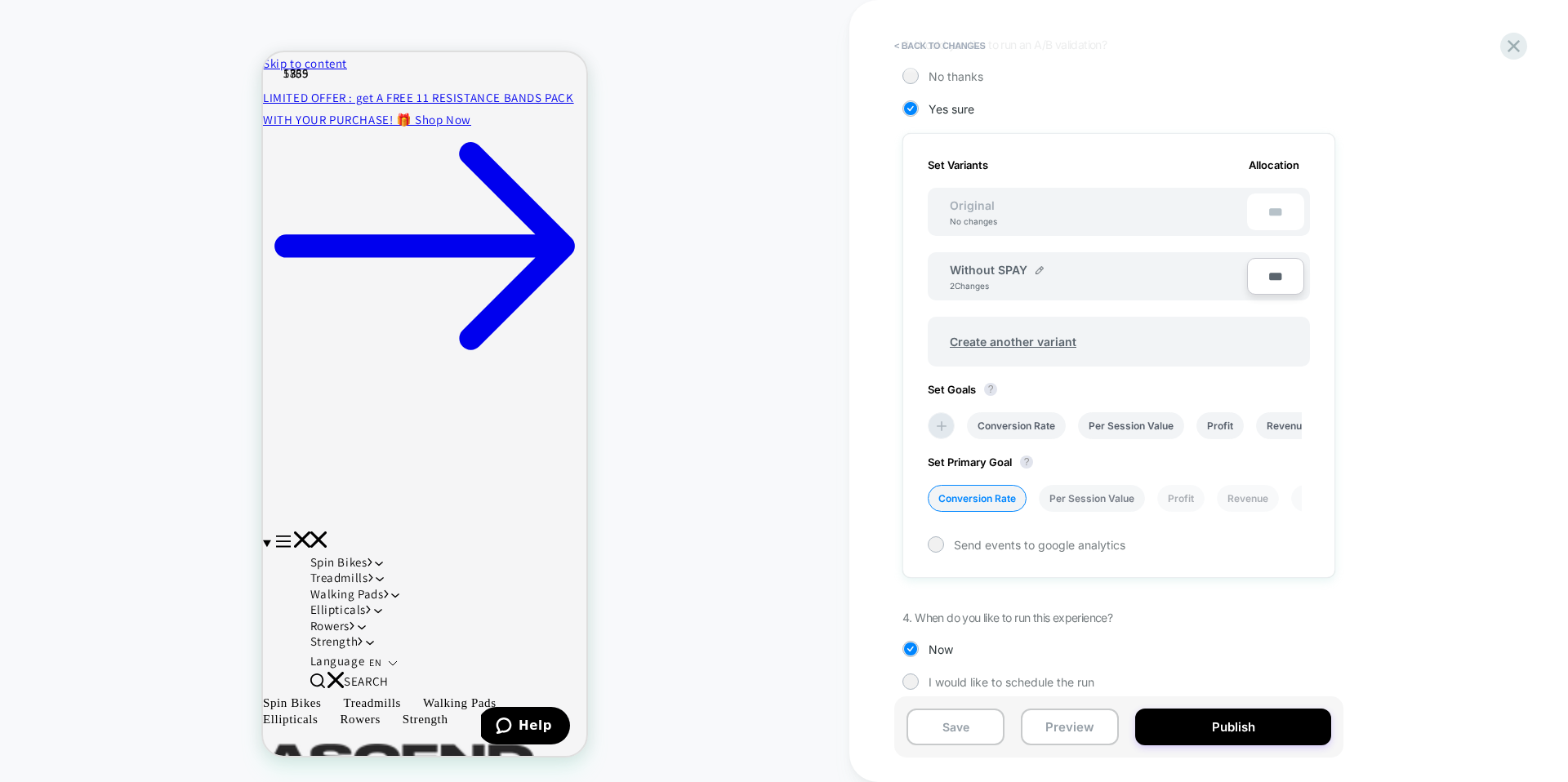
click at [1112, 496] on li "Per Session Value" at bounding box center [1092, 498] width 106 height 27
click at [987, 498] on li "Conversion Rate" at bounding box center [977, 498] width 98 height 27
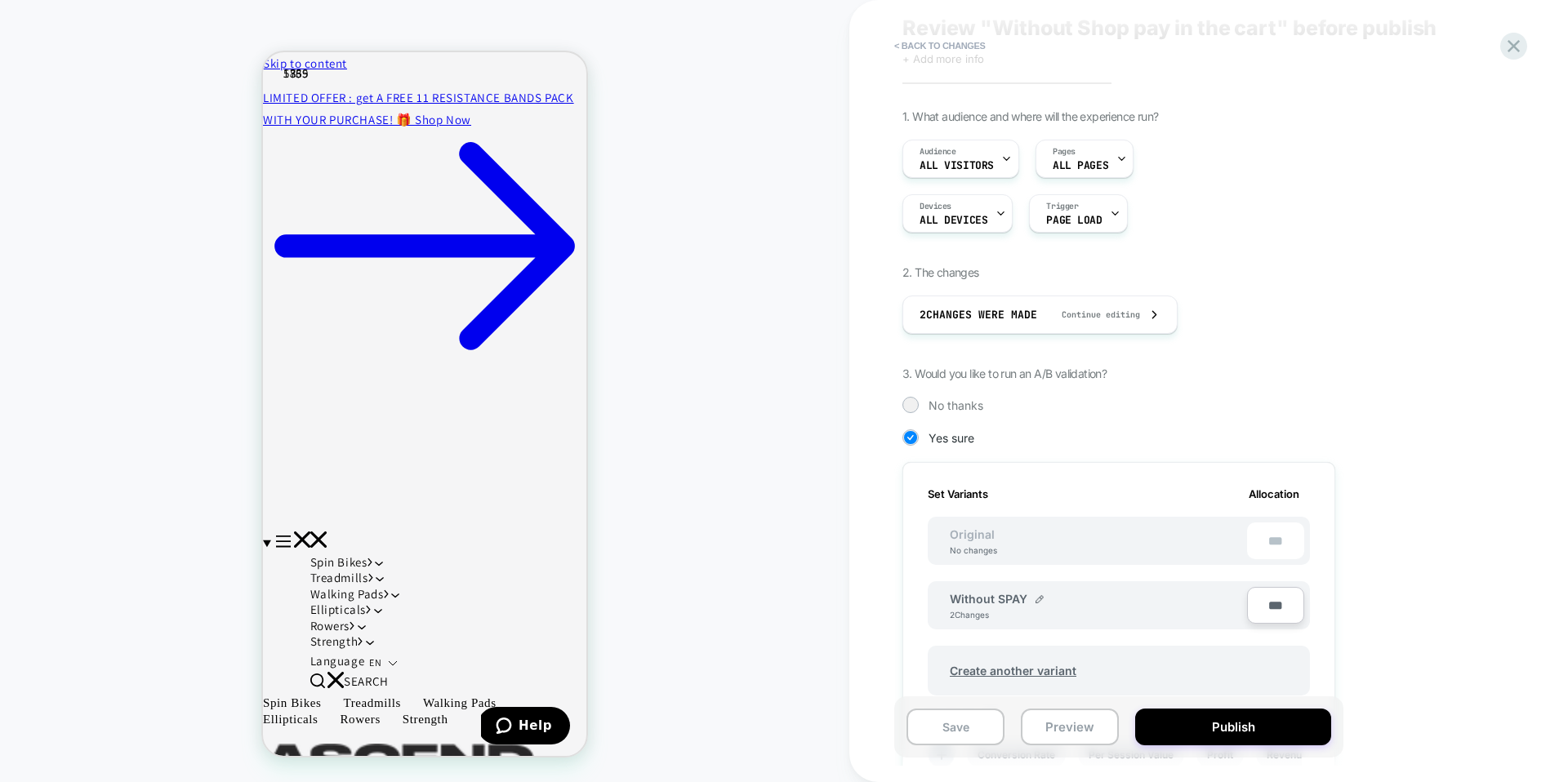
scroll to position [0, 0]
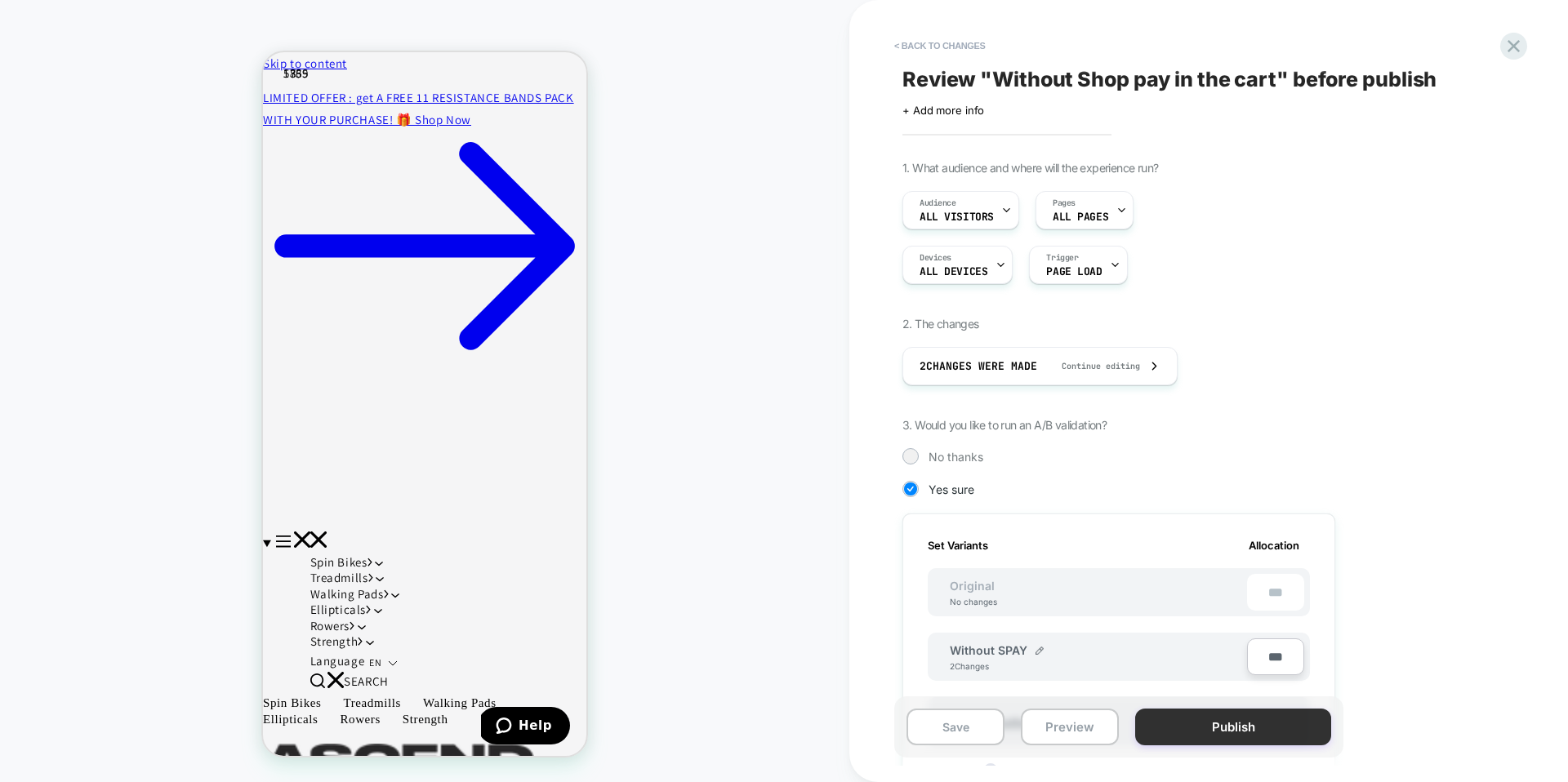
click at [1294, 729] on button "Publish" at bounding box center [1233, 727] width 196 height 37
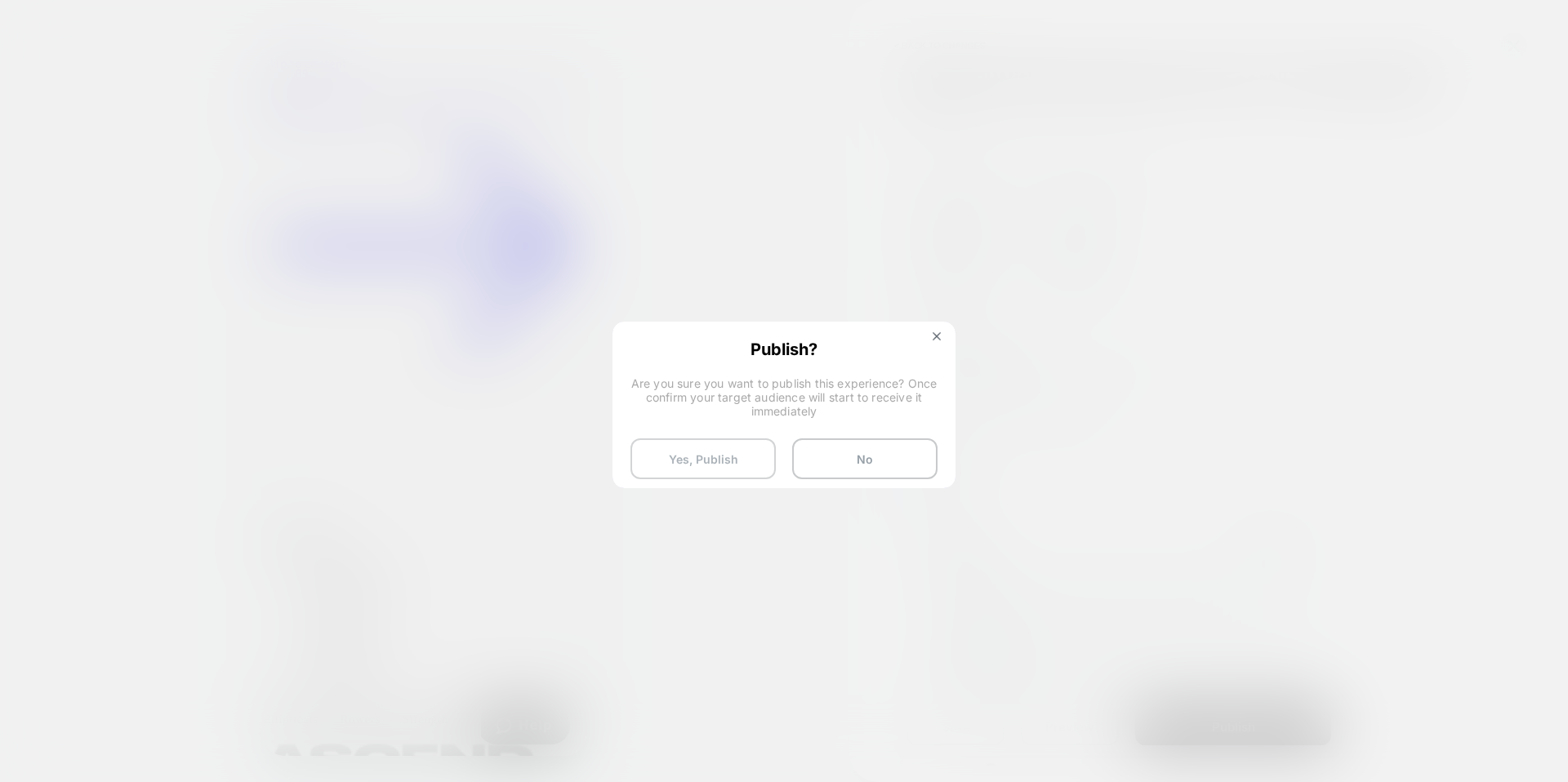
click at [714, 459] on button "Yes, Publish" at bounding box center [703, 458] width 145 height 41
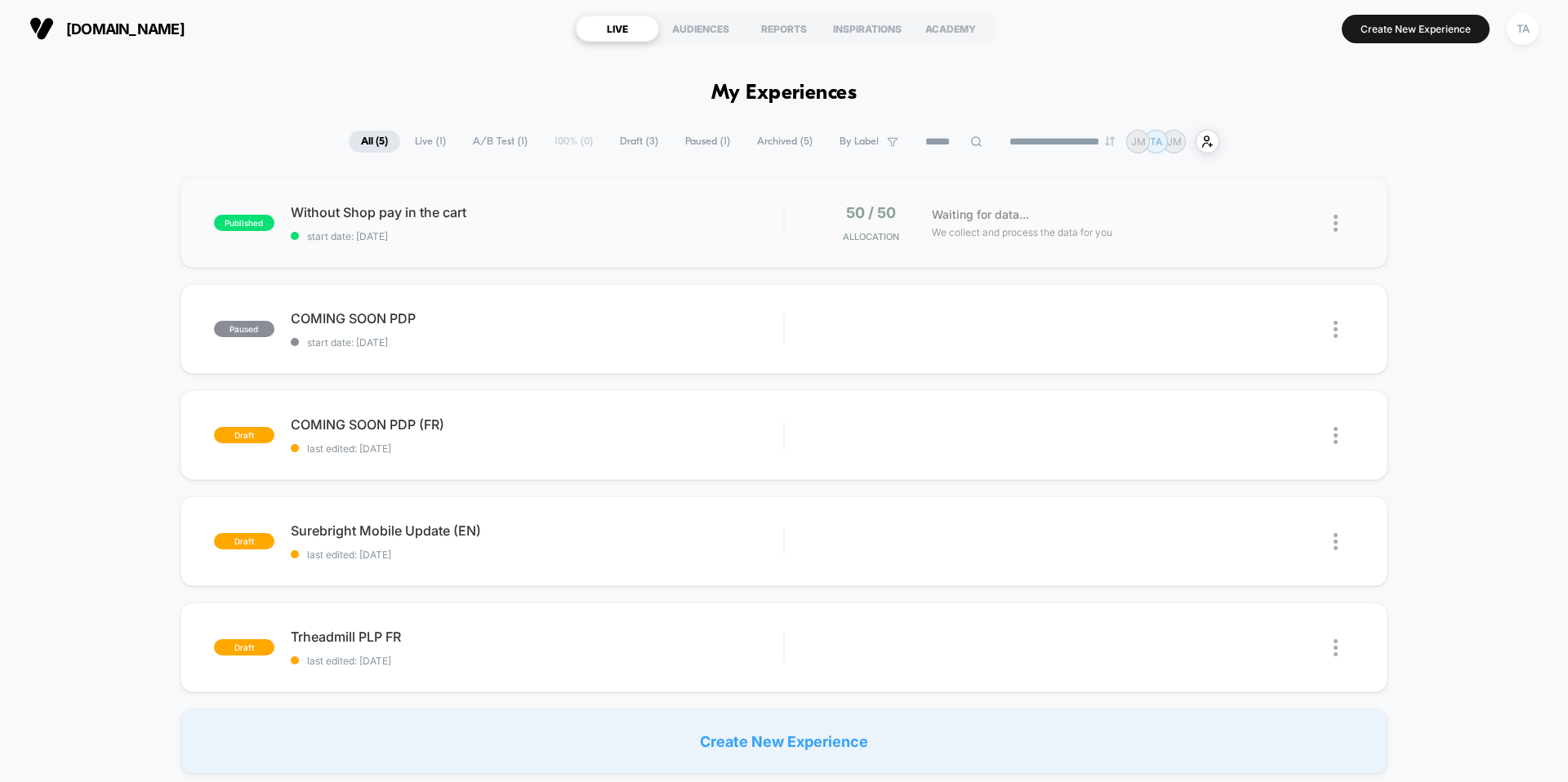
click at [513, 198] on div "published Without Shop pay in the cart start date: [DATE] 50 / 50 Allocation Wa…" at bounding box center [784, 222] width 1207 height 90
